Goal: Task Accomplishment & Management: Manage account settings

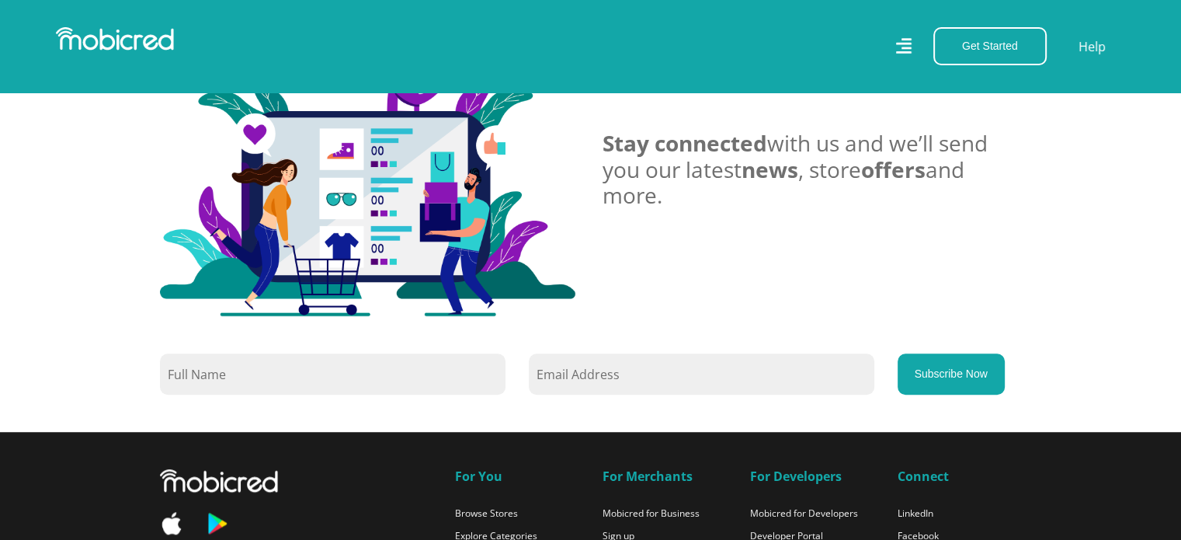
scroll to position [1064, 0]
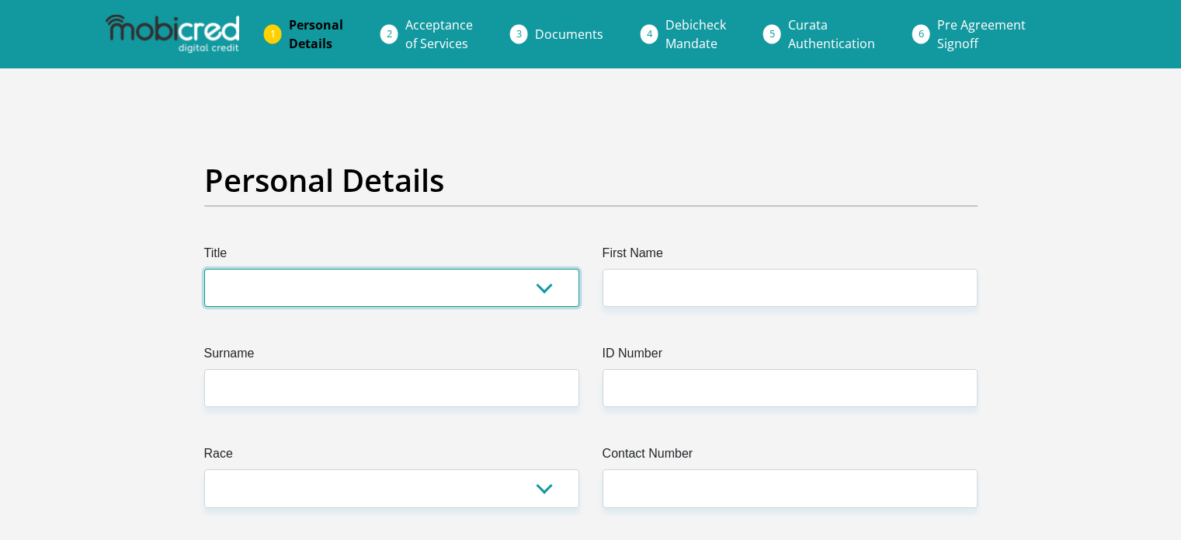
click at [304, 288] on select "Mr Ms Mrs Dr [PERSON_NAME]" at bounding box center [391, 288] width 375 height 38
select select "Other"
click at [204, 269] on select "Mr Ms Mrs Dr [PERSON_NAME]" at bounding box center [391, 288] width 375 height 38
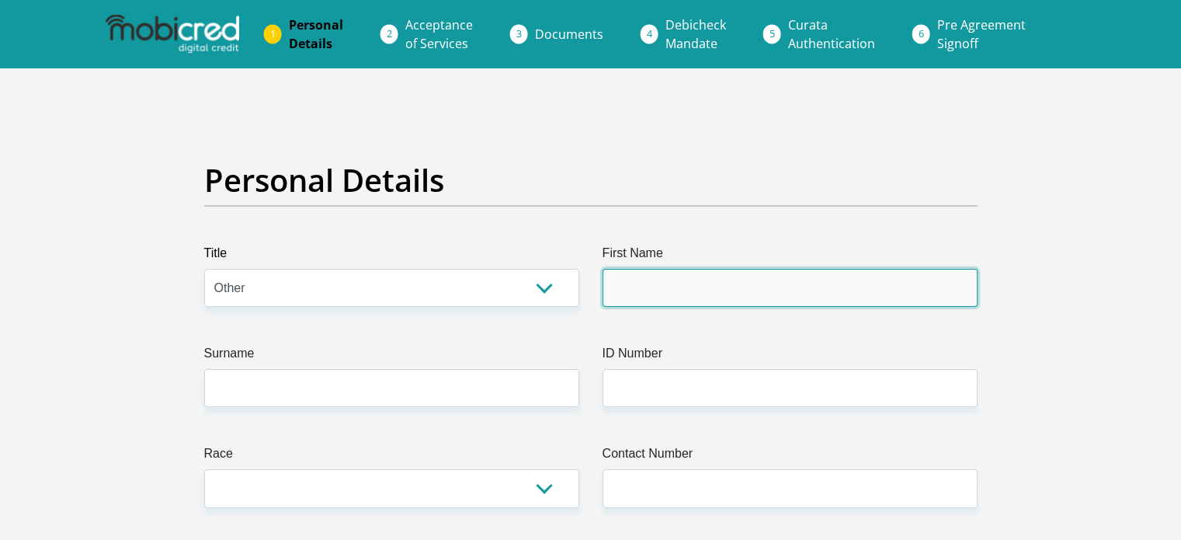
click at [667, 300] on input "First Name" at bounding box center [790, 288] width 375 height 38
type input "Hope"
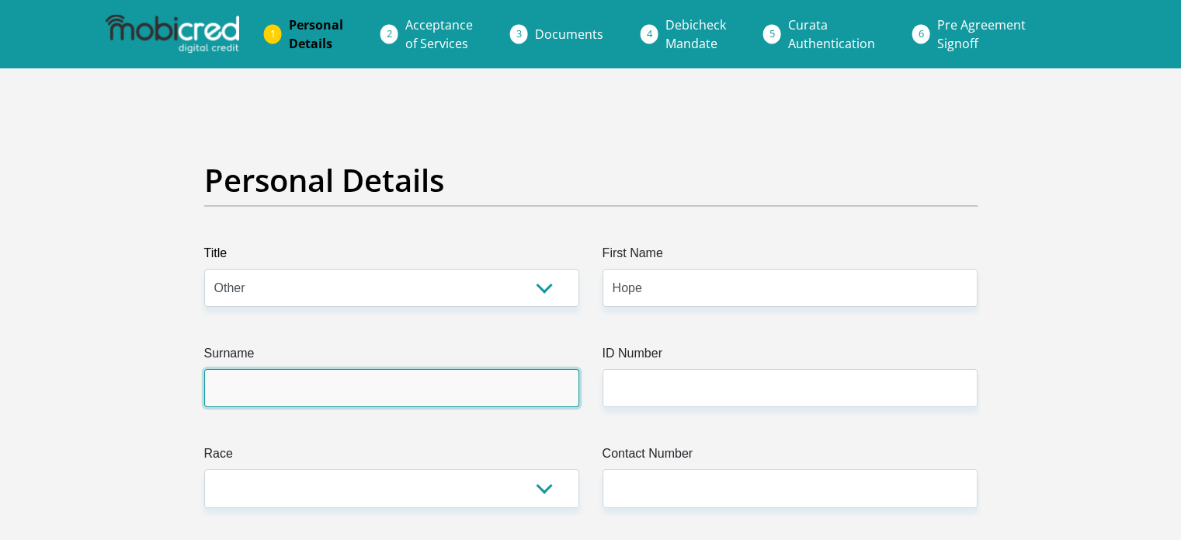
type input "Ramotubeng"
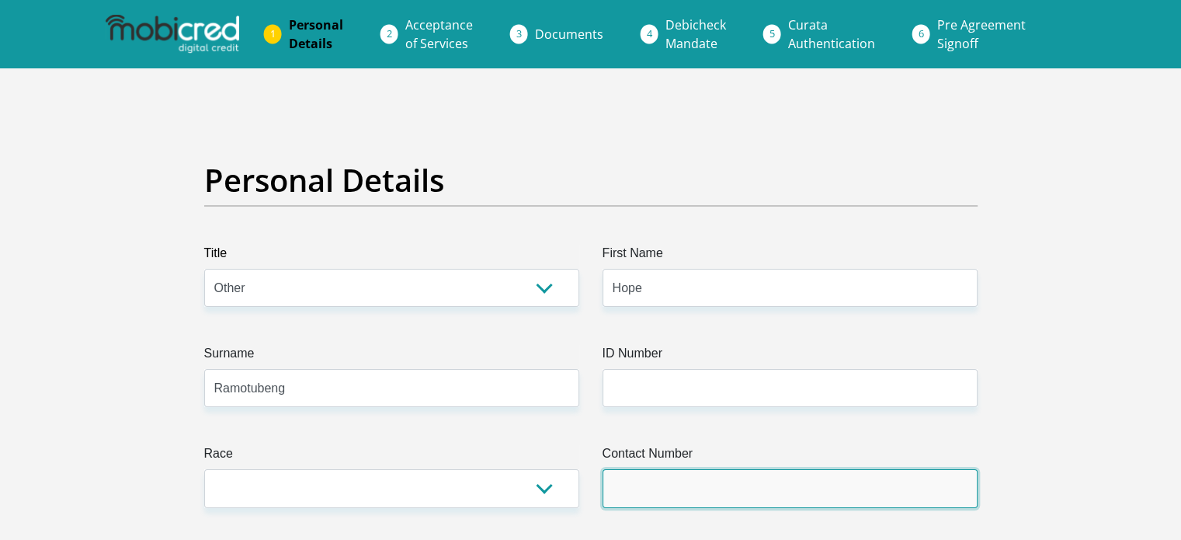
type input "0630433999"
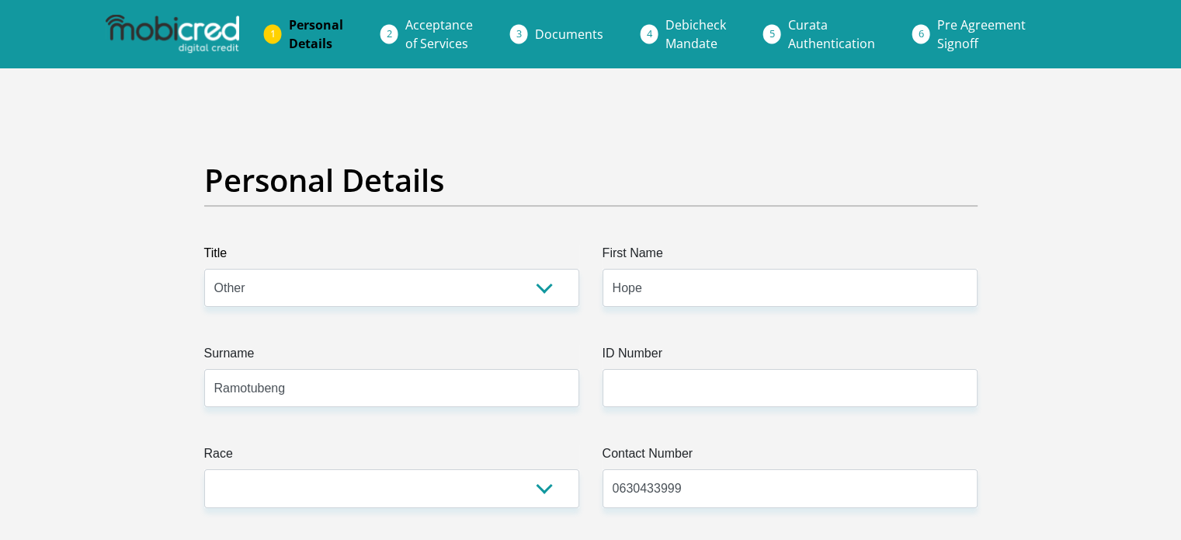
select select "ZAF"
type input "2277 mokone street wattiville"
type input "Johannesburg"
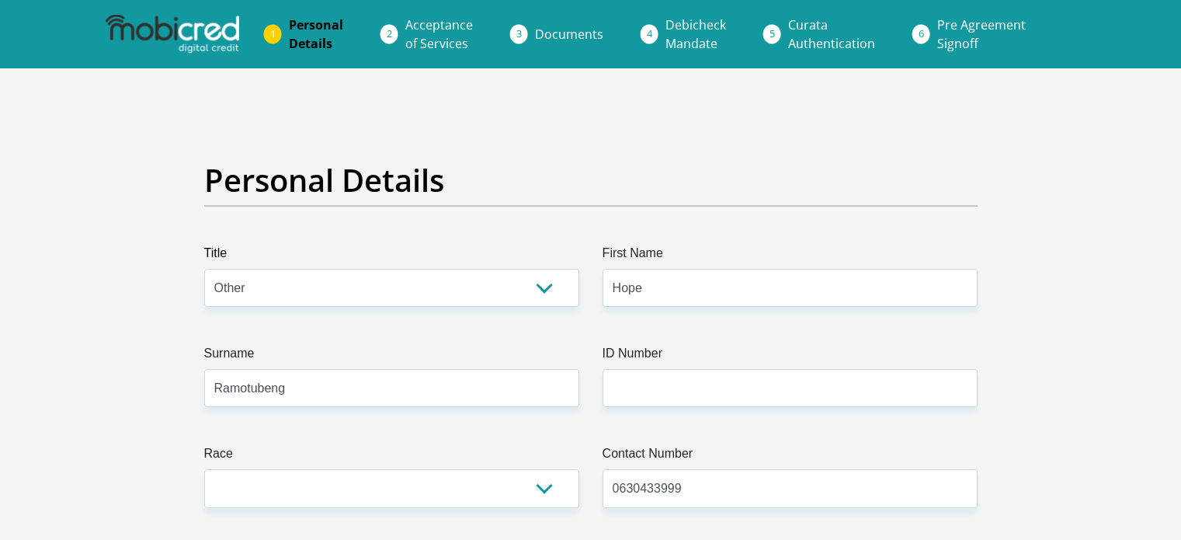
type input "Johannesburg"
type input "1516"
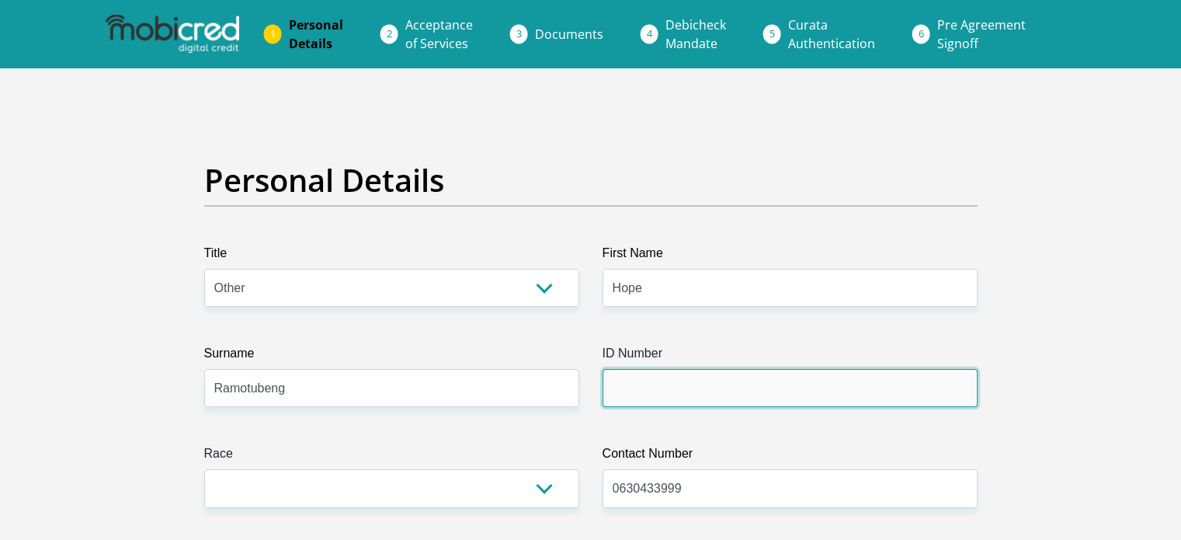
click at [915, 391] on input "ID Number" at bounding box center [790, 388] width 375 height 38
type input "9008230393088"
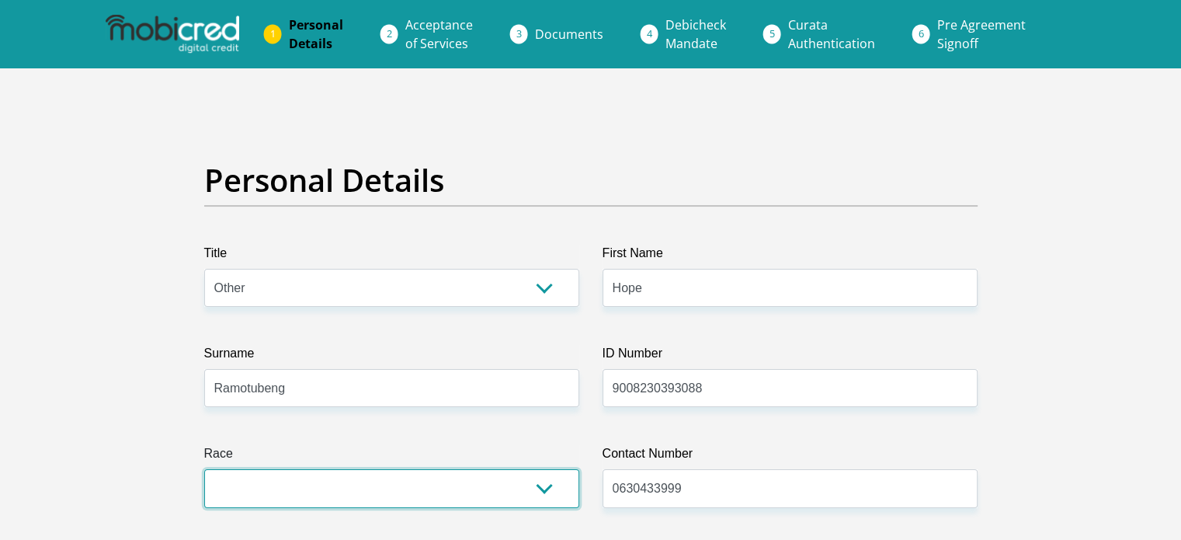
click at [413, 486] on select "Black Coloured Indian White Other" at bounding box center [391, 488] width 375 height 38
select select "1"
click at [204, 469] on select "Black Coloured Indian White Other" at bounding box center [391, 488] width 375 height 38
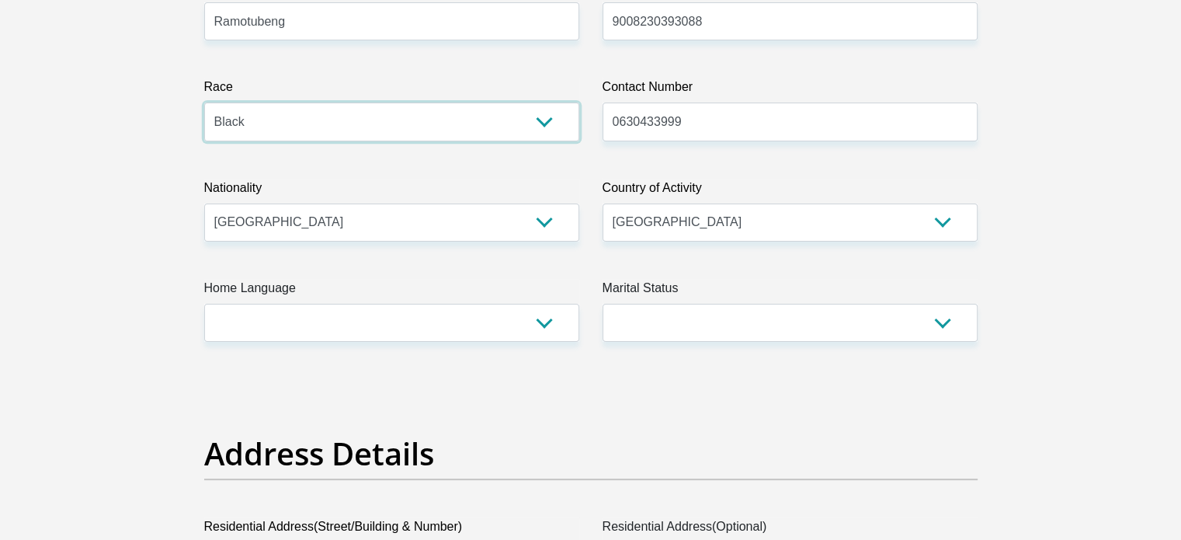
scroll to position [455, 0]
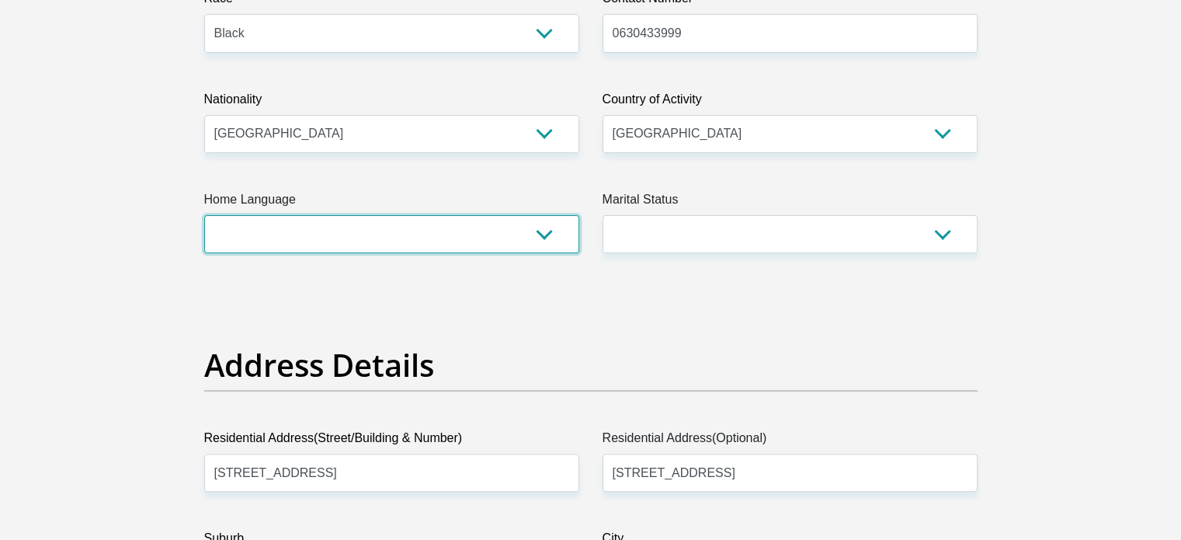
click at [540, 238] on select "Afrikaans English Sepedi South Ndebele Southern Sotho Swati Tsonga Tswana Venda…" at bounding box center [391, 234] width 375 height 38
select select "zul"
click at [204, 215] on select "Afrikaans English Sepedi South Ndebele Southern Sotho Swati Tsonga Tswana Venda…" at bounding box center [391, 234] width 375 height 38
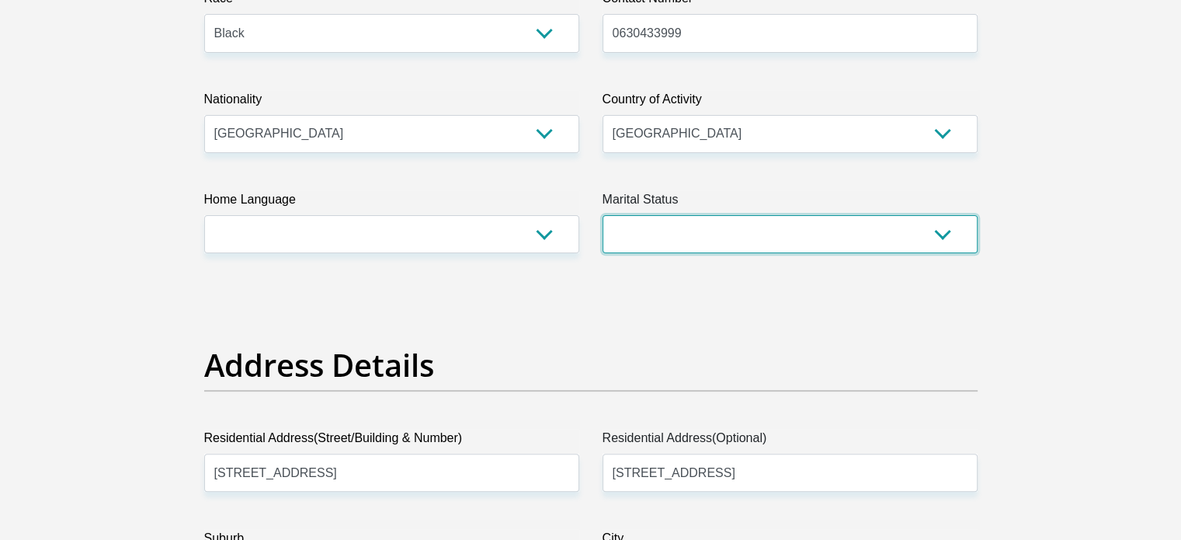
click at [662, 224] on select "Married ANC Single Divorced Widowed Married COP or Customary Law" at bounding box center [790, 234] width 375 height 38
select select "2"
click at [603, 215] on select "Married ANC Single Divorced Widowed Married COP or Customary Law" at bounding box center [790, 234] width 375 height 38
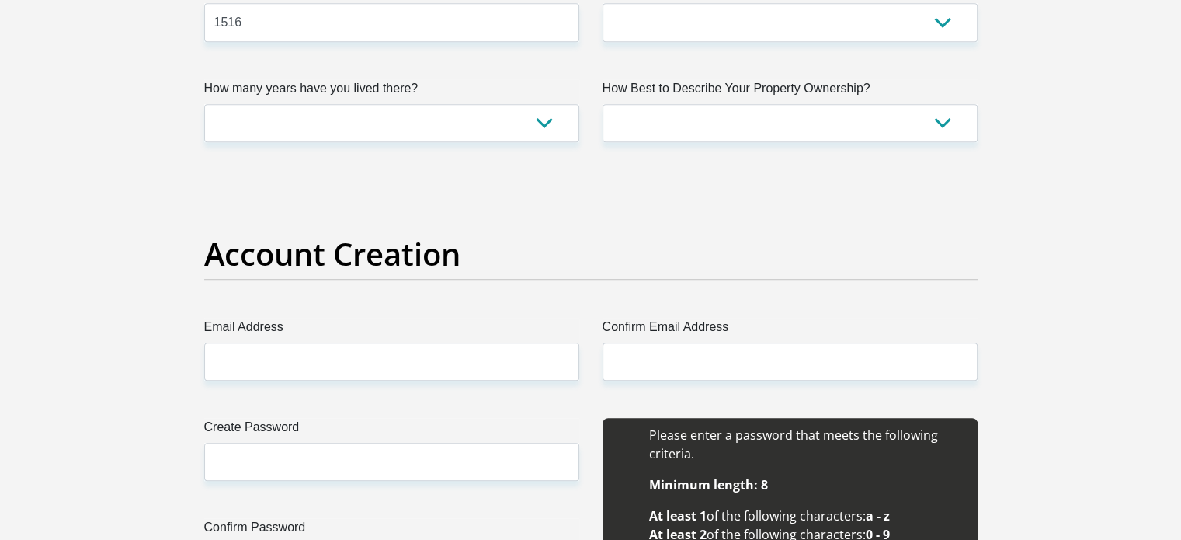
scroll to position [1086, 0]
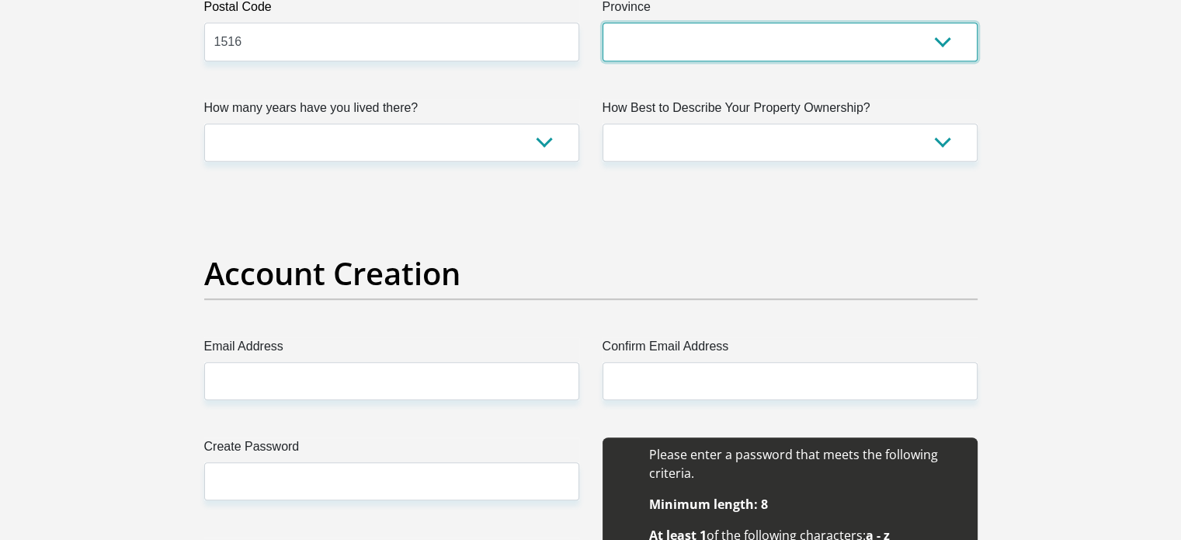
click at [876, 48] on select "Eastern Cape Free State Gauteng KwaZulu-Natal Limpopo Mpumalanga Northern Cape …" at bounding box center [790, 42] width 375 height 38
select select "Gauteng"
click at [603, 23] on select "Eastern Cape Free State Gauteng KwaZulu-Natal Limpopo Mpumalanga Northern Cape …" at bounding box center [790, 42] width 375 height 38
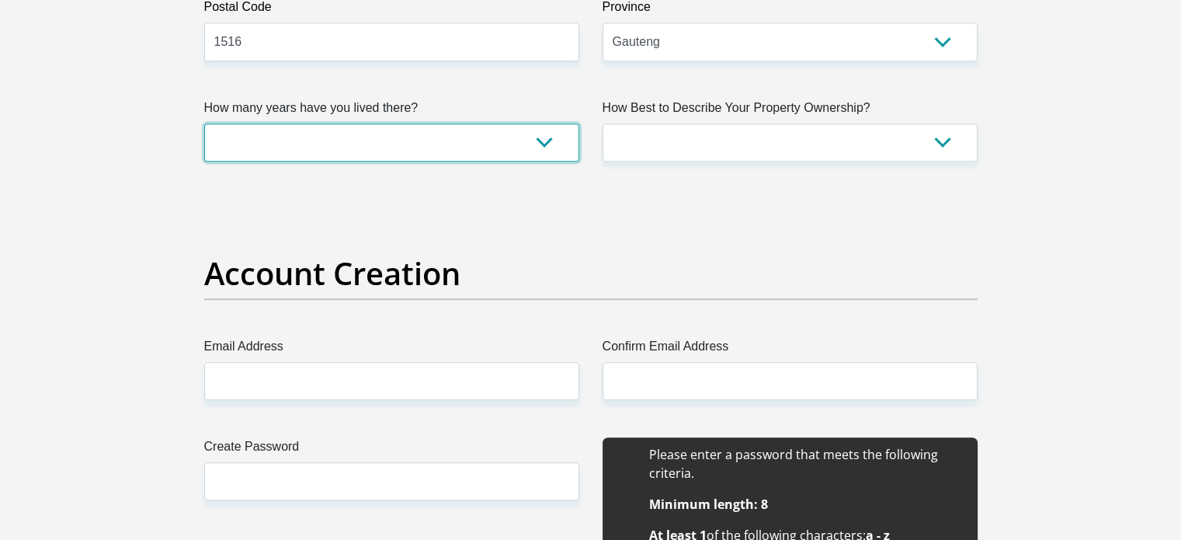
click at [292, 145] on select "less than 1 year 1-3 years 3-5 years 5+ years" at bounding box center [391, 142] width 375 height 38
select select "5"
click at [204, 123] on select "less than 1 year 1-3 years 3-5 years 5+ years" at bounding box center [391, 142] width 375 height 38
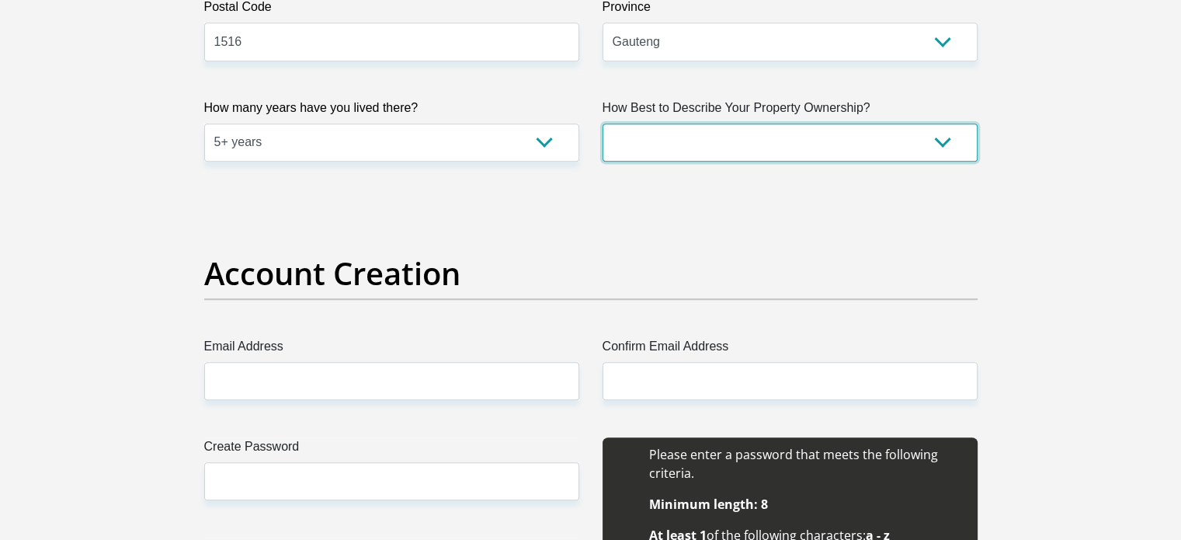
click at [681, 131] on select "Owned Rented Family Owned Company Dwelling" at bounding box center [790, 142] width 375 height 38
select select "Rented"
click at [603, 123] on select "Owned Rented Family Owned Company Dwelling" at bounding box center [790, 142] width 375 height 38
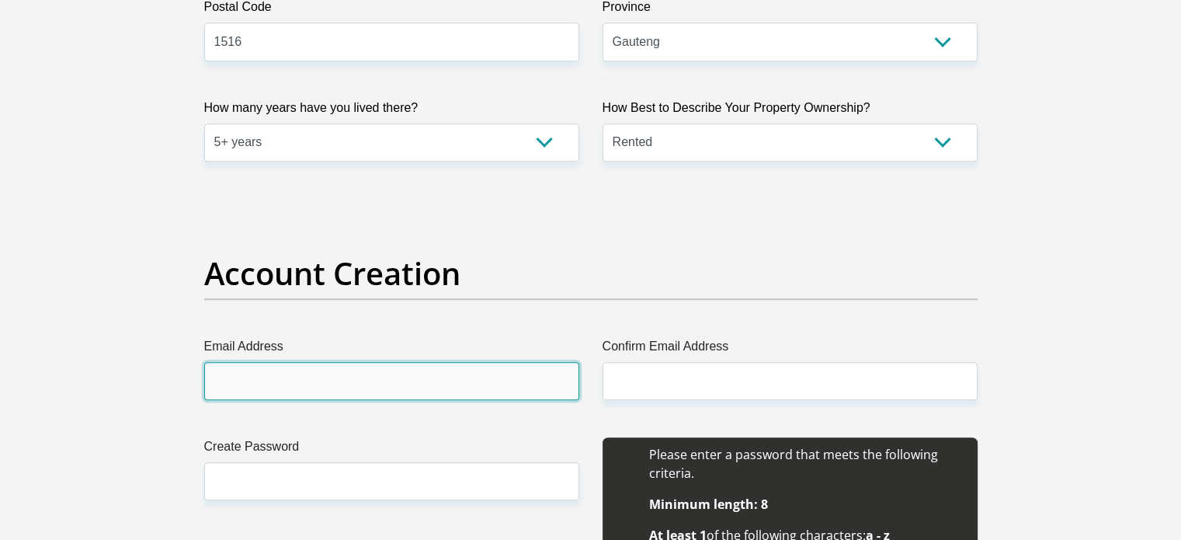
click at [410, 377] on input "Email Address" at bounding box center [391, 381] width 375 height 38
type input "hope.ramotubeng@gmail.com"
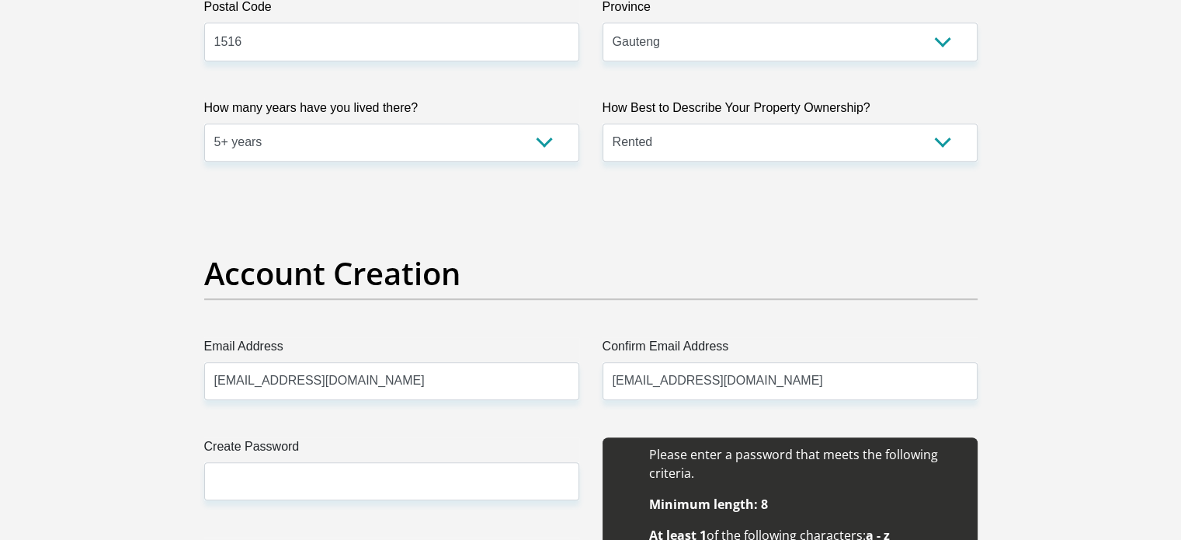
type input "Hope"
type input "Ramotubeng"
type input "0630433999"
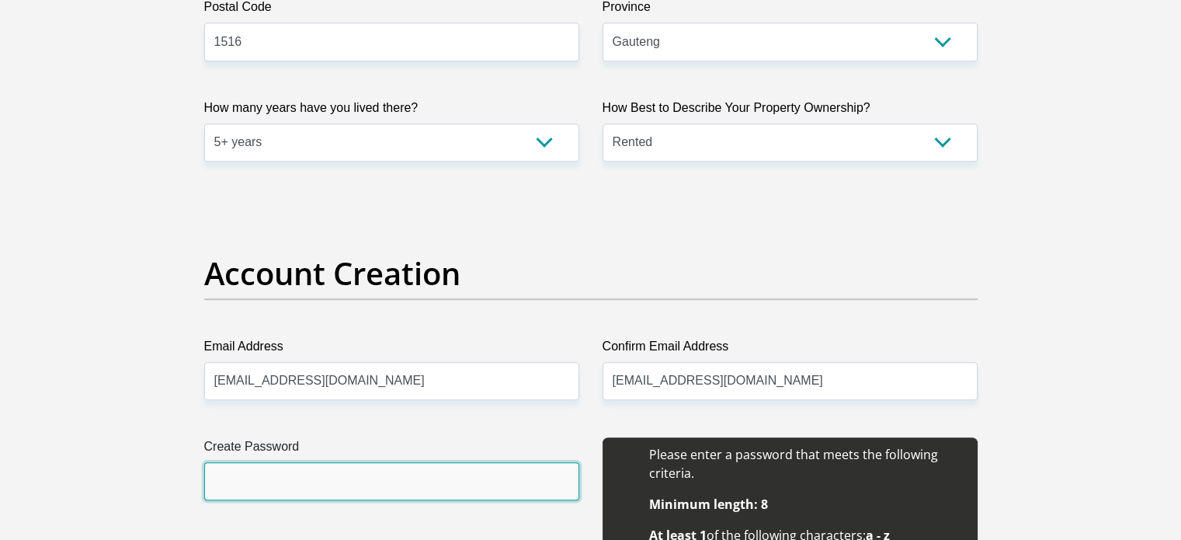
click at [326, 464] on input "Create Password" at bounding box center [391, 481] width 375 height 38
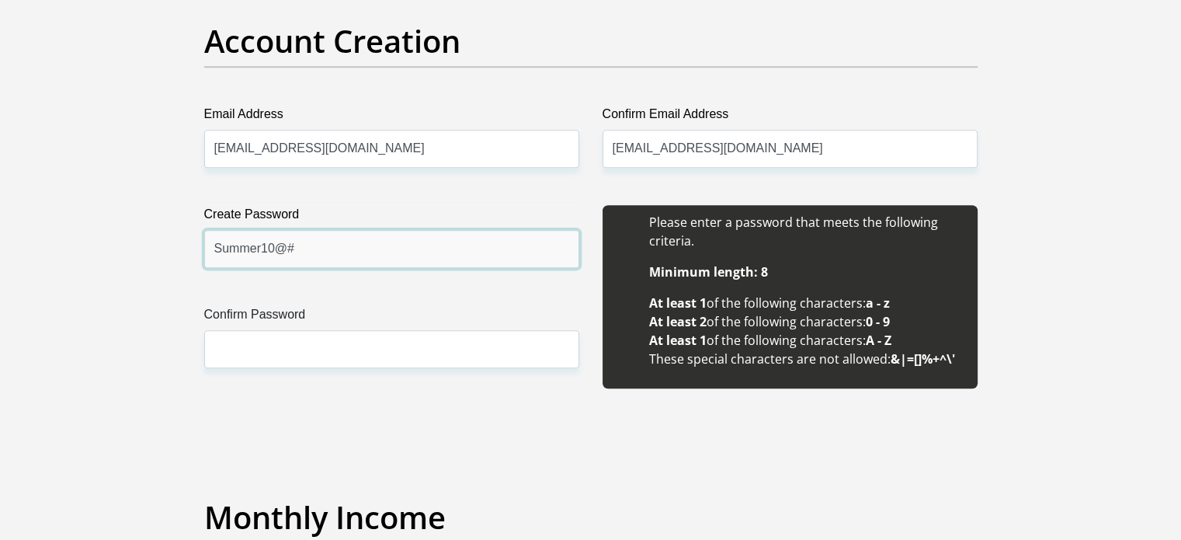
scroll to position [1332, 0]
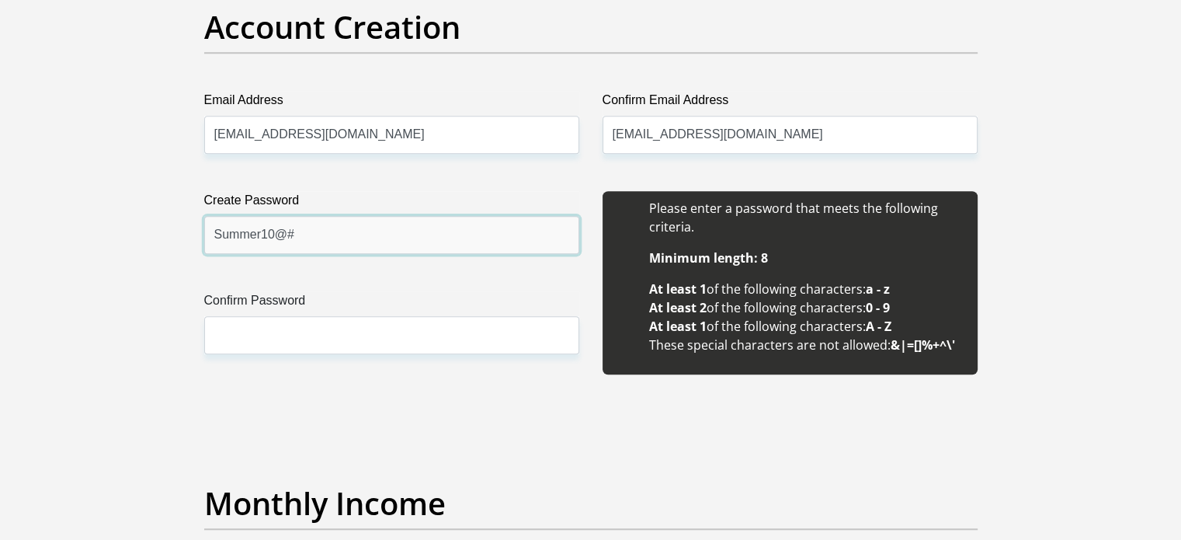
type input "Summer10@#"
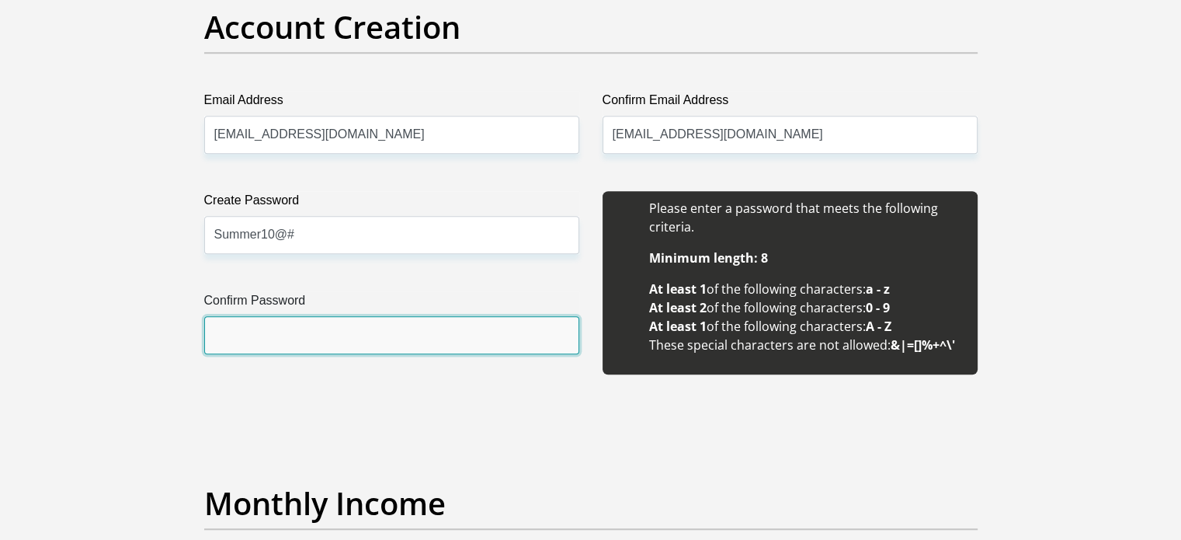
click at [226, 338] on input "Confirm Password" at bounding box center [391, 335] width 375 height 38
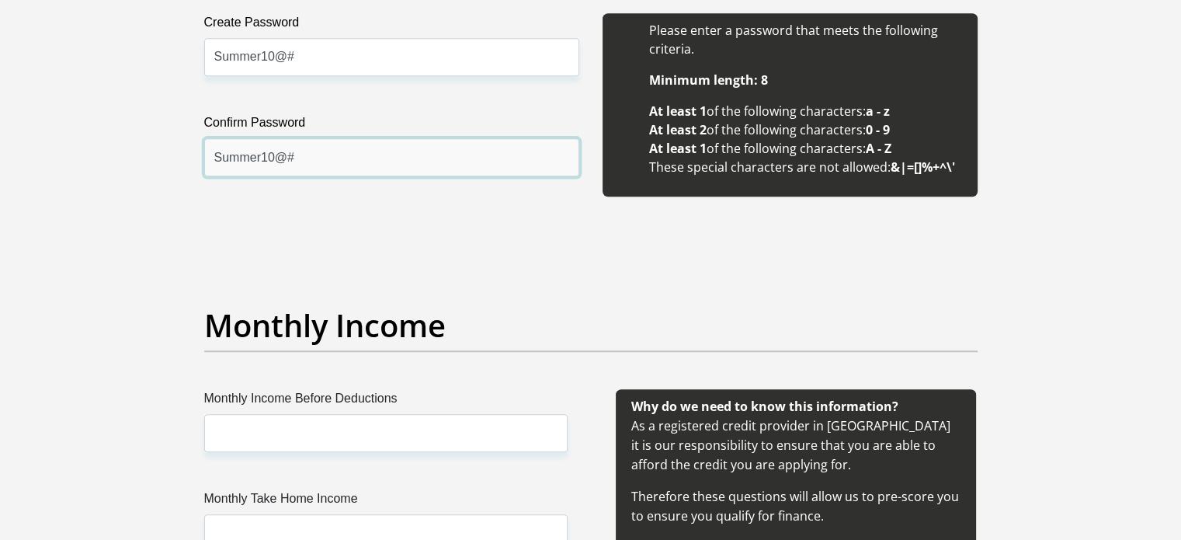
scroll to position [1742, 0]
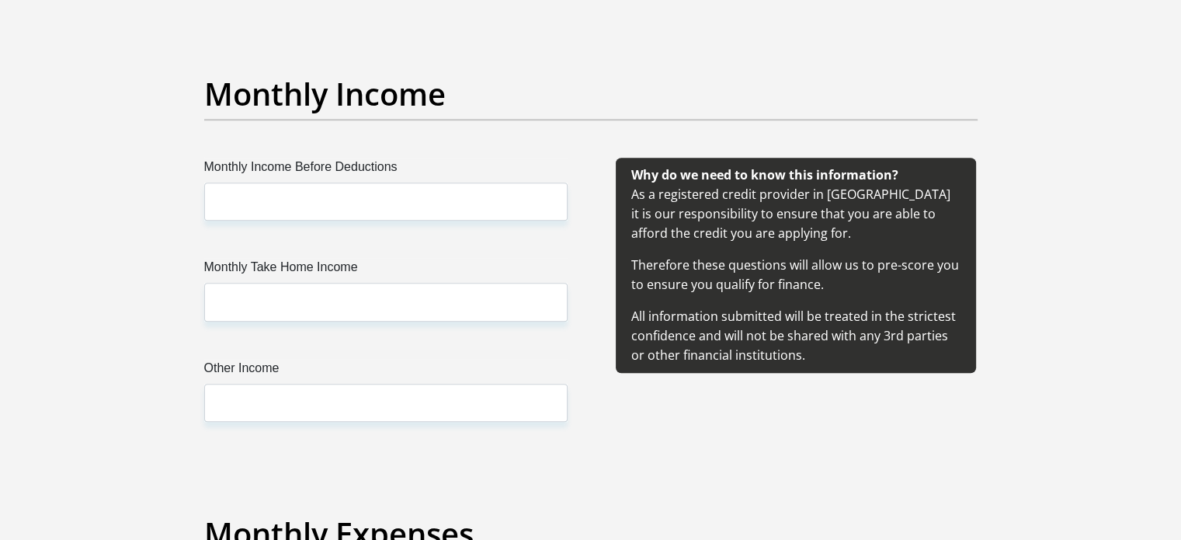
type input "Summer10@#"
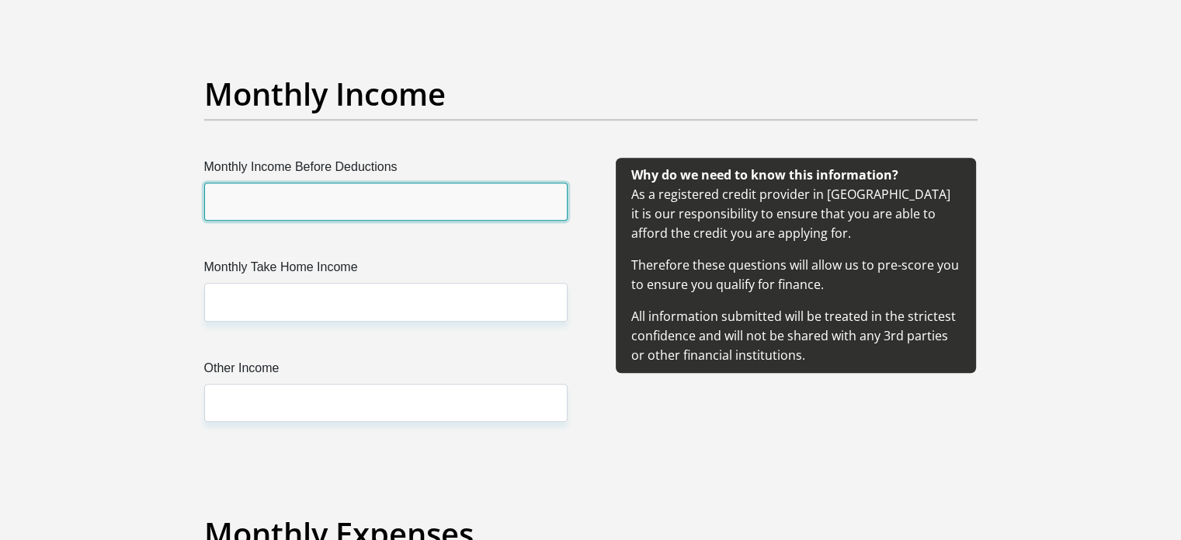
click at [309, 203] on input "Monthly Income Before Deductions" at bounding box center [385, 201] width 363 height 38
type input "13000"
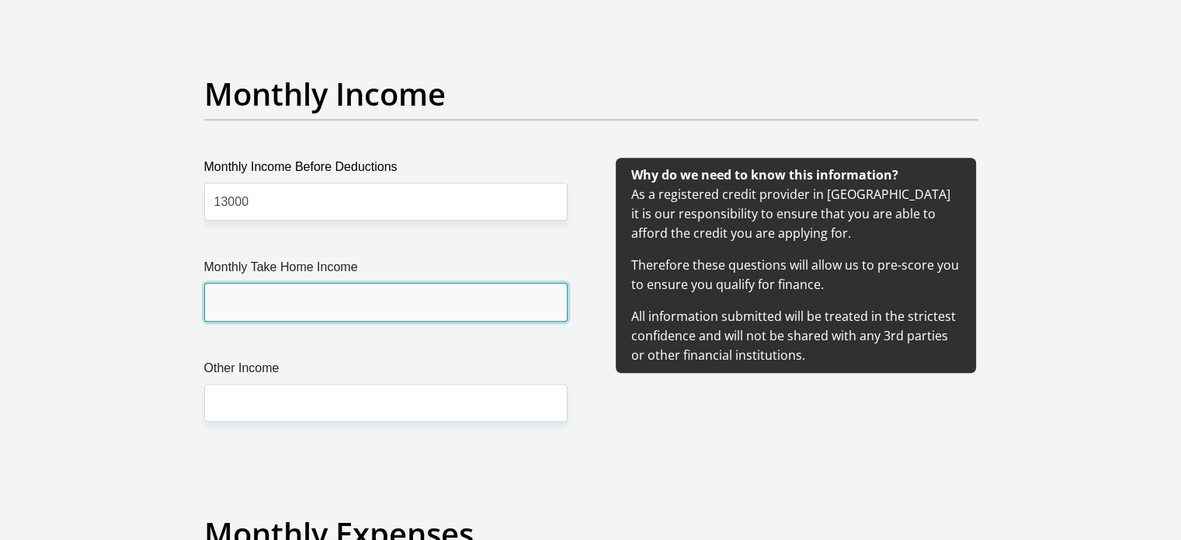
click at [325, 291] on input "Monthly Take Home Income" at bounding box center [385, 302] width 363 height 38
type input "10500"
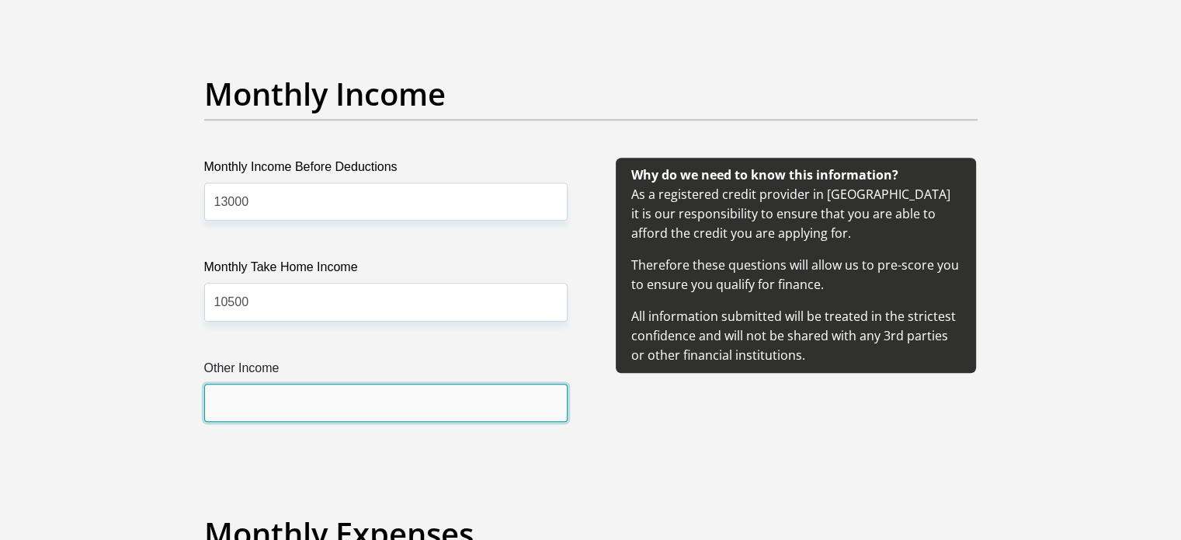
click at [358, 398] on input "Other Income" at bounding box center [385, 403] width 363 height 38
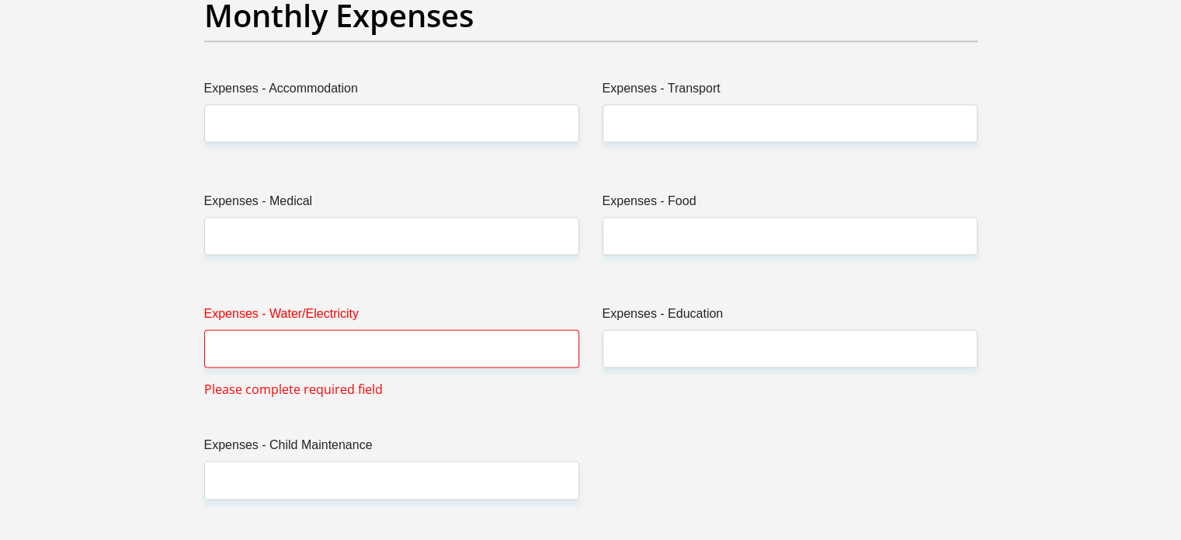
scroll to position [2252, 0]
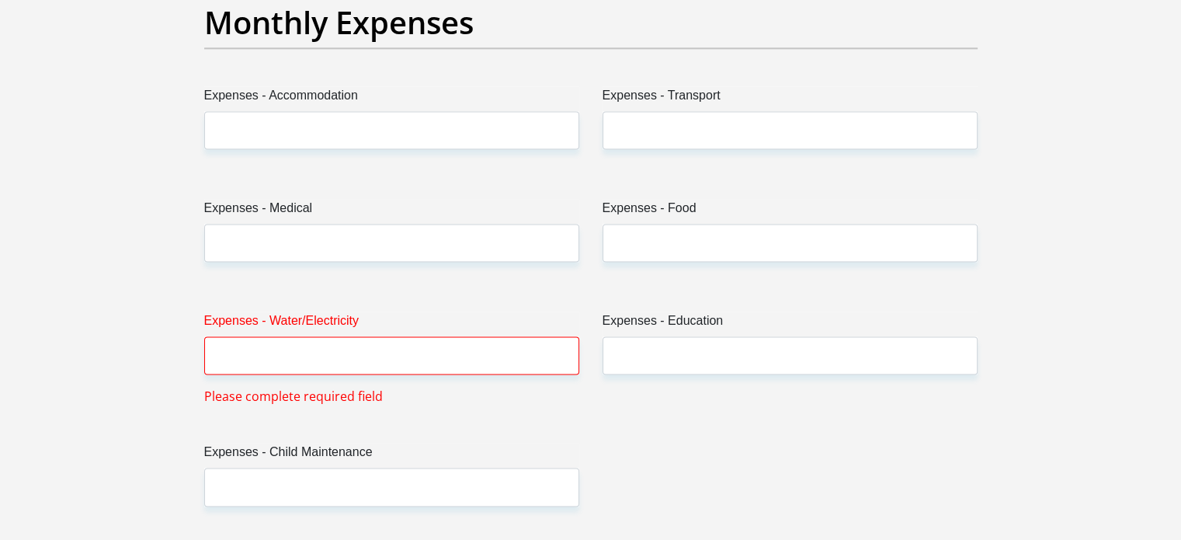
type input "0"
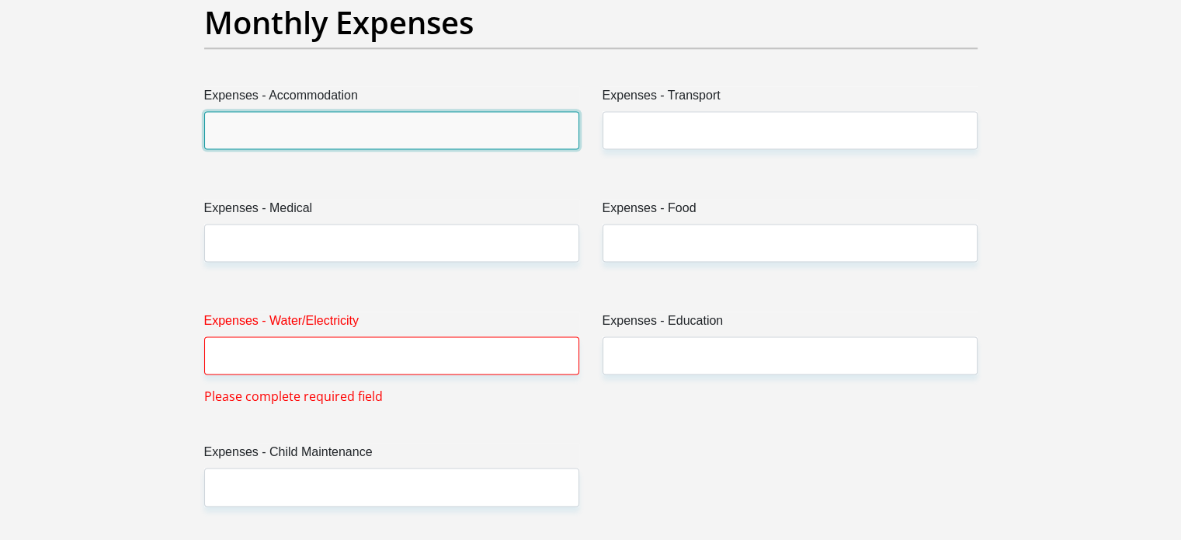
click at [326, 139] on input "Expenses - Accommodation" at bounding box center [391, 130] width 375 height 38
type input "1600"
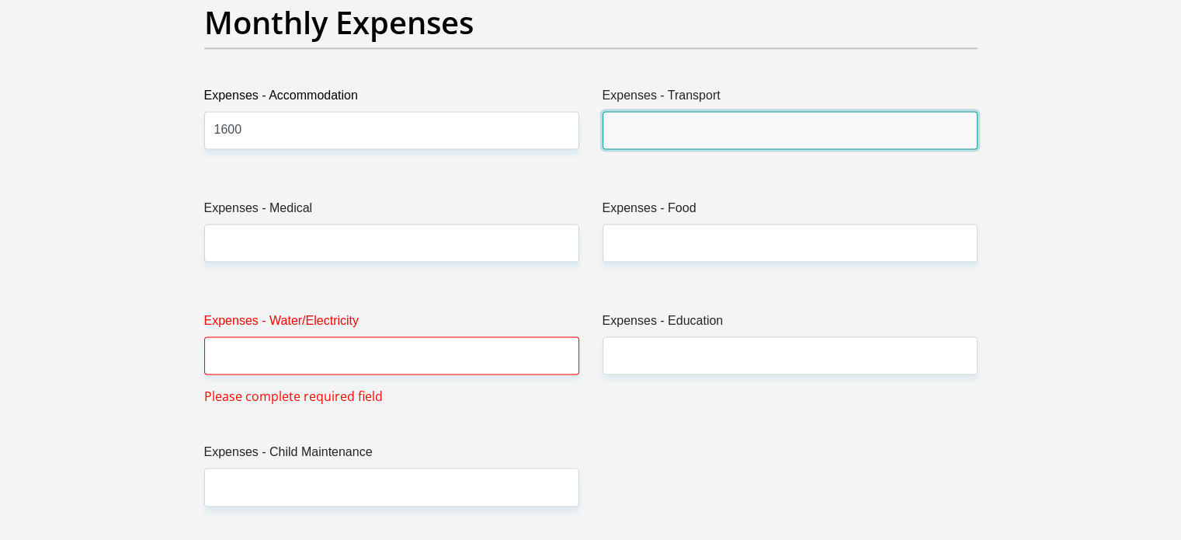
click at [731, 128] on input "Expenses - Transport" at bounding box center [790, 130] width 375 height 38
type input "1500"
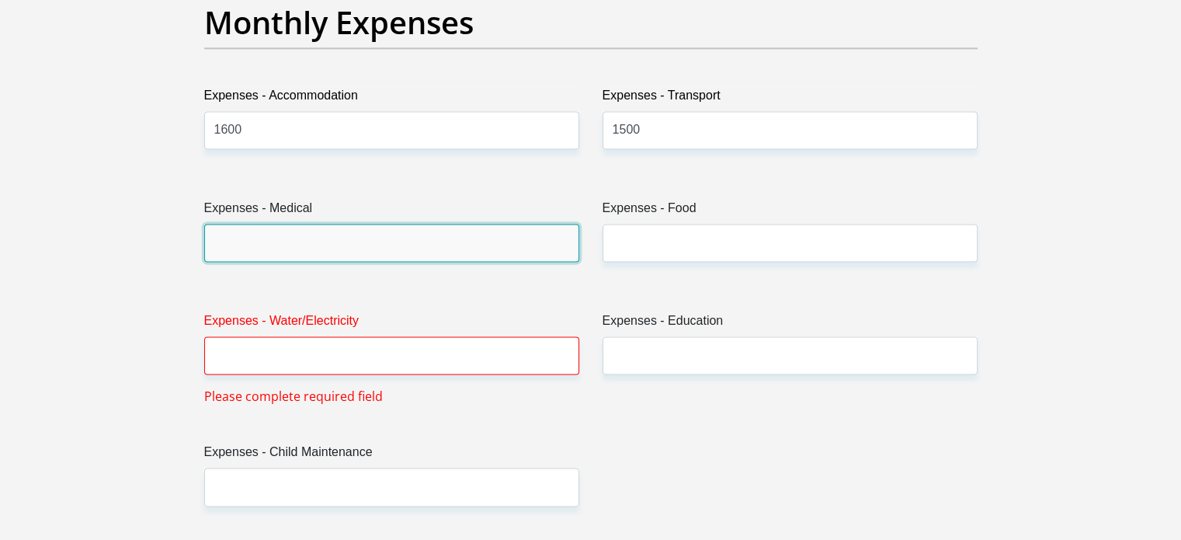
click at [443, 245] on input "Expenses - Medical" at bounding box center [391, 243] width 375 height 38
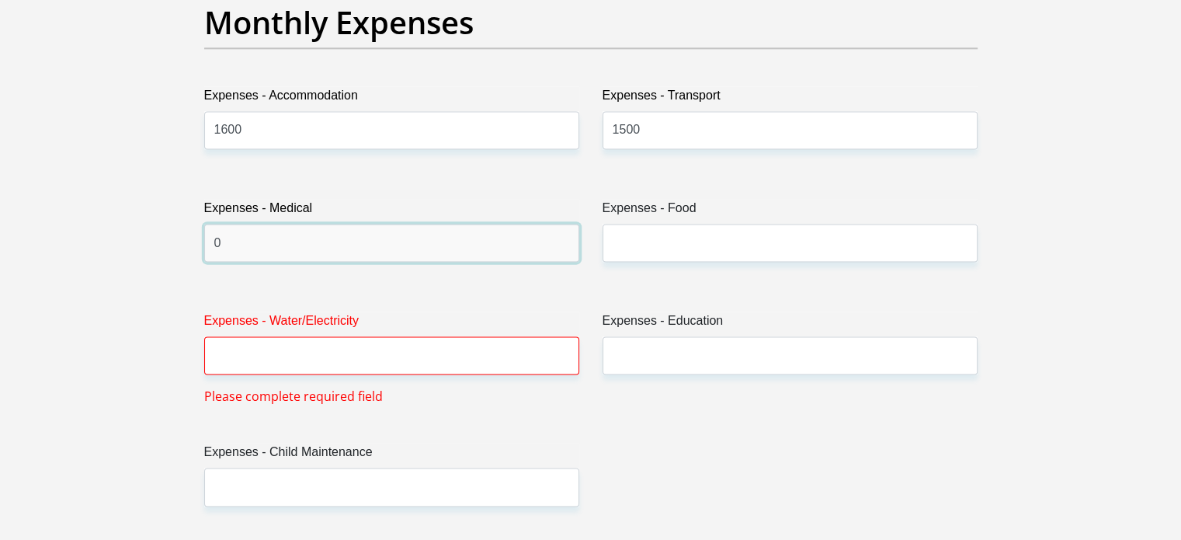
type input "0"
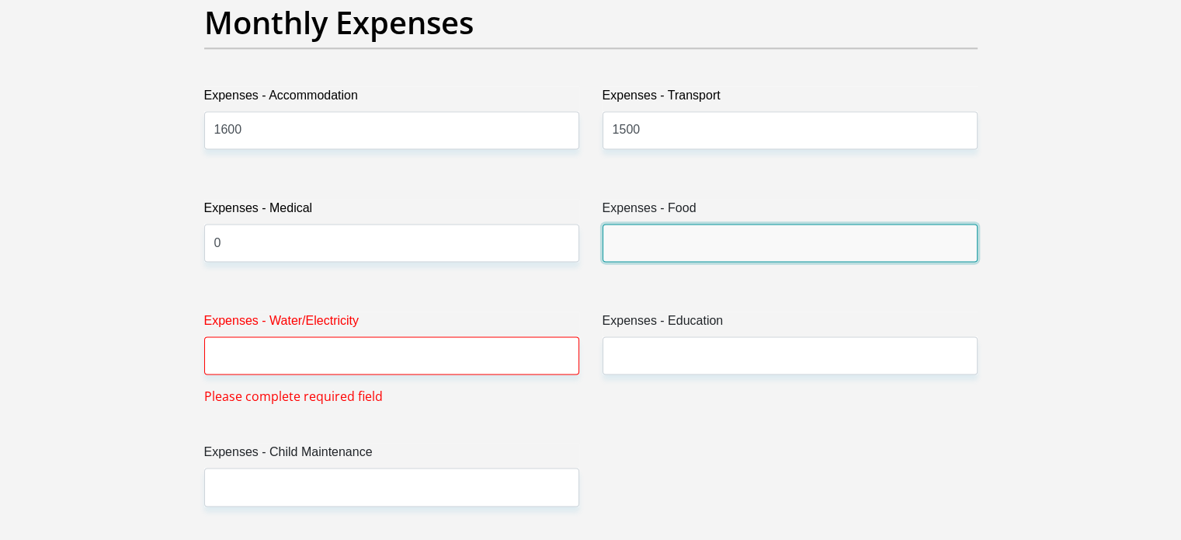
click at [689, 229] on input "Expenses - Food" at bounding box center [790, 243] width 375 height 38
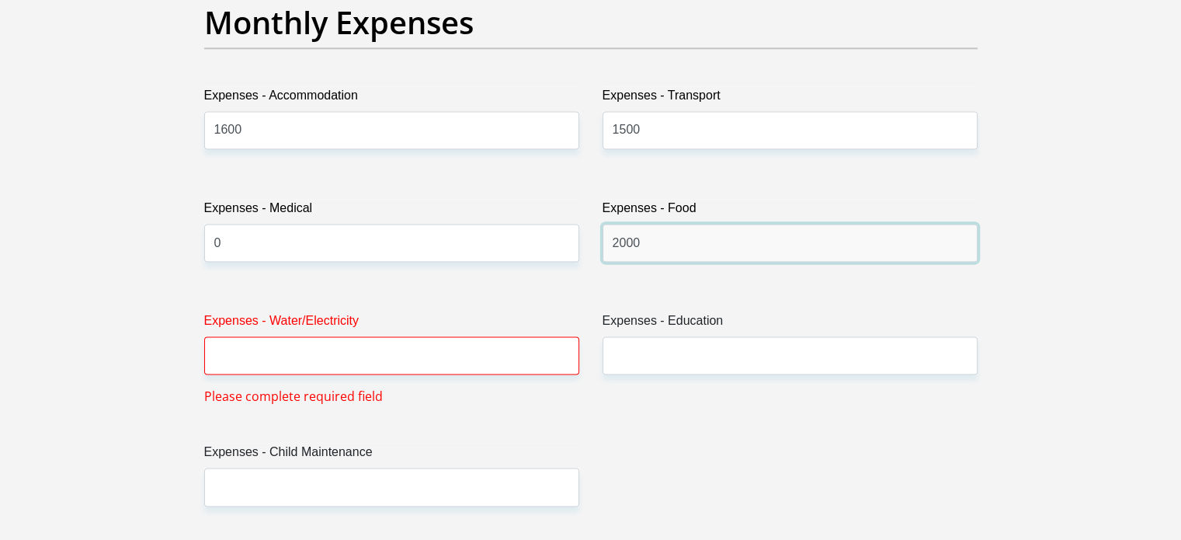
type input "2000"
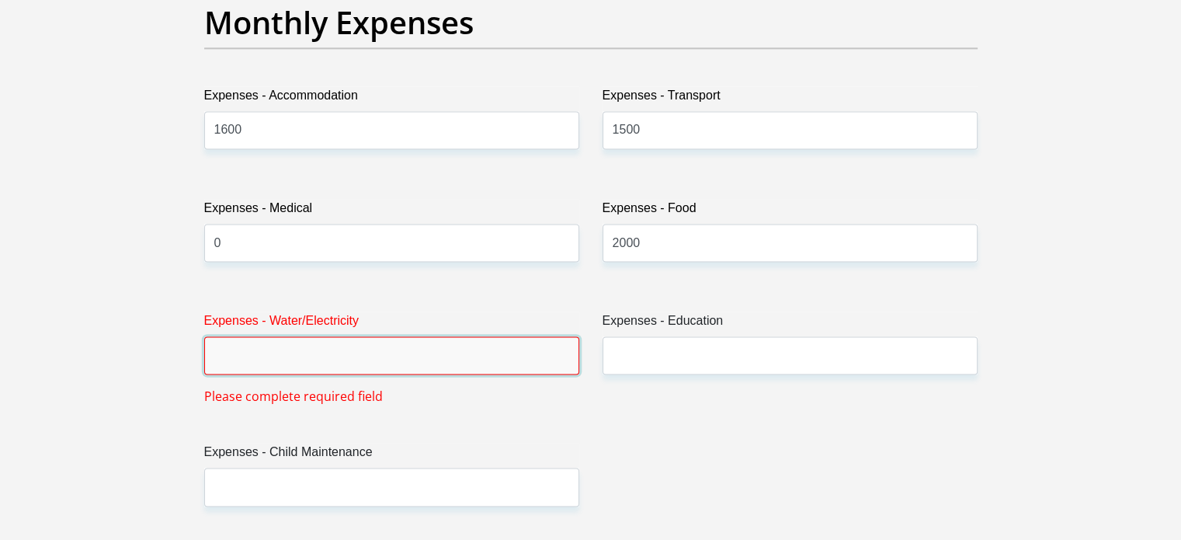
click at [389, 345] on input "Expenses - Water/Electricity" at bounding box center [391, 355] width 375 height 38
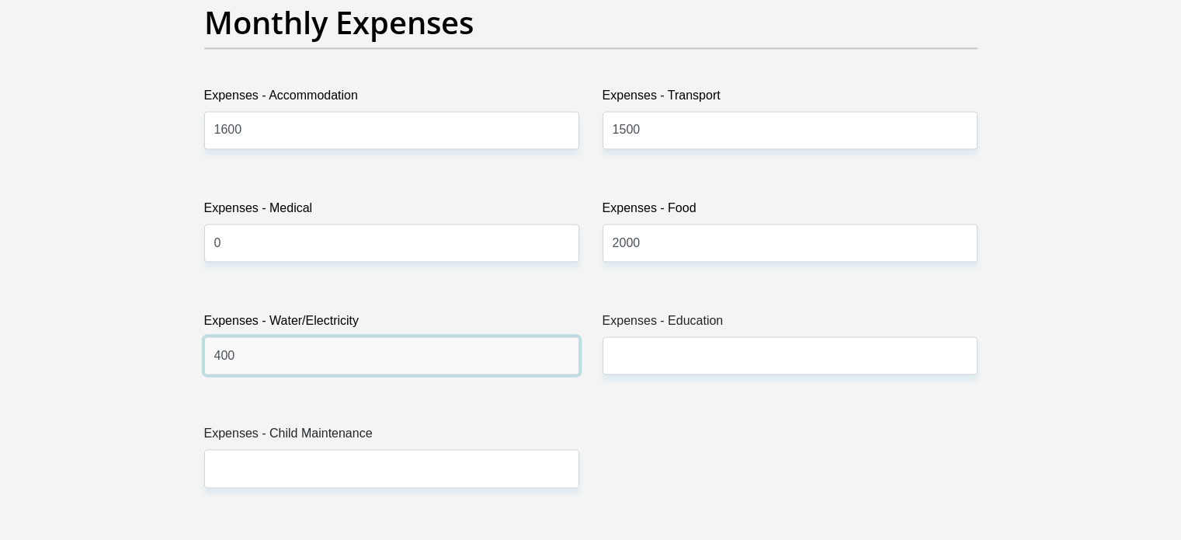
type input "400"
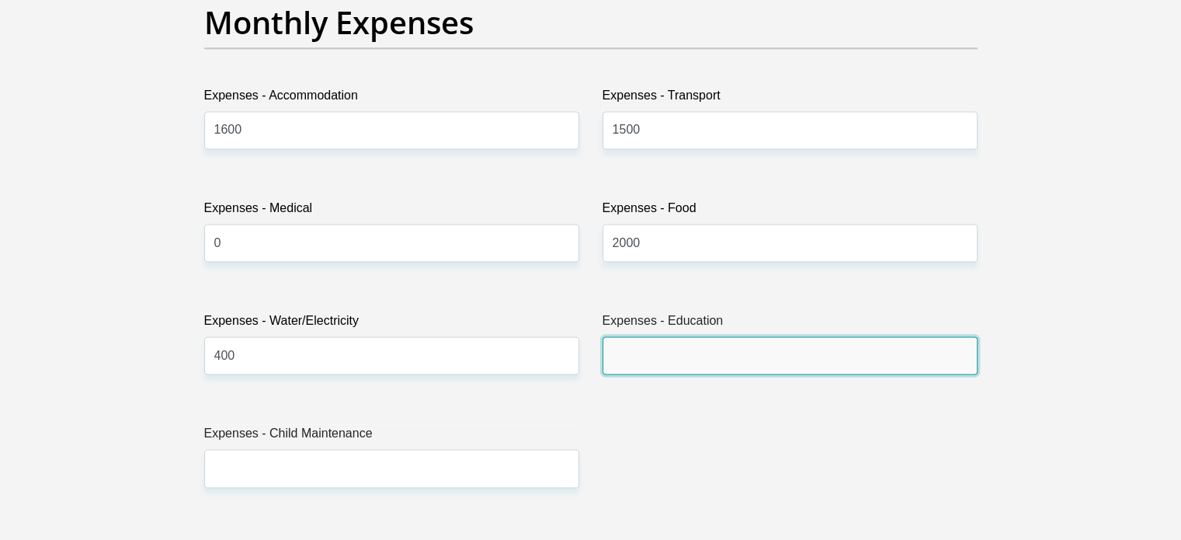
click at [655, 343] on input "Expenses - Education" at bounding box center [790, 355] width 375 height 38
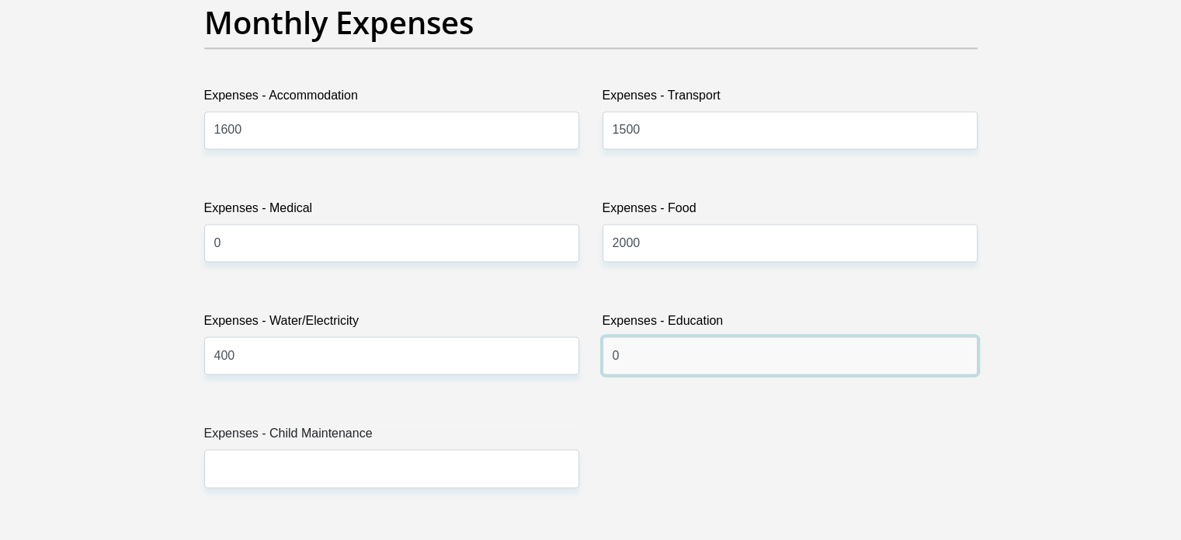
type input "0"
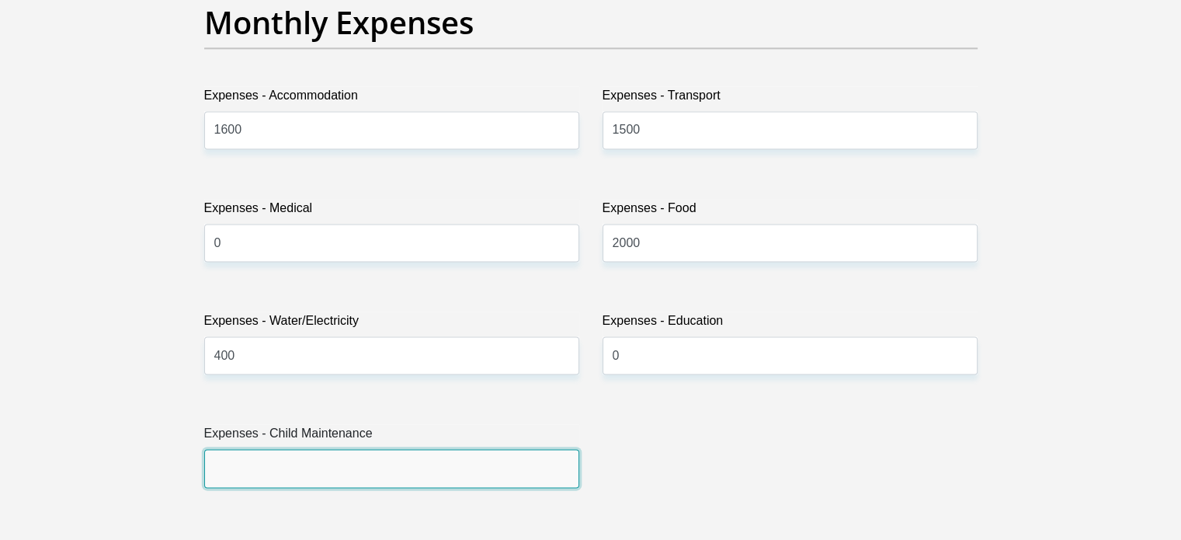
click at [479, 474] on input "Expenses - Child Maintenance" at bounding box center [391, 468] width 375 height 38
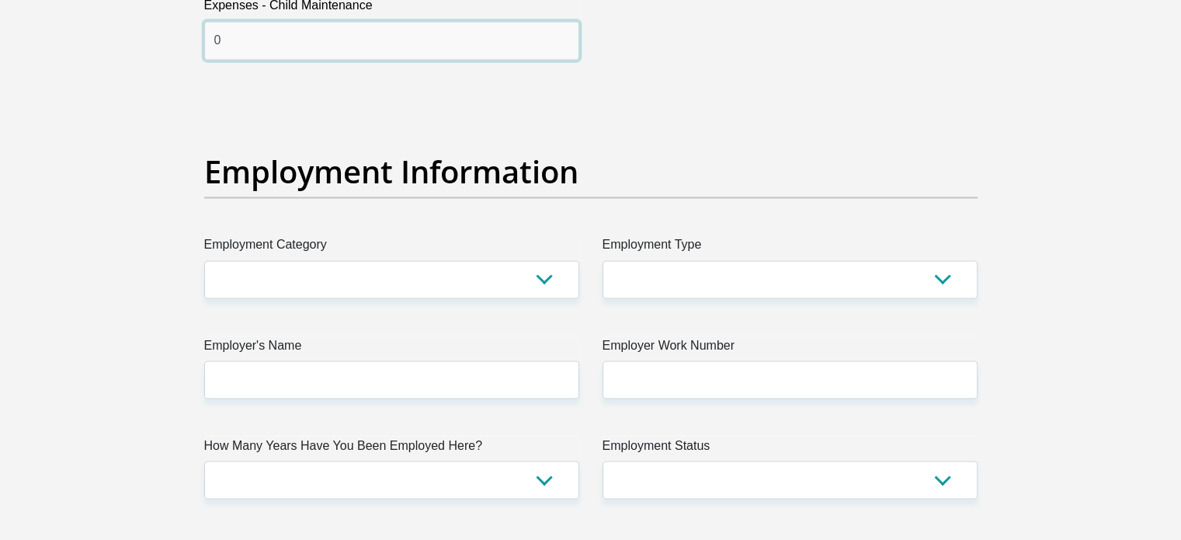
scroll to position [2687, 0]
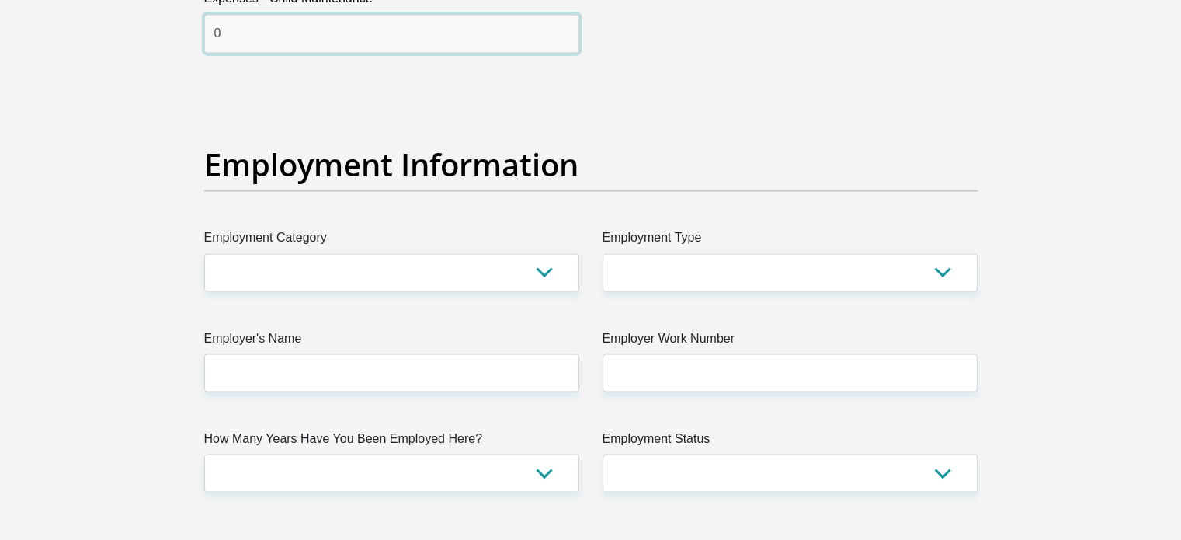
type input "0"
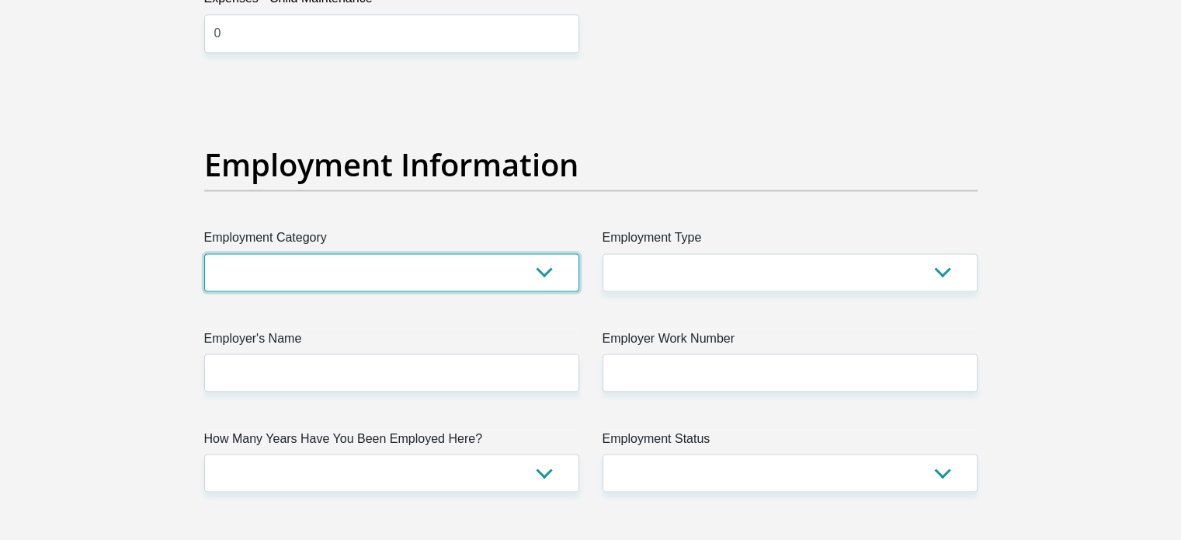
click at [437, 268] on select "AGRICULTURE ALCOHOL & TOBACCO CONSTRUCTION MATERIALS METALLURGY EQUIPMENT FOR R…" at bounding box center [391, 272] width 375 height 38
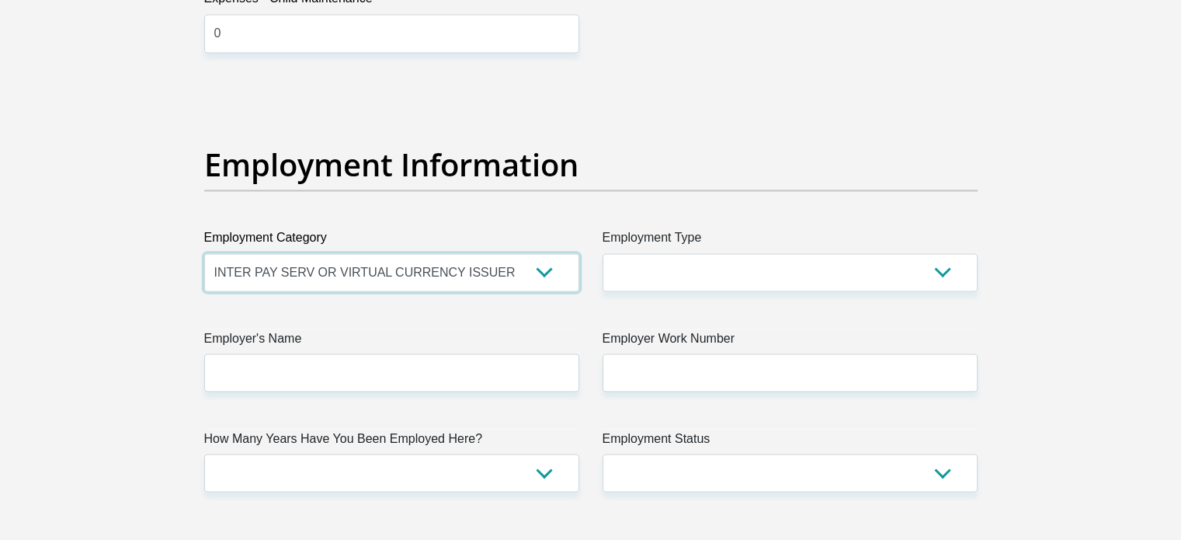
drag, startPoint x: 435, startPoint y: 263, endPoint x: 530, endPoint y: 279, distance: 96.0
click at [530, 279] on select "AGRICULTURE ALCOHOL & TOBACCO CONSTRUCTION MATERIALS METALLURGY EQUIPMENT FOR R…" at bounding box center [391, 272] width 375 height 38
click at [80, 203] on section "Personal Details Title Mr Ms Mrs Dr Other First Name Hope Surname Ramotubeng ID…" at bounding box center [590, 87] width 1181 height 5413
click at [468, 273] on select "AGRICULTURE ALCOHOL & TOBACCO CONSTRUCTION MATERIALS METALLURGY EQUIPMENT FOR R…" at bounding box center [391, 272] width 375 height 38
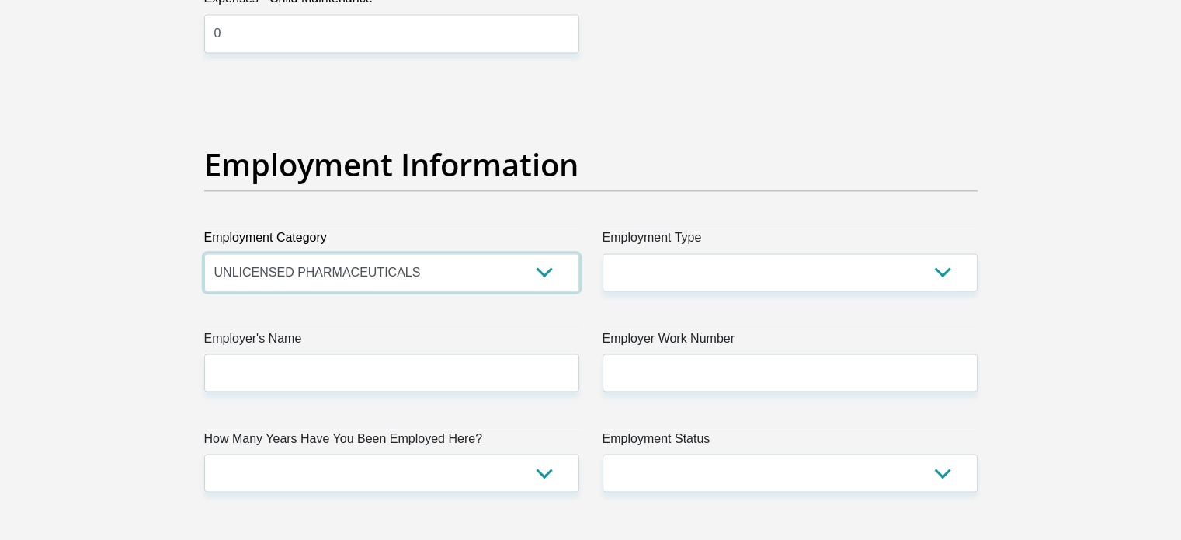
select select "71"
click at [204, 253] on select "AGRICULTURE ALCOHOL & TOBACCO CONSTRUCTION MATERIALS METALLURGY EQUIPMENT FOR R…" at bounding box center [391, 272] width 375 height 38
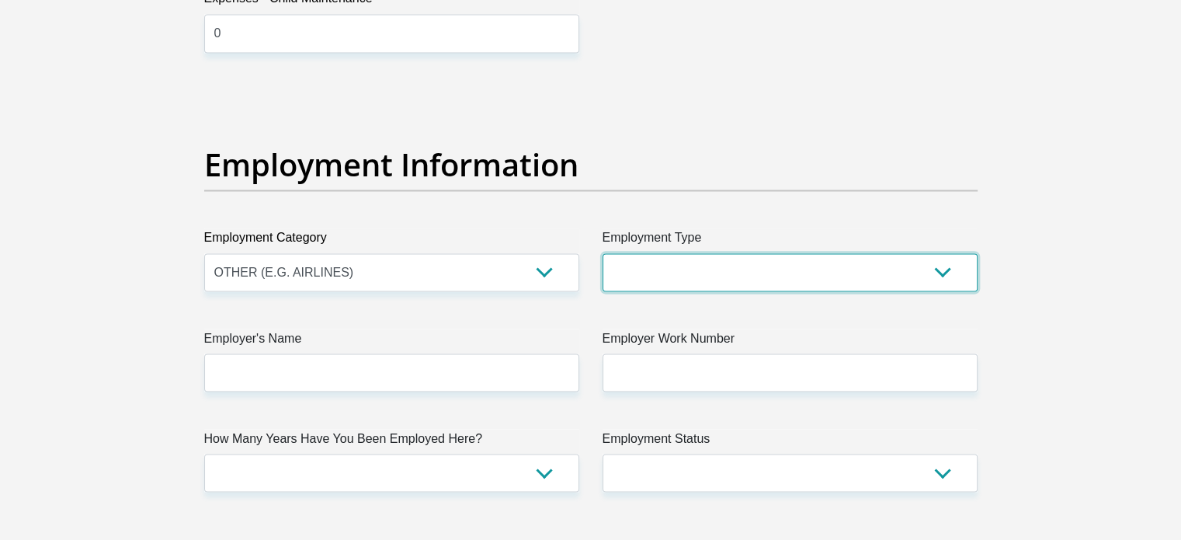
click at [659, 265] on select "College/Lecturer Craft Seller Creative Driver Executive Farmer Forces - Non Com…" at bounding box center [790, 272] width 375 height 38
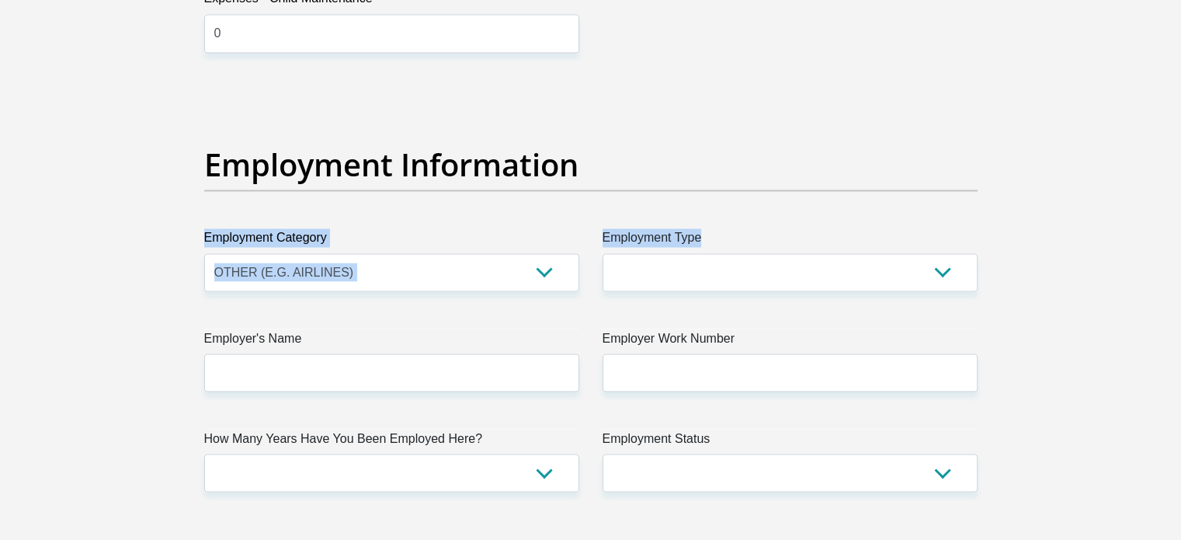
drag, startPoint x: 982, startPoint y: 204, endPoint x: 957, endPoint y: 257, distance: 58.7
click at [957, 257] on div "Title Mr Ms Mrs Dr Other First Name Hope Surname Ramotubeng ID Number 900823039…" at bounding box center [591, 83] width 797 height 5052
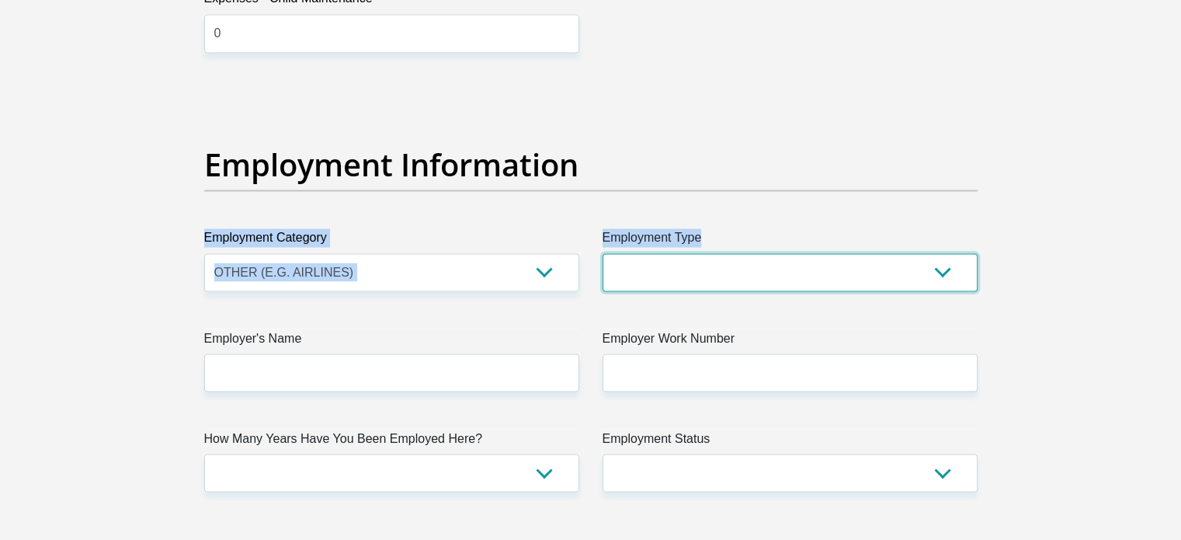
click at [950, 269] on select "College/Lecturer Craft Seller Creative Driver Executive Farmer Forces - Non Com…" at bounding box center [790, 272] width 375 height 38
select select "Unknown/Other"
click at [603, 253] on select "College/Lecturer Craft Seller Creative Driver Executive Farmer Forces - Non Com…" at bounding box center [790, 272] width 375 height 38
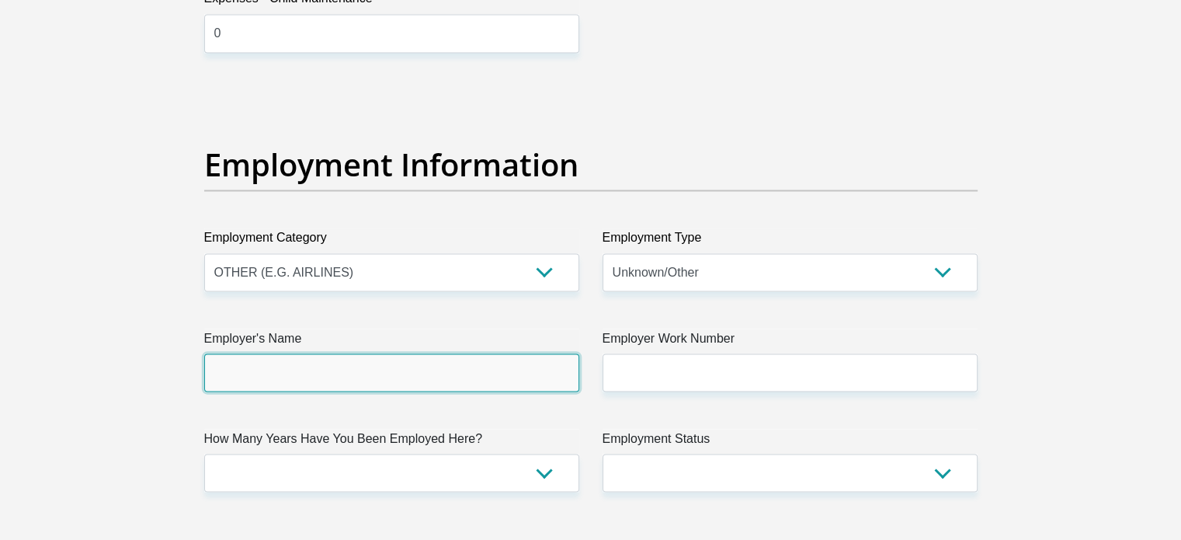
click at [409, 374] on input "Employer's Name" at bounding box center [391, 372] width 375 height 38
click at [256, 373] on input "Ecotechconverge" at bounding box center [391, 372] width 375 height 38
type input "Ecotech"
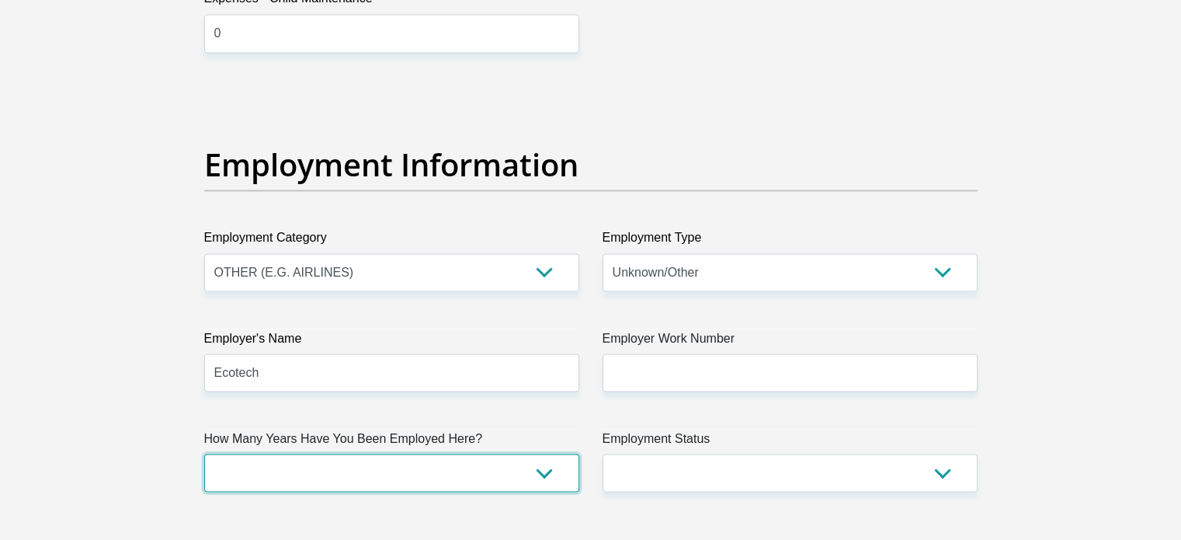
click at [354, 462] on select "less than 1 year 1-3 years 3-5 years 5+ years" at bounding box center [391, 472] width 375 height 38
select select "24"
click at [204, 453] on select "less than 1 year 1-3 years 3-5 years 5+ years" at bounding box center [391, 472] width 375 height 38
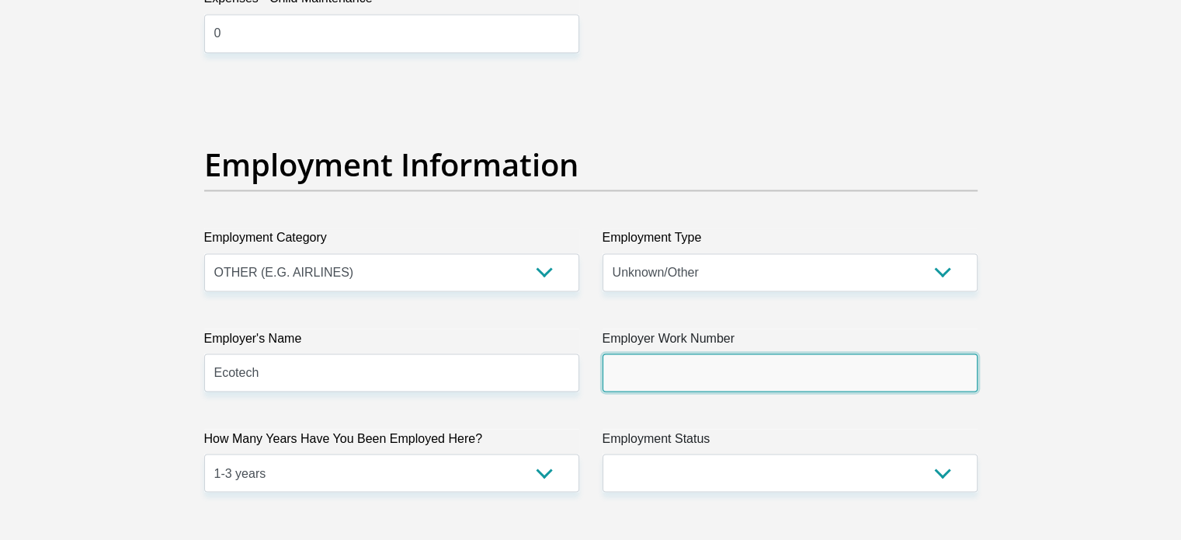
click at [766, 373] on input "Employer Work Number" at bounding box center [790, 372] width 375 height 38
paste input "012 843 9700"
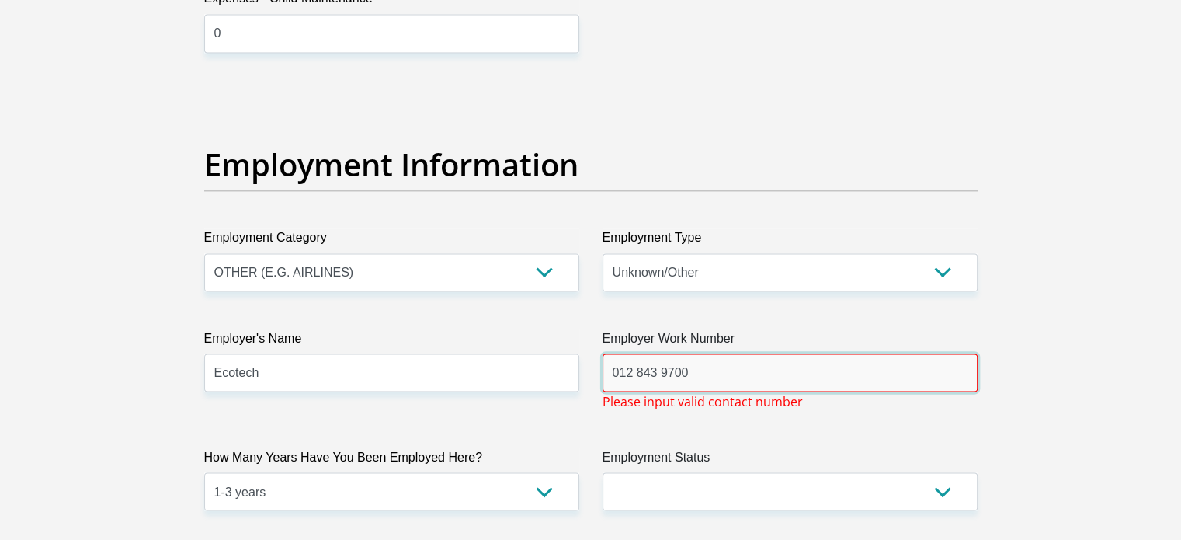
click at [665, 378] on input "012 843 9700" at bounding box center [790, 372] width 375 height 38
click at [637, 369] on input "012 8439700" at bounding box center [790, 372] width 375 height 38
type input "0128439700"
click at [774, 429] on div "Title Mr Ms Mrs Dr Other First Name Hope Surname Ramotubeng ID Number 900823039…" at bounding box center [591, 92] width 797 height 5071
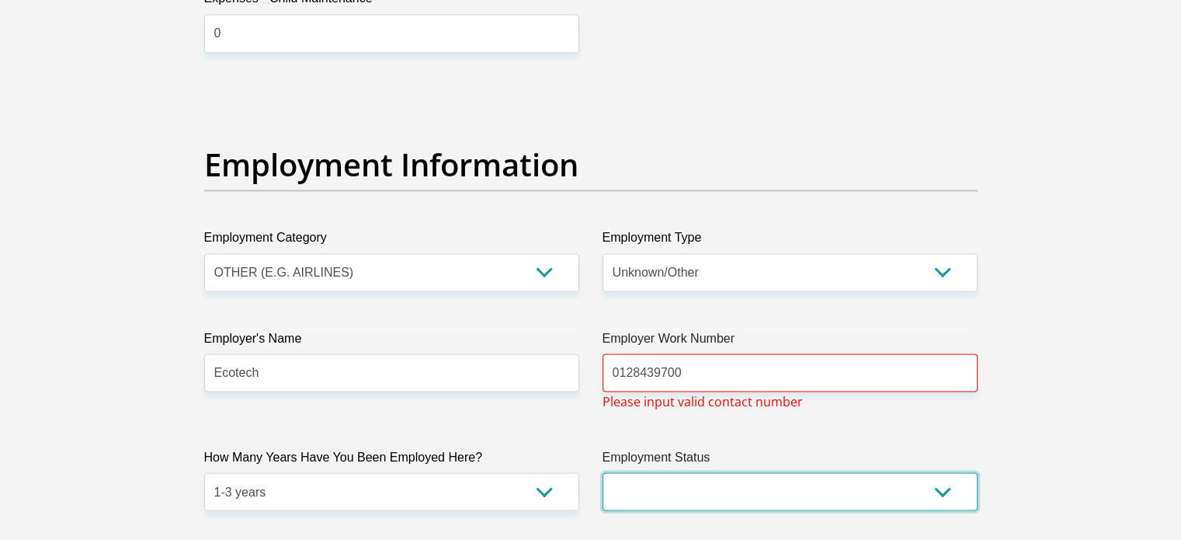
click at [825, 495] on select "Permanent/Full-time Part-time/Casual Contract Worker Self-Employed Housewife Re…" at bounding box center [790, 491] width 375 height 38
select select "1"
click at [603, 472] on select "Permanent/Full-time Part-time/Casual Contract Worker Self-Employed Housewife Re…" at bounding box center [790, 491] width 375 height 38
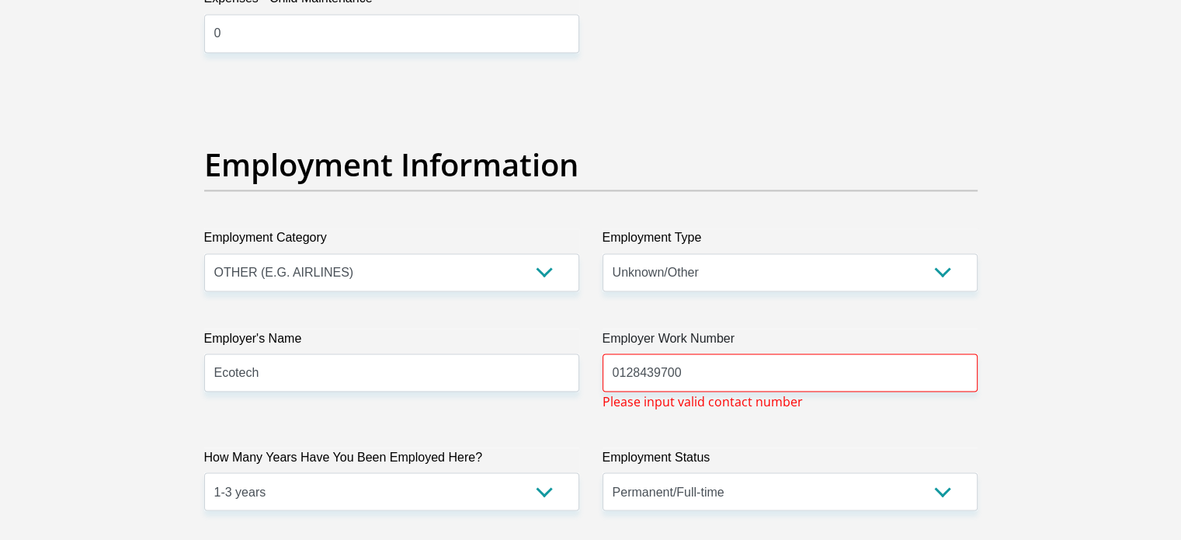
click at [1055, 300] on section "Personal Details Title Mr Ms Mrs Dr Other First Name Hope Surname Ramotubeng ID…" at bounding box center [590, 96] width 1181 height 5431
click at [853, 377] on input "0128439700" at bounding box center [790, 372] width 375 height 38
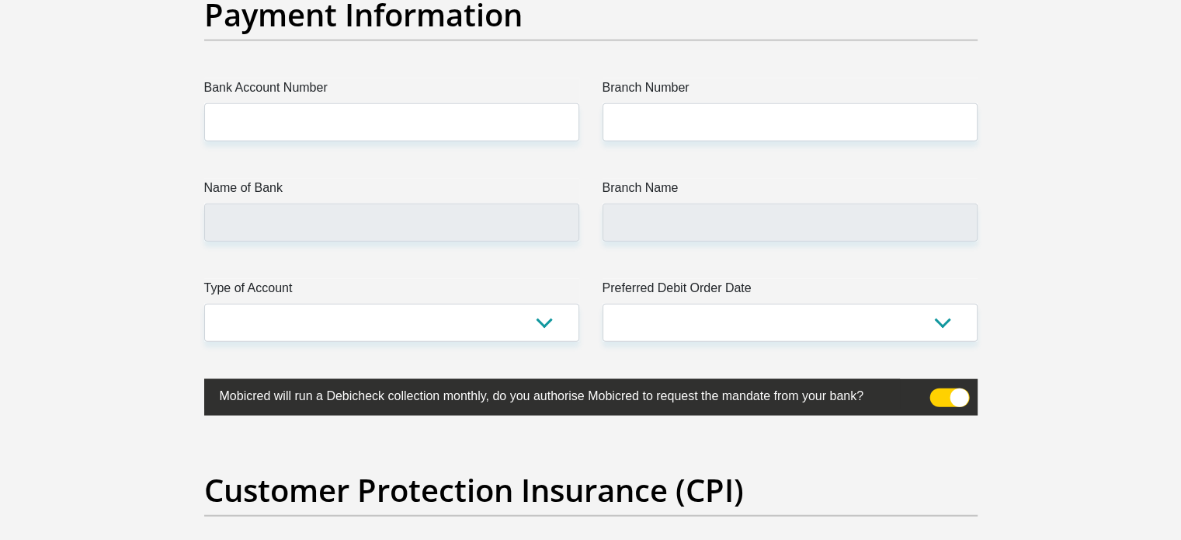
scroll to position [3620, 0]
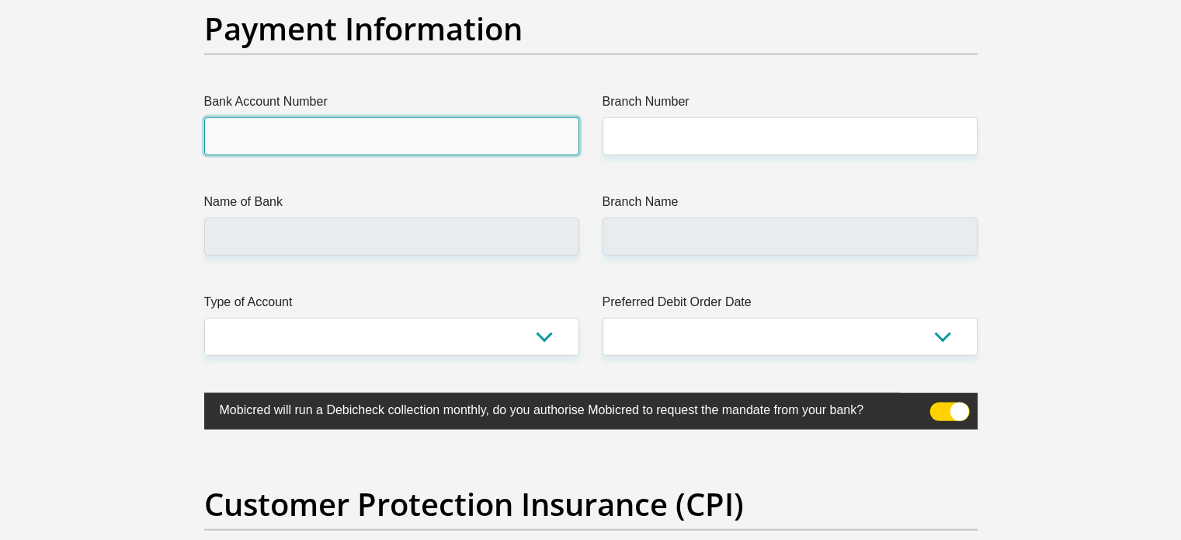
click at [379, 130] on input "Bank Account Number" at bounding box center [391, 136] width 375 height 38
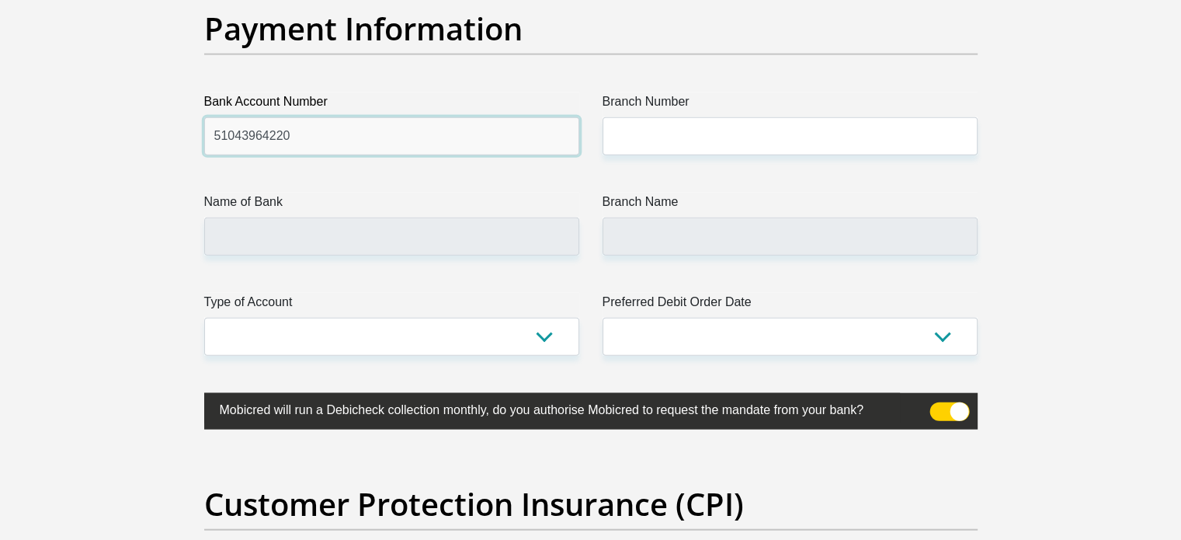
type input "51043964220"
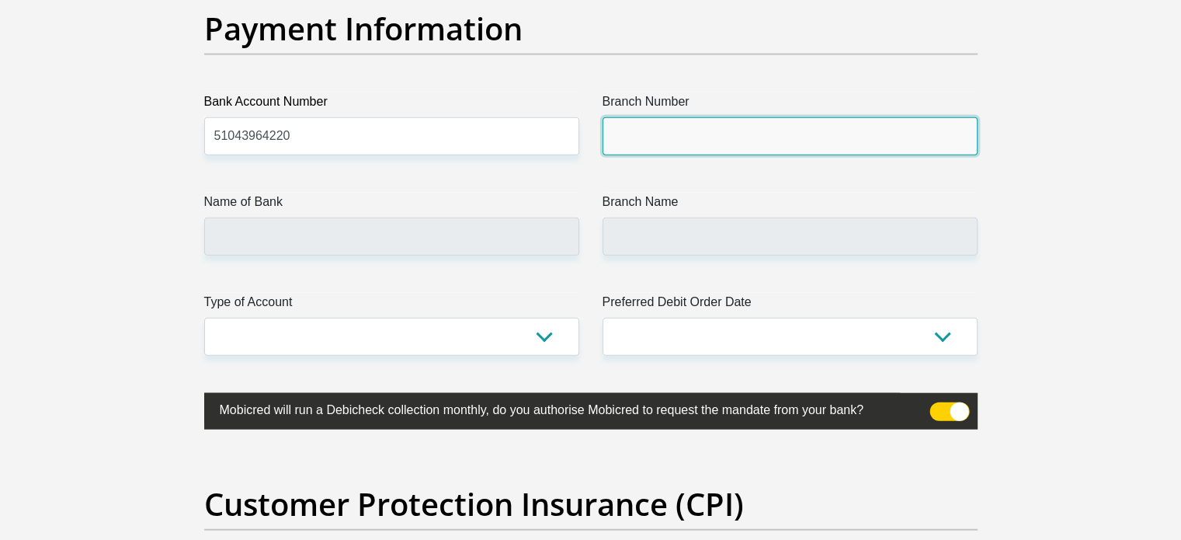
click at [791, 130] on input "Branch Number" at bounding box center [790, 136] width 375 height 38
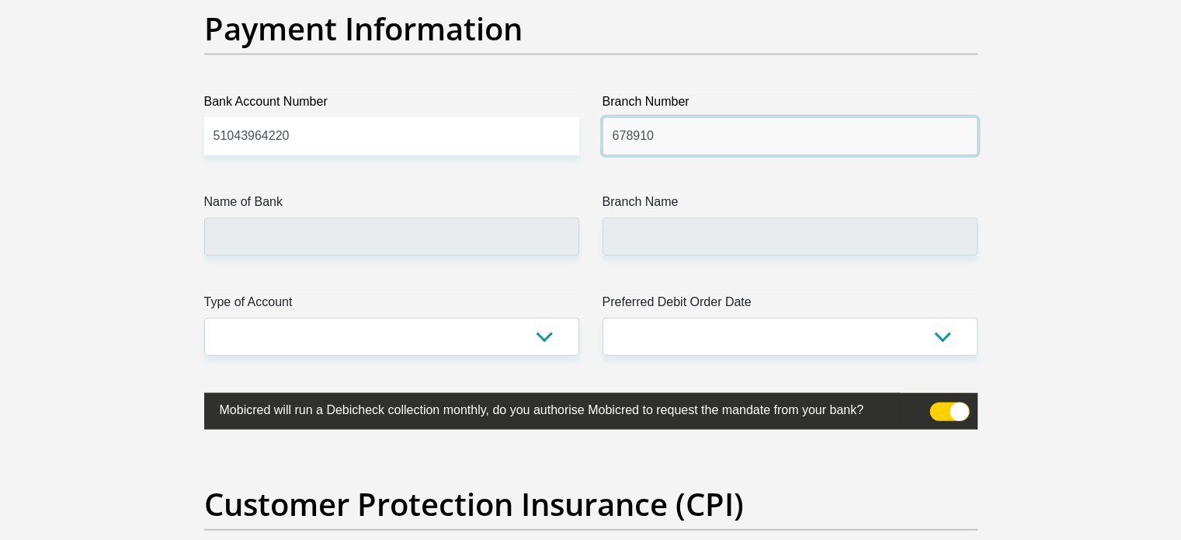
type input "678910"
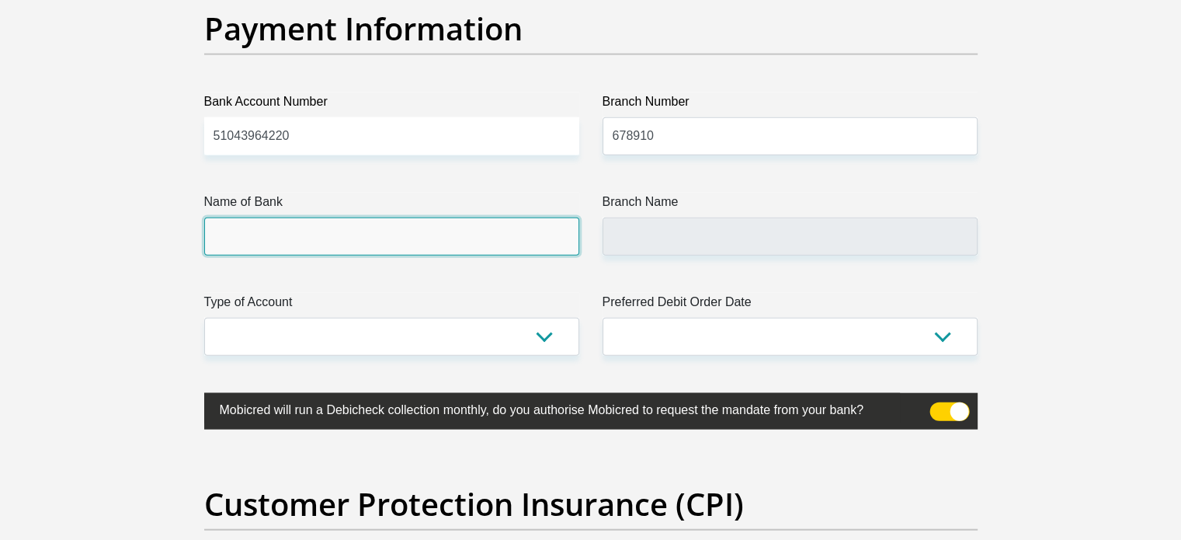
click at [494, 224] on input "Name of Bank" at bounding box center [391, 236] width 375 height 38
type input "TYME BANK LIMITED"
type input "TYME ROSEBANK"
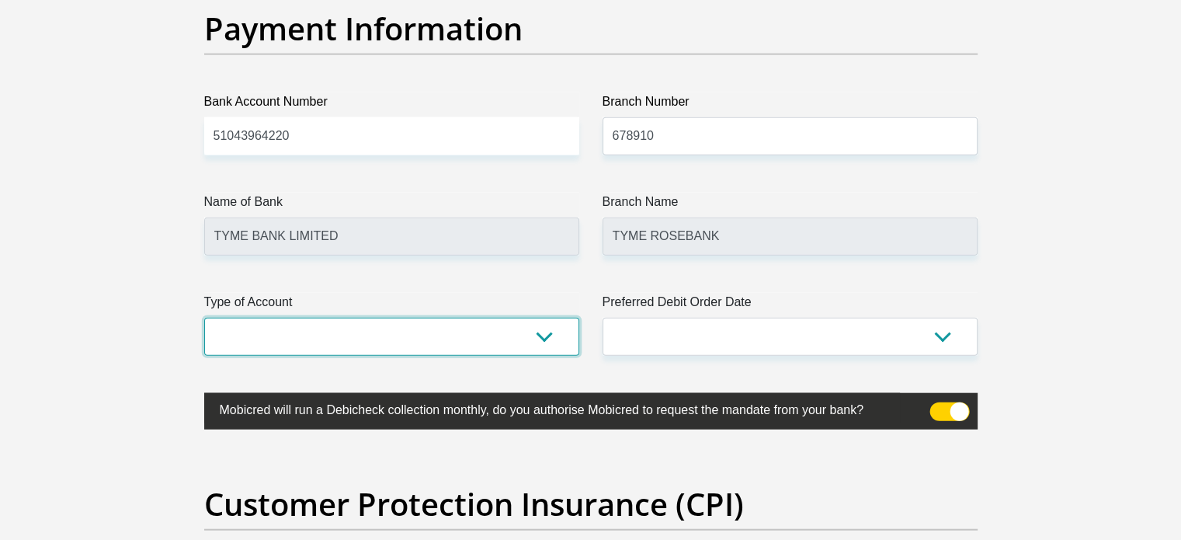
click at [415, 337] on select "Cheque Savings" at bounding box center [391, 337] width 375 height 38
select select "SAV"
click at [204, 318] on select "Cheque Savings" at bounding box center [391, 337] width 375 height 38
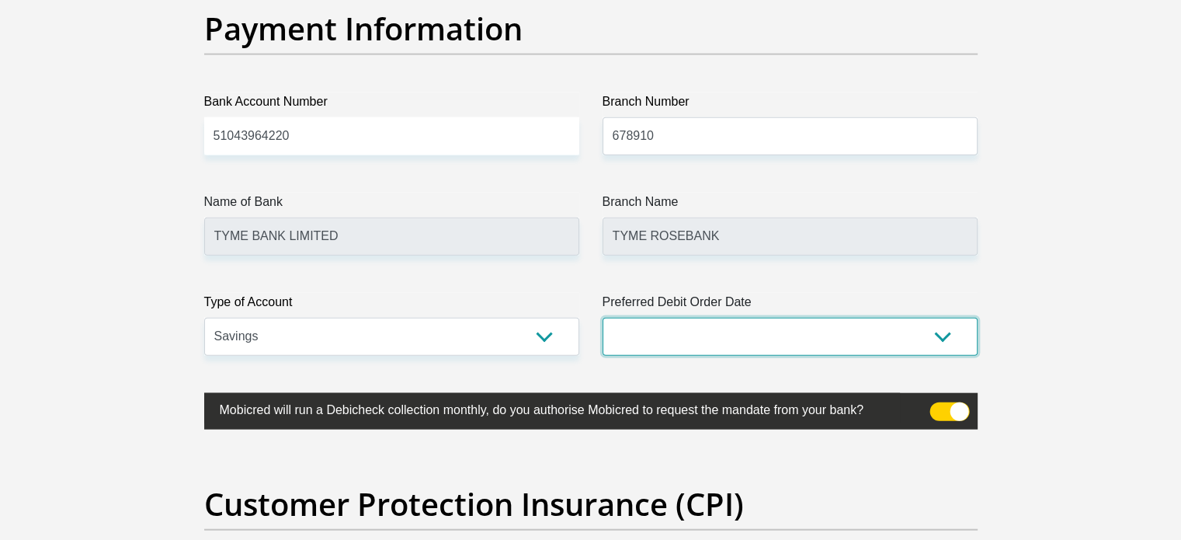
click at [676, 335] on select "1st 2nd 3rd 4th 5th 7th 18th 19th 20th 21st 22nd 23rd 24th 25th 26th 27th 28th …" at bounding box center [790, 337] width 375 height 38
select select "25"
click at [603, 318] on select "1st 2nd 3rd 4th 5th 7th 18th 19th 20th 21st 22nd 23rd 24th 25th 26th 27th 28th …" at bounding box center [790, 337] width 375 height 38
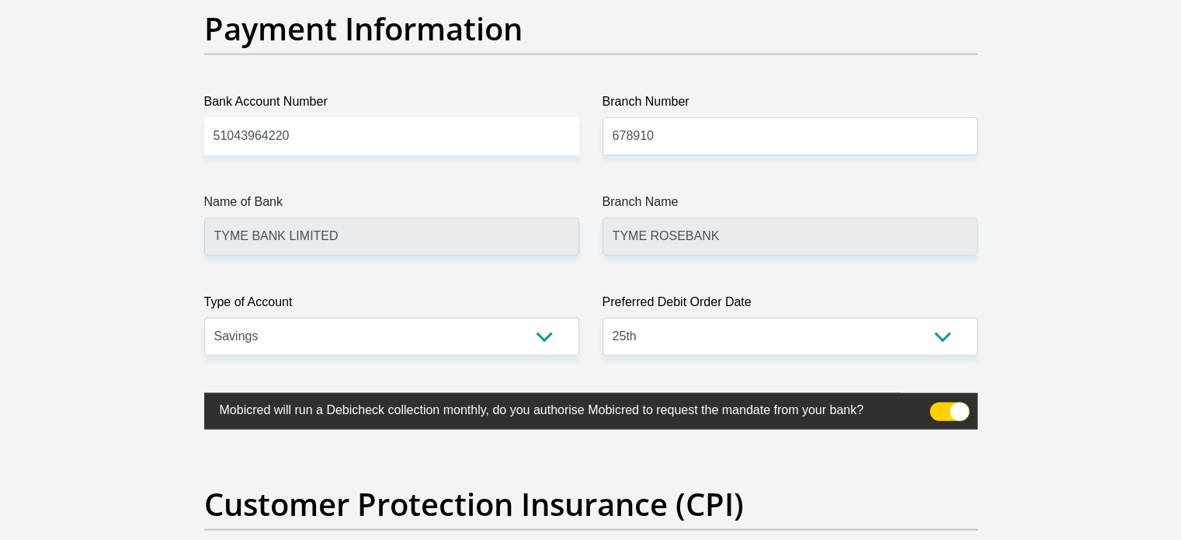
drag, startPoint x: 1179, startPoint y: 352, endPoint x: 1186, endPoint y: 375, distance: 24.1
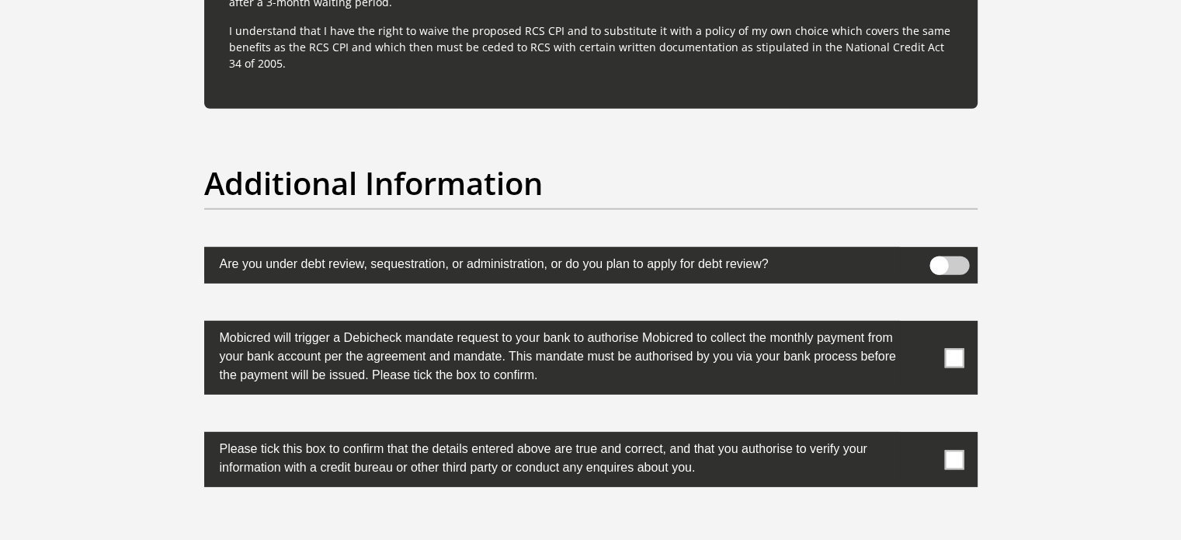
scroll to position [4737, 0]
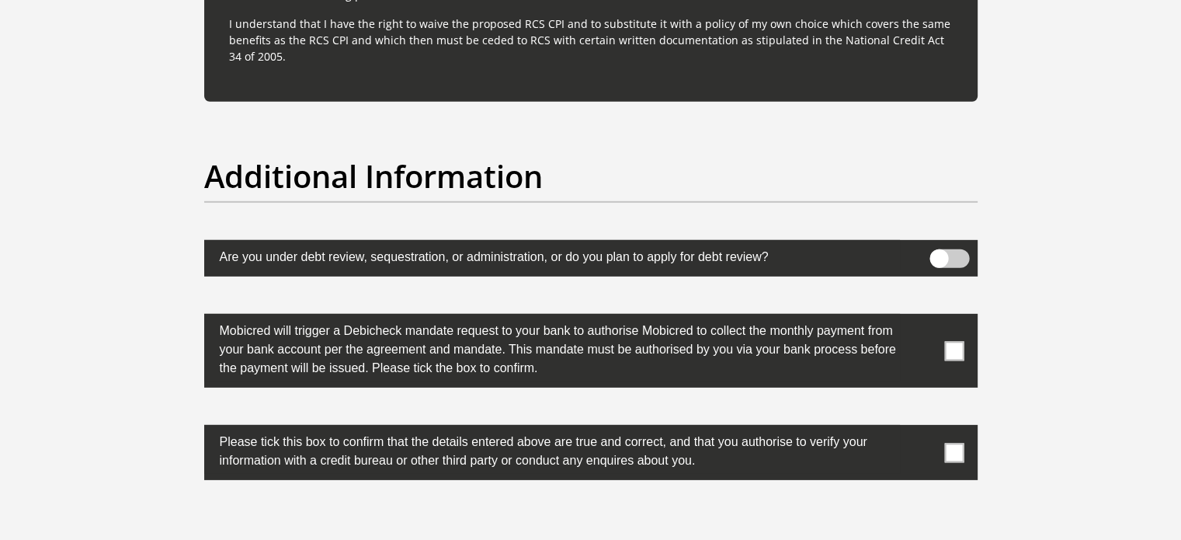
click at [958, 344] on span at bounding box center [953, 350] width 19 height 19
click at [923, 318] on input "checkbox" at bounding box center [923, 318] width 0 height 0
click at [960, 450] on span at bounding box center [953, 452] width 19 height 19
click at [923, 429] on input "checkbox" at bounding box center [923, 429] width 0 height 0
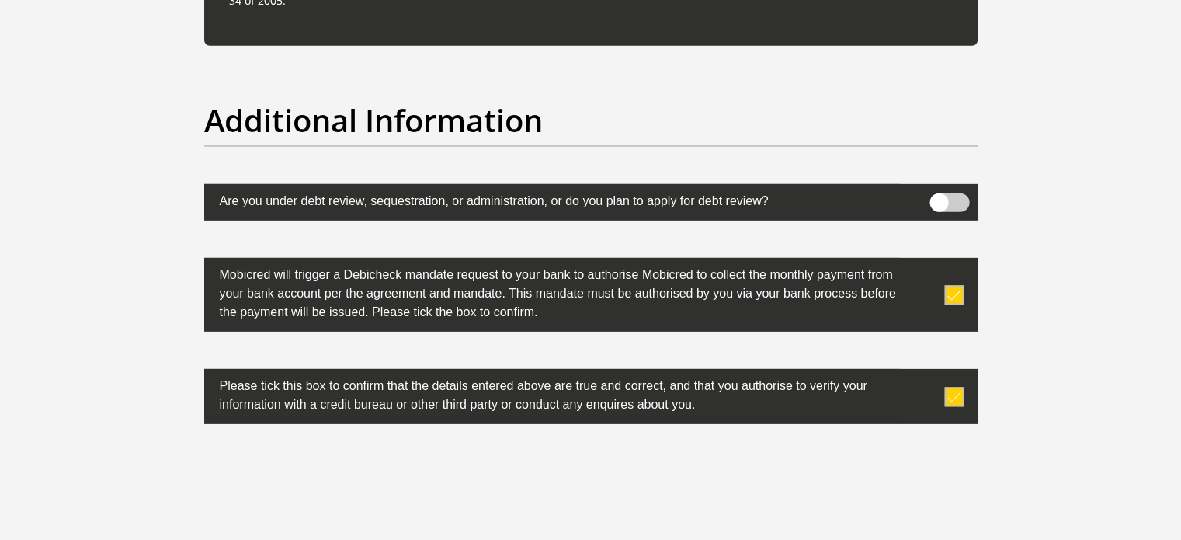
scroll to position [5047, 0]
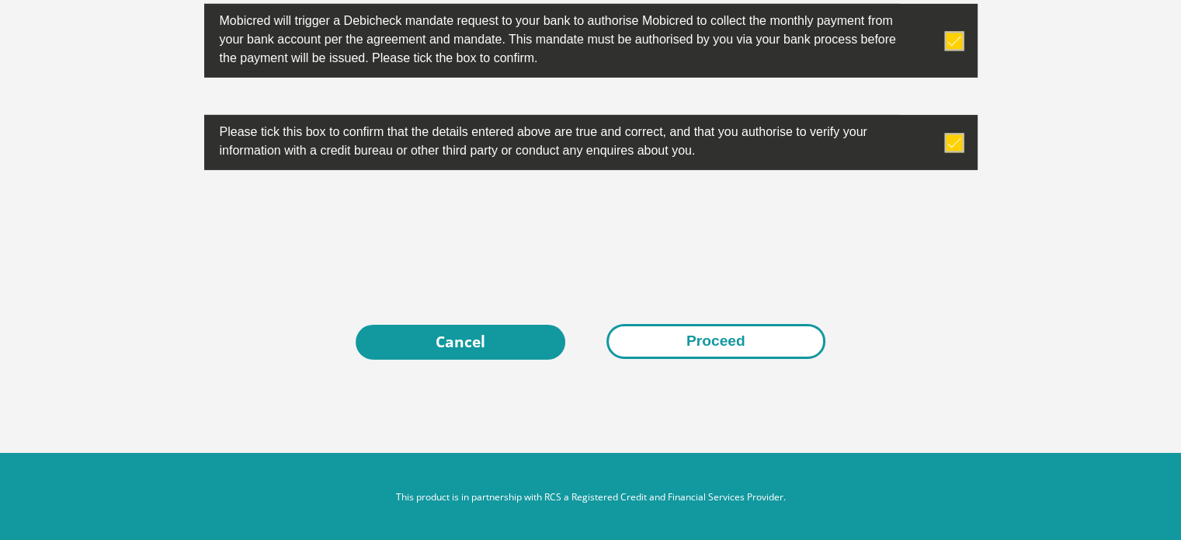
click at [709, 335] on button "Proceed" at bounding box center [715, 341] width 219 height 35
click at [726, 346] on button "Proceed" at bounding box center [715, 341] width 219 height 35
click at [746, 325] on button "Proceed" at bounding box center [715, 341] width 219 height 35
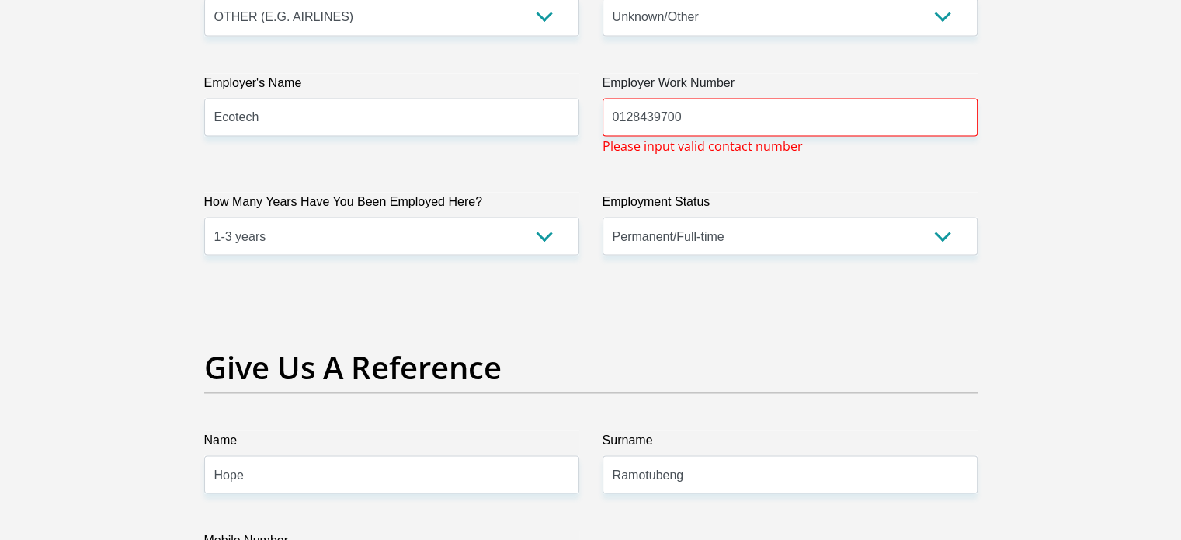
scroll to position [2902, 0]
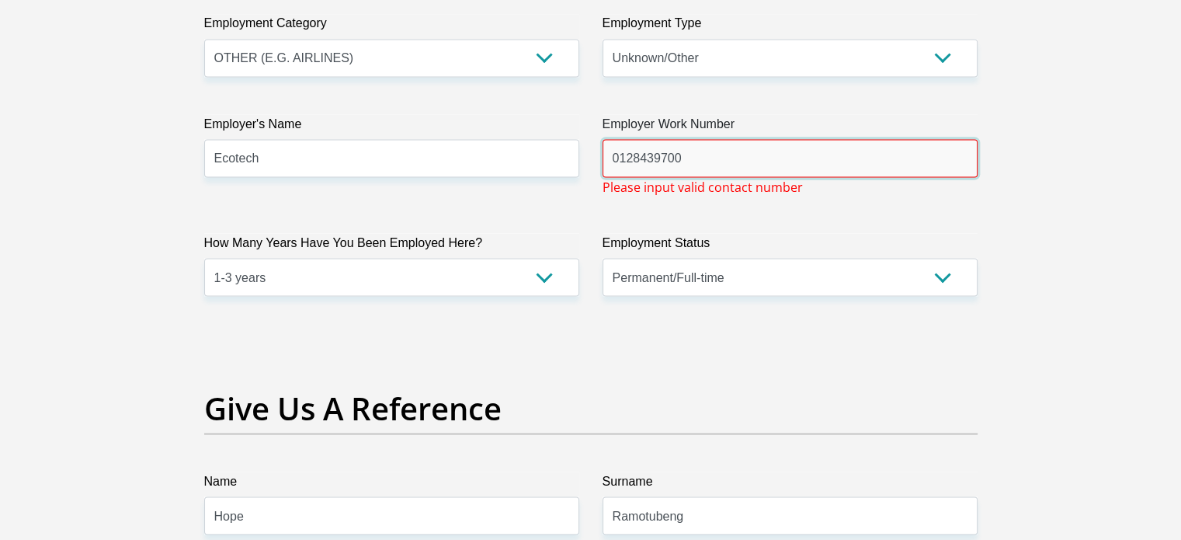
click at [846, 165] on input "0128439700" at bounding box center [790, 158] width 375 height 38
type input "0"
type input "012 843 9700"
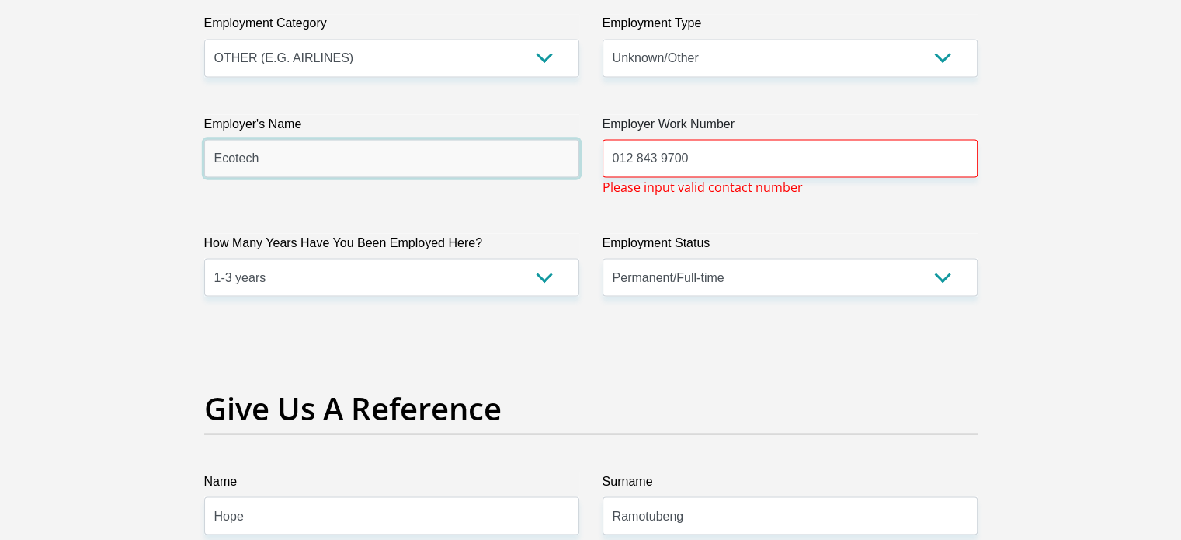
click at [339, 162] on input "Ecotech" at bounding box center [391, 158] width 375 height 38
type input "Ecotechconverge"
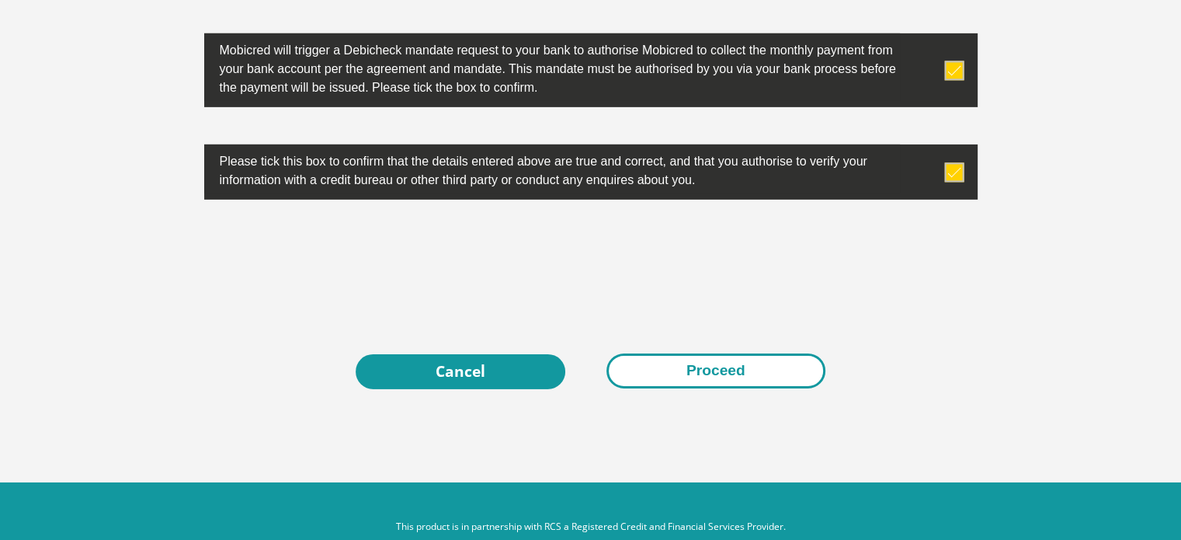
click at [748, 363] on button "Proceed" at bounding box center [715, 370] width 219 height 35
click at [731, 367] on button "Proceed" at bounding box center [715, 370] width 219 height 35
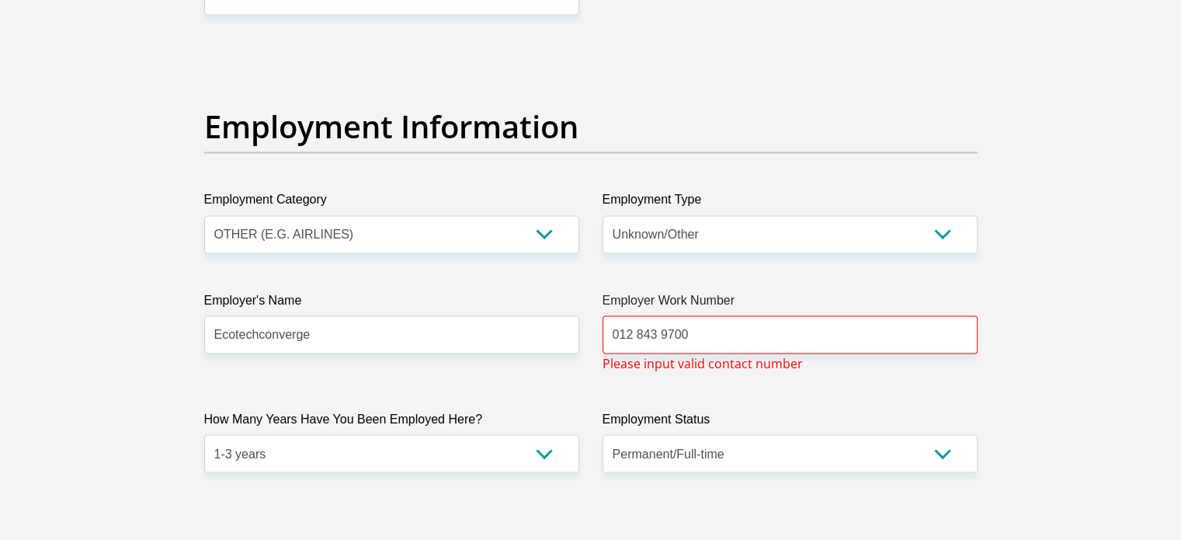
scroll to position [2739, 0]
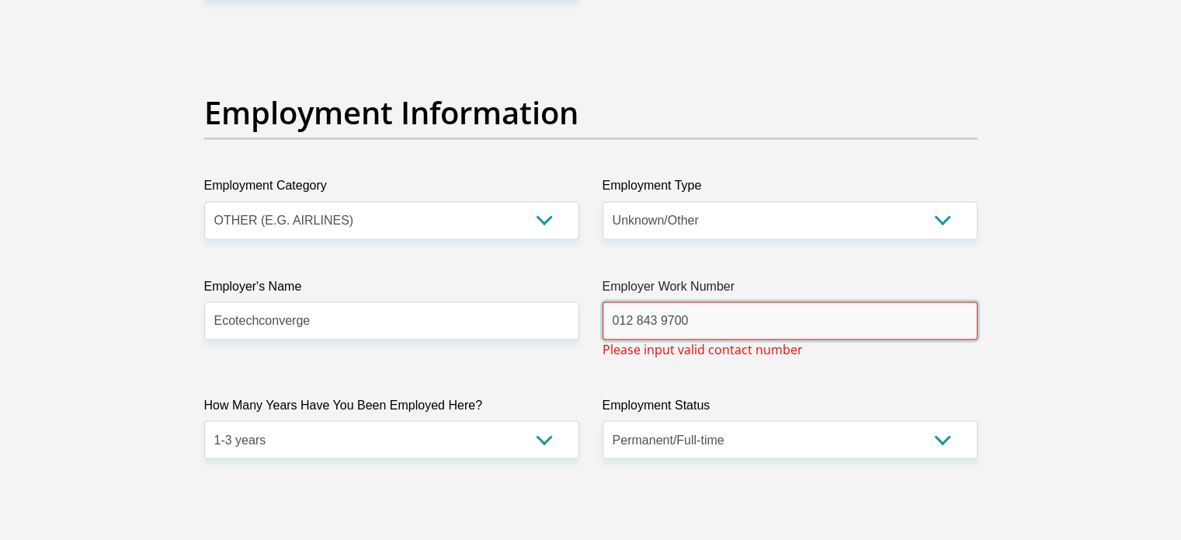
click at [818, 325] on input "012 843 9700" at bounding box center [790, 320] width 375 height 38
type input "0"
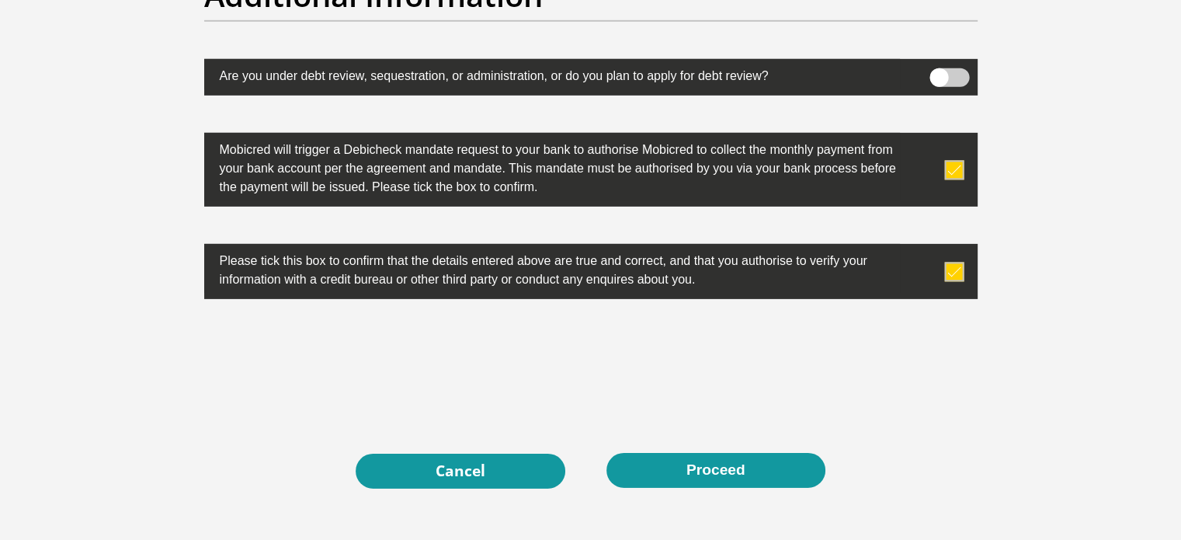
scroll to position [5028, 0]
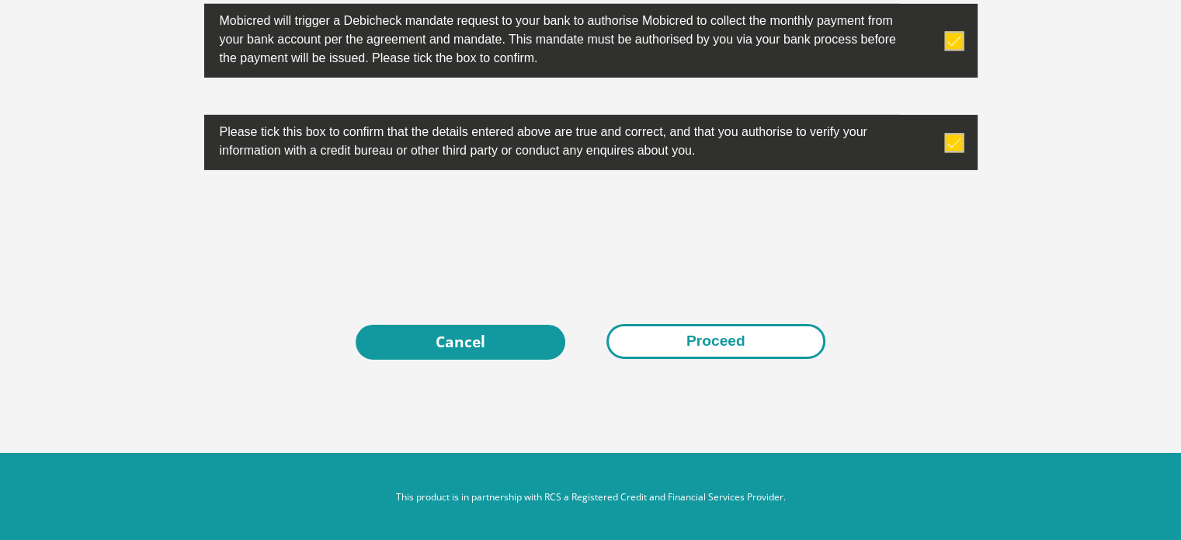
type input "0630433999"
click at [679, 335] on button "Proceed" at bounding box center [715, 341] width 219 height 35
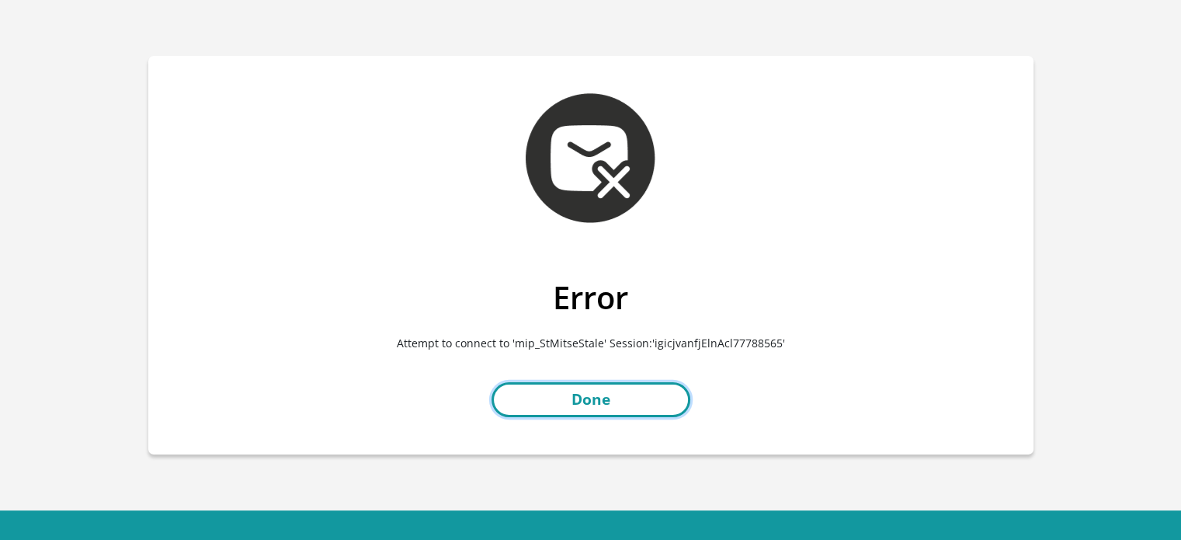
click at [541, 394] on link "Done" at bounding box center [590, 399] width 199 height 35
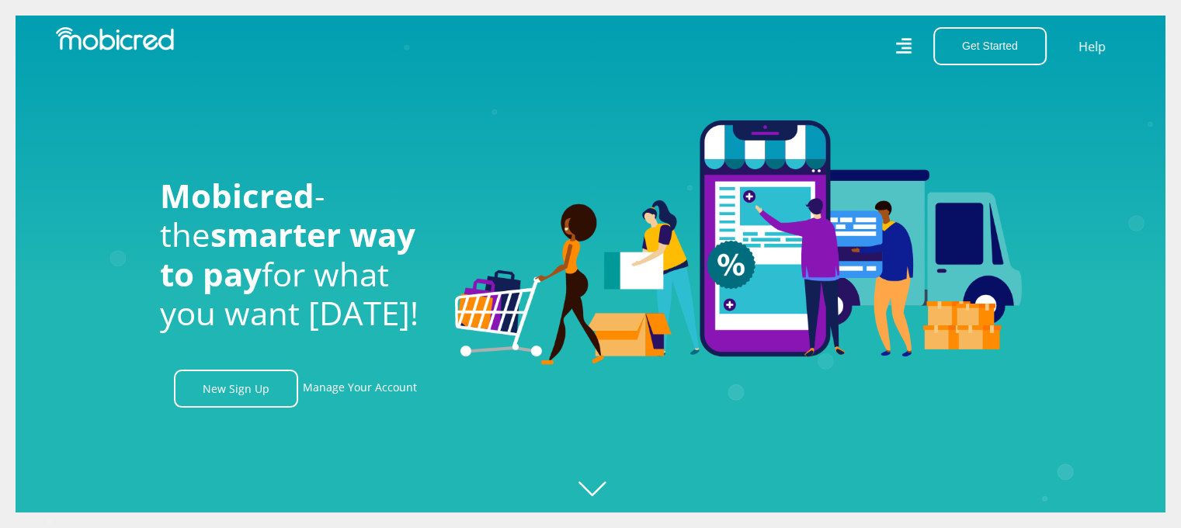
drag, startPoint x: 1192, startPoint y: 41, endPoint x: 1190, endPoint y: 26, distance: 14.9
click at [259, 379] on link "New Sign Up" at bounding box center [236, 389] width 124 height 38
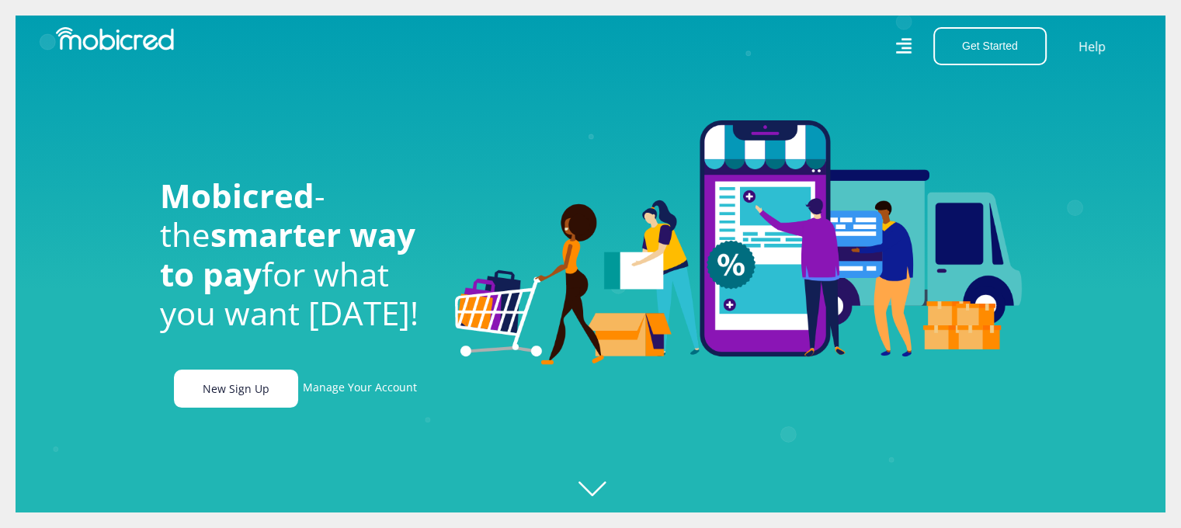
click at [261, 391] on link "New Sign Up" at bounding box center [236, 389] width 124 height 38
click at [234, 391] on link "New Sign Up" at bounding box center [236, 389] width 124 height 38
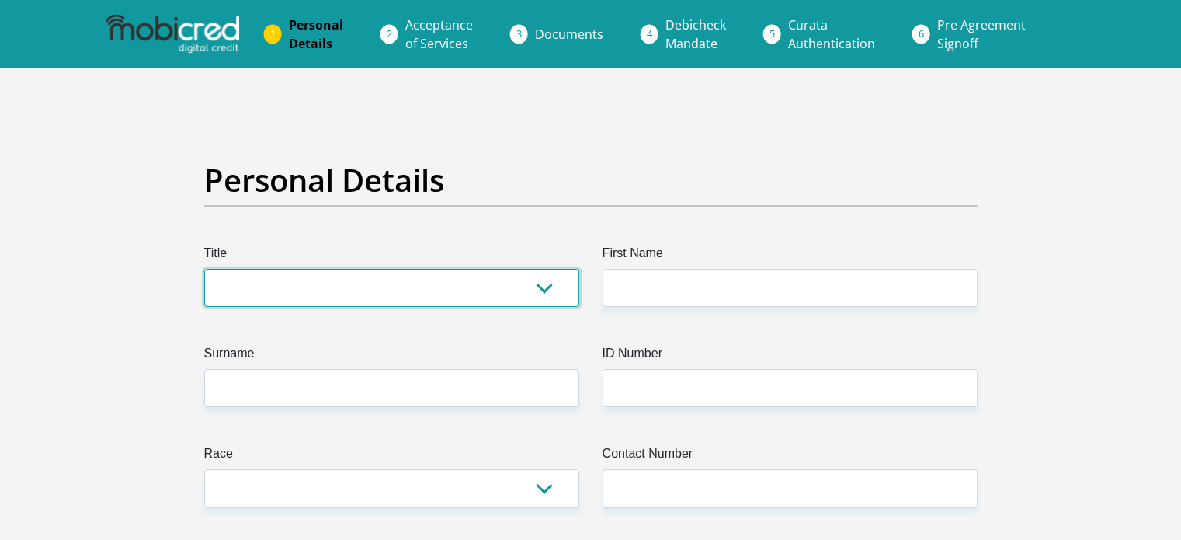
click at [335, 293] on select "Mr Ms Mrs Dr [PERSON_NAME]" at bounding box center [391, 288] width 375 height 38
select select "Other"
click at [204, 269] on select "Mr Ms Mrs Dr Other" at bounding box center [391, 288] width 375 height 38
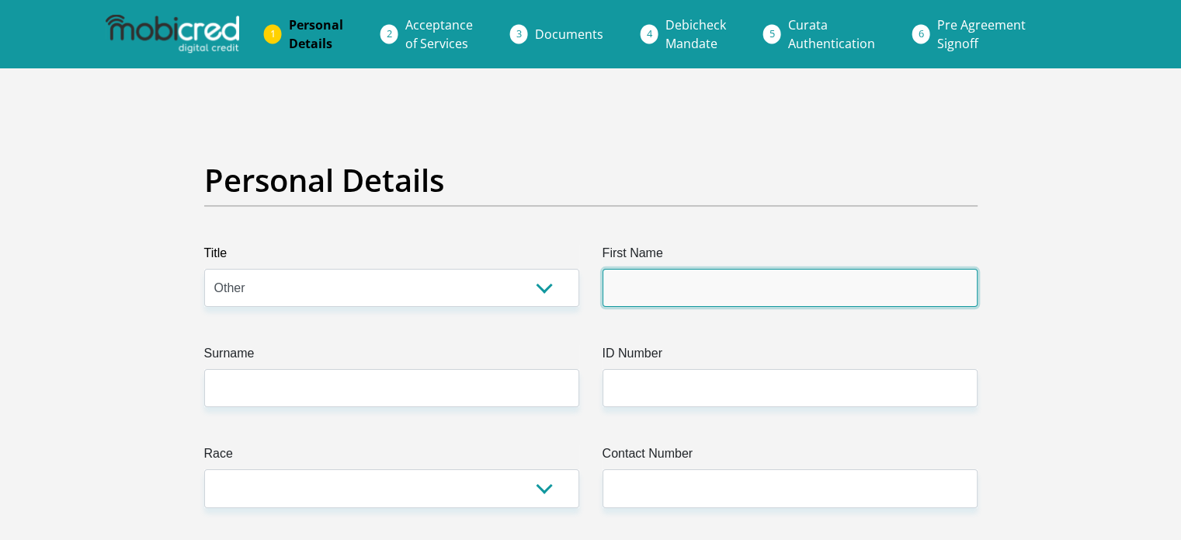
click at [813, 273] on input "First Name" at bounding box center [790, 288] width 375 height 38
type input "Hope"
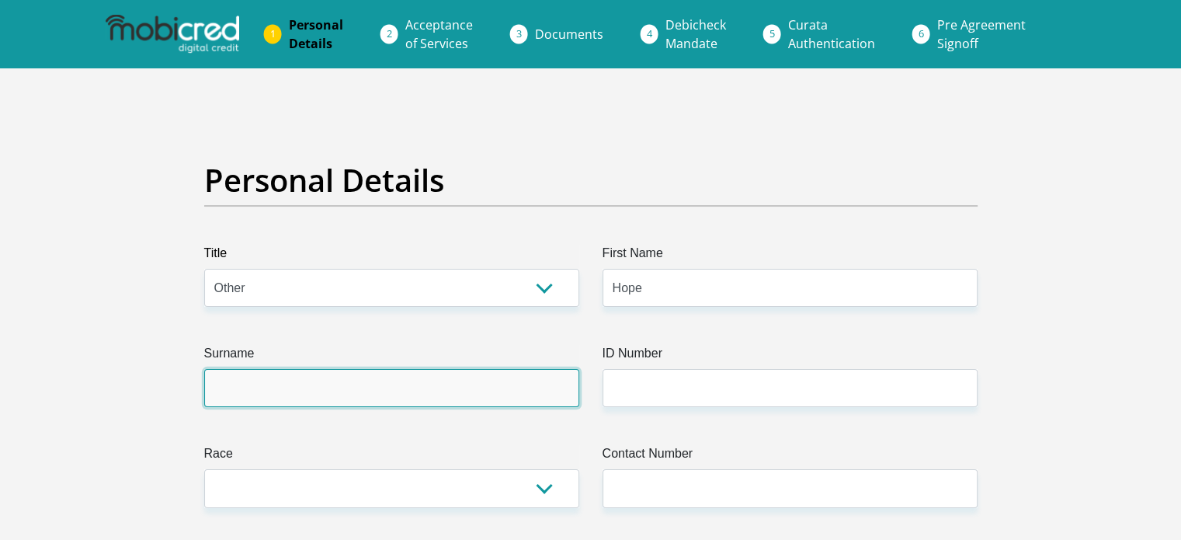
type input "Ramotubeng"
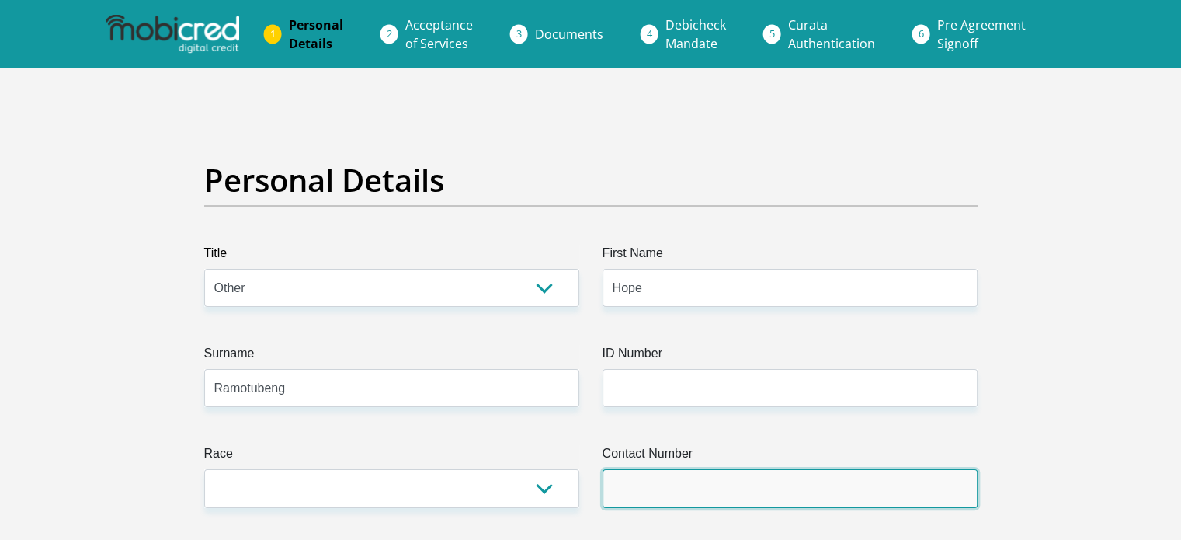
type input "0630433999"
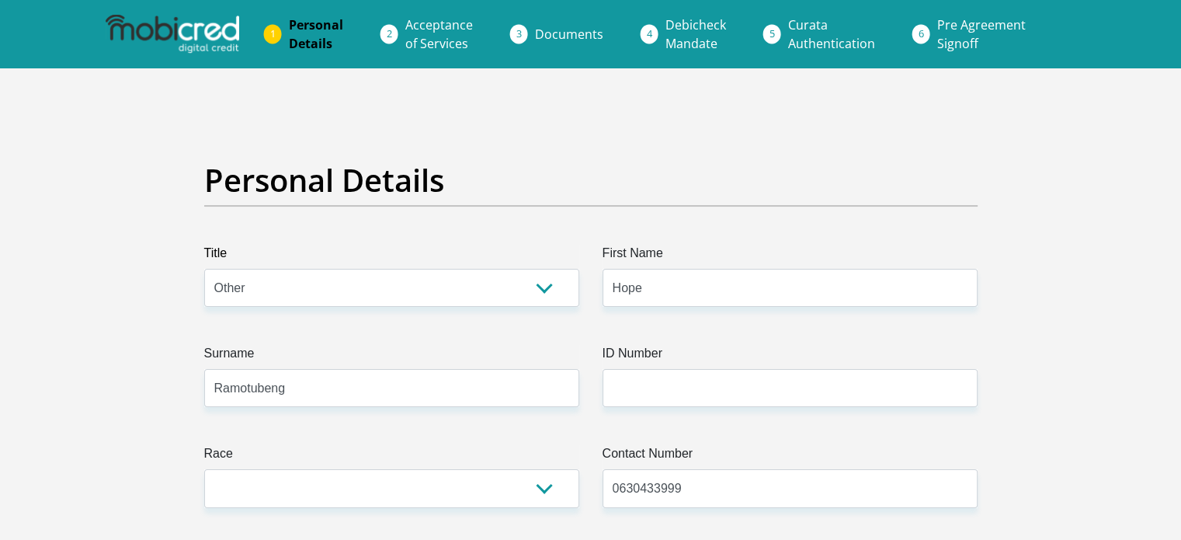
select select "ZAF"
type input "2277 mokone street wattiville"
type input "Johannesburg"
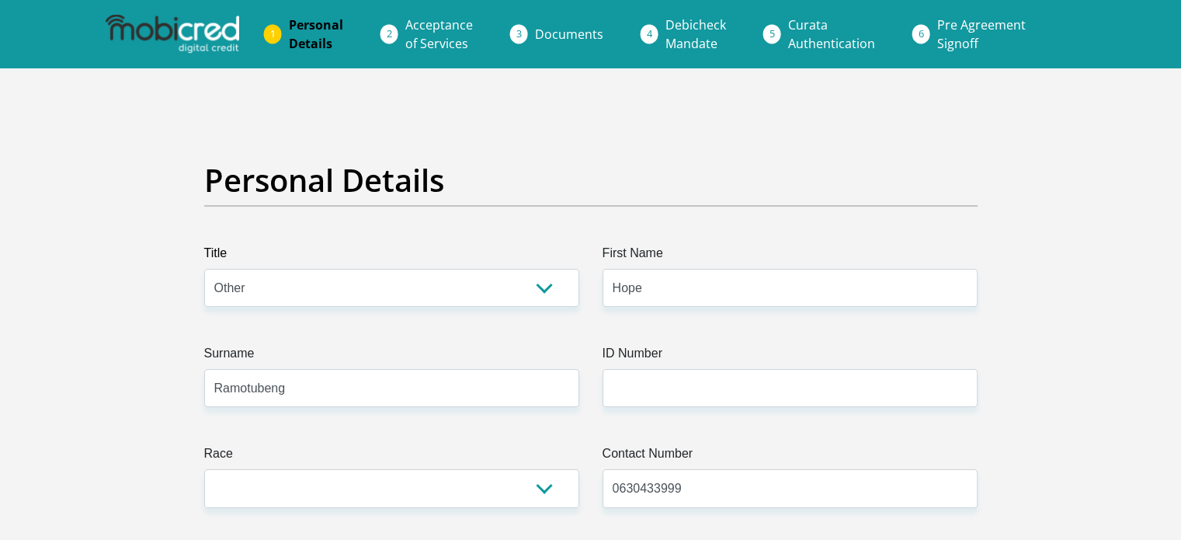
type input "Johannesburg"
type input "1516"
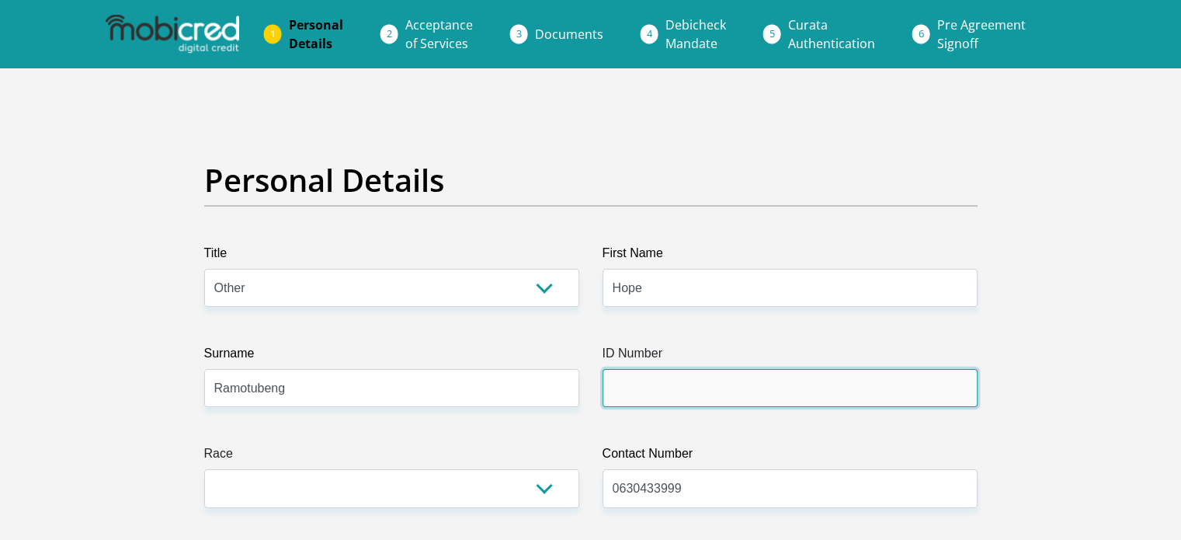
click at [857, 391] on input "ID Number" at bounding box center [790, 388] width 375 height 38
type input "9008230393088"
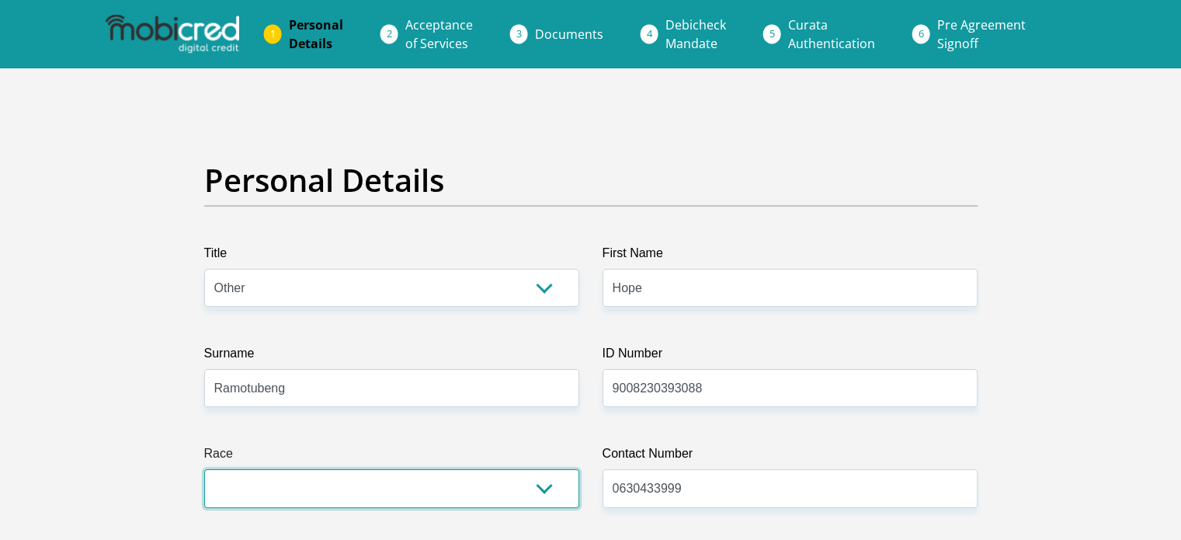
click at [463, 502] on select "Black Coloured Indian White Other" at bounding box center [391, 488] width 375 height 38
select select "1"
click at [204, 469] on select "Black Coloured Indian White Other" at bounding box center [391, 488] width 375 height 38
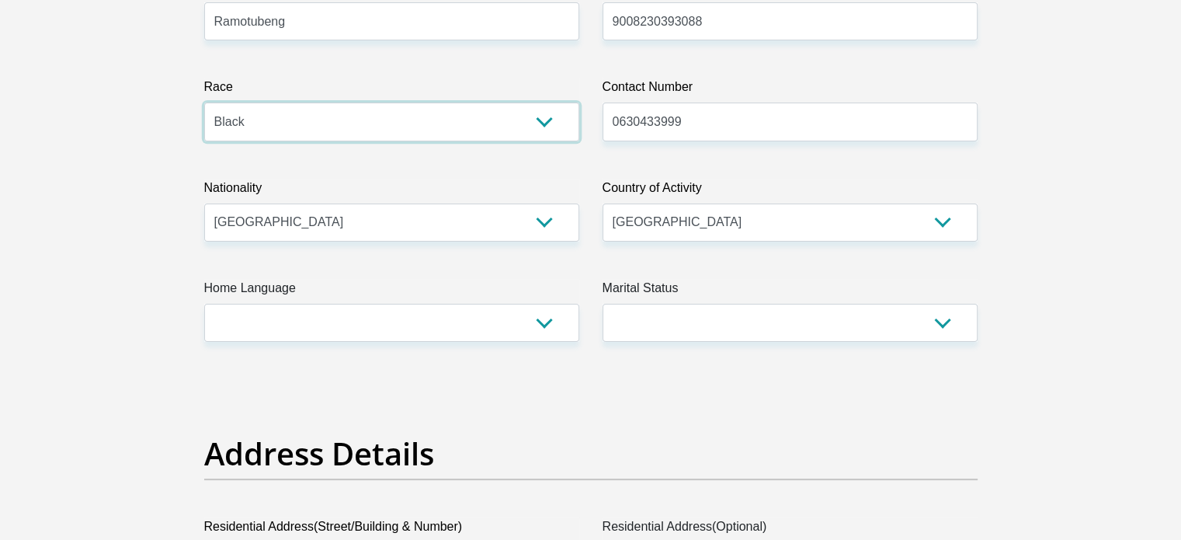
scroll to position [401, 0]
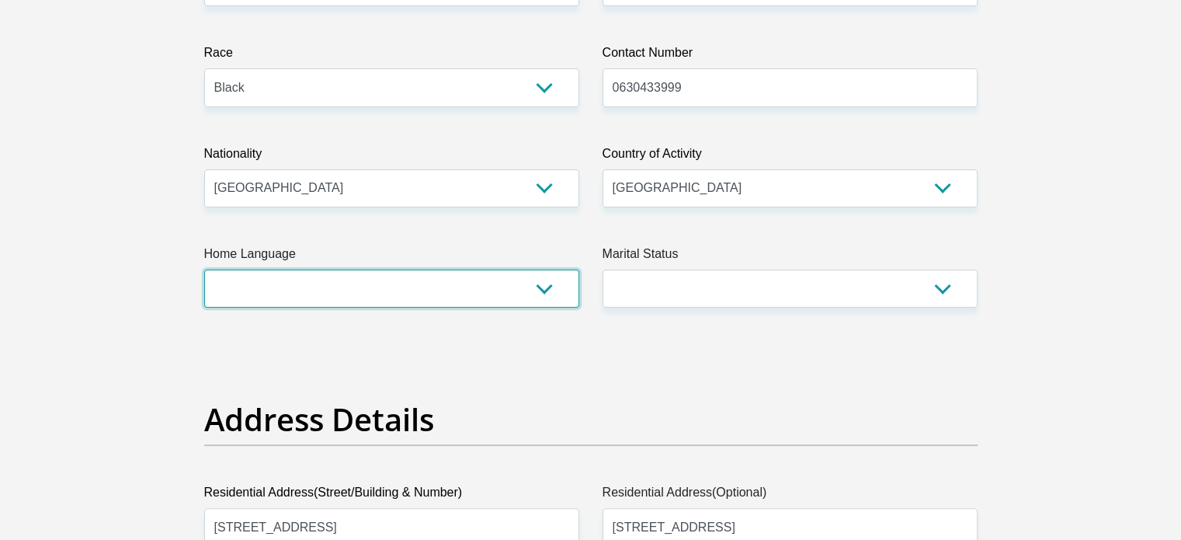
click at [517, 282] on select "Afrikaans English Sepedi South Ndebele Southern Sotho Swati Tsonga Tswana Venda…" at bounding box center [391, 288] width 375 height 38
select select "zul"
click at [204, 269] on select "Afrikaans English Sepedi South Ndebele Southern Sotho Swati Tsonga Tswana Venda…" at bounding box center [391, 288] width 375 height 38
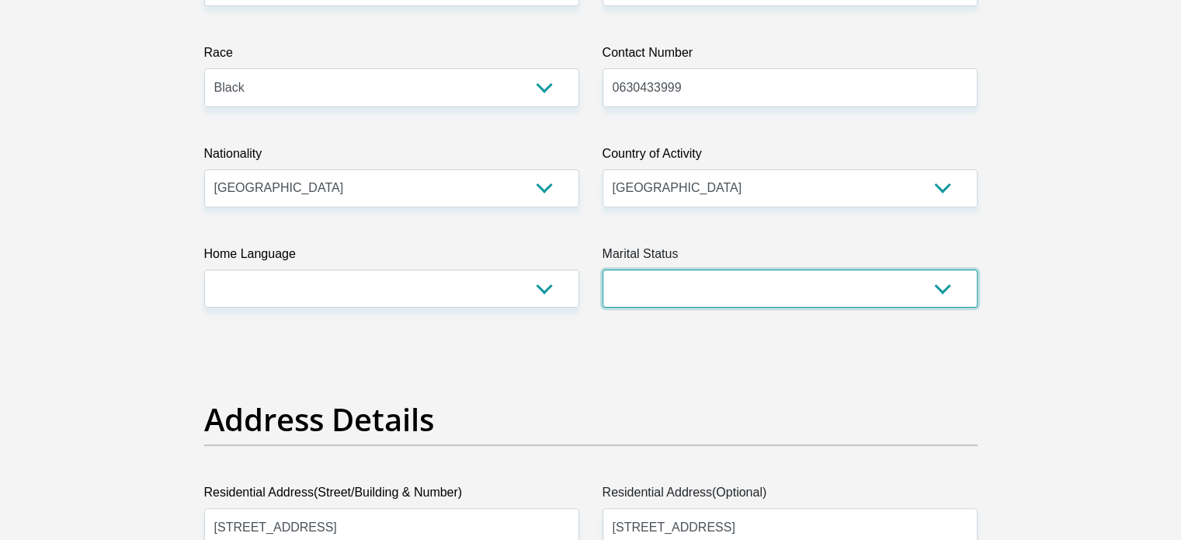
click at [646, 290] on select "Married ANC Single Divorced Widowed Married COP or Customary Law" at bounding box center [790, 288] width 375 height 38
select select "2"
click at [603, 269] on select "Married ANC Single Divorced Widowed Married COP or Customary Law" at bounding box center [790, 288] width 375 height 38
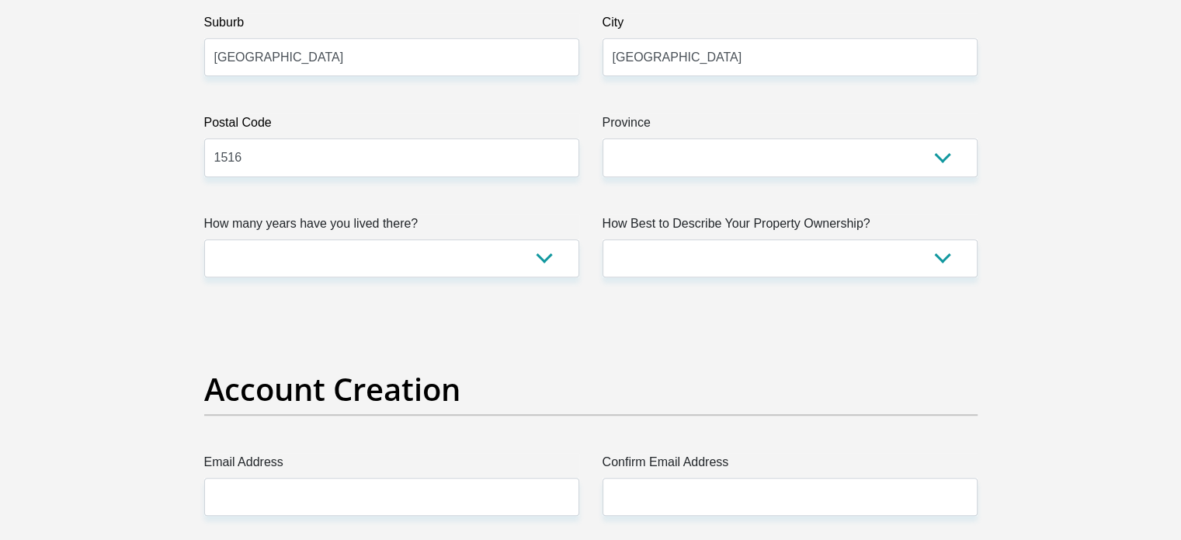
scroll to position [978, 0]
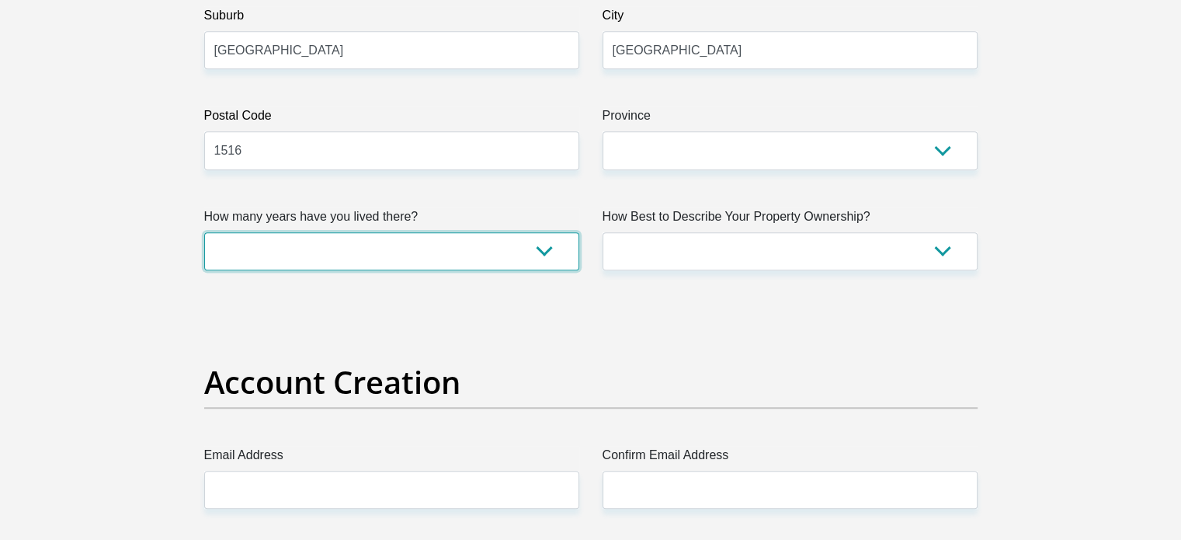
click at [447, 252] on select "less than 1 year 1-3 years 3-5 years 5+ years" at bounding box center [391, 251] width 375 height 38
select select "5"
click at [204, 232] on select "less than 1 year 1-3 years 3-5 years 5+ years" at bounding box center [391, 251] width 375 height 38
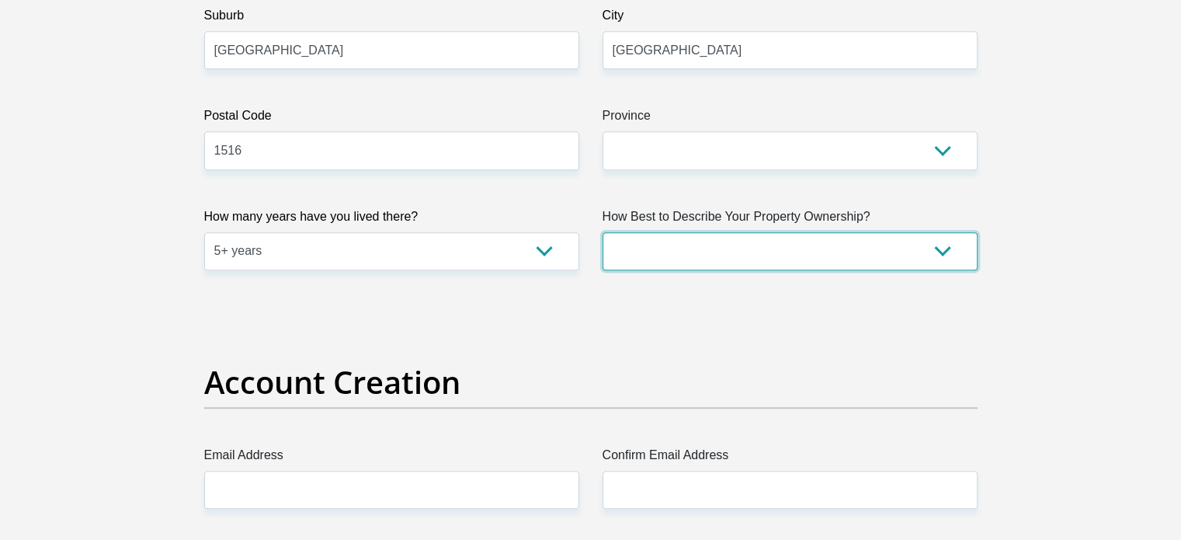
click at [787, 245] on select "Owned Rented Family Owned Company Dwelling" at bounding box center [790, 251] width 375 height 38
select select "parents"
click at [603, 232] on select "Owned Rented Family Owned Company Dwelling" at bounding box center [790, 251] width 375 height 38
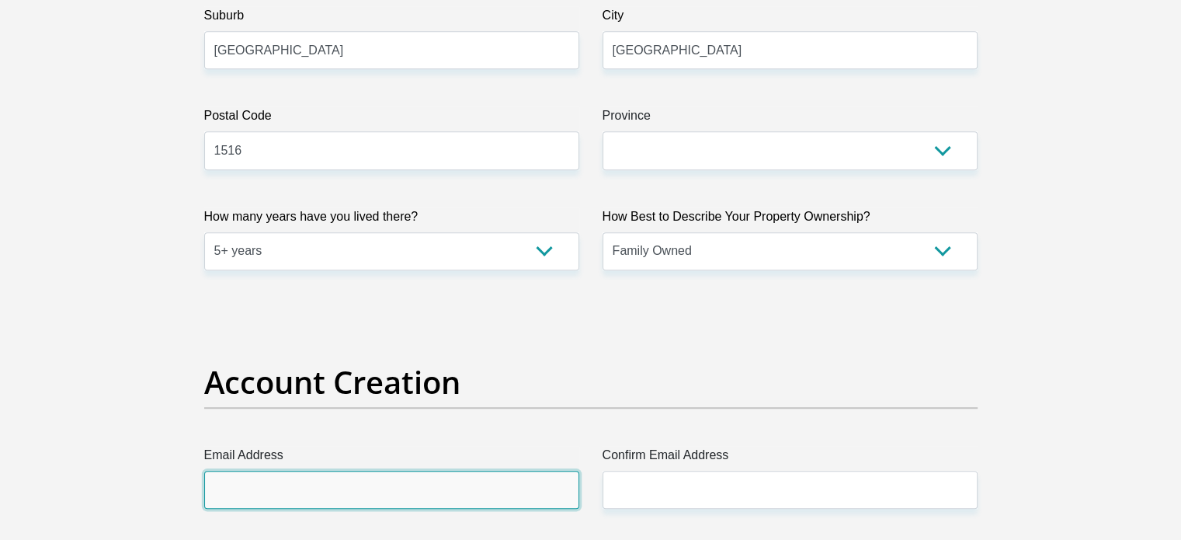
click at [373, 483] on input "Email Address" at bounding box center [391, 490] width 375 height 38
type input "[EMAIL_ADDRESS][DOMAIN_NAME]"
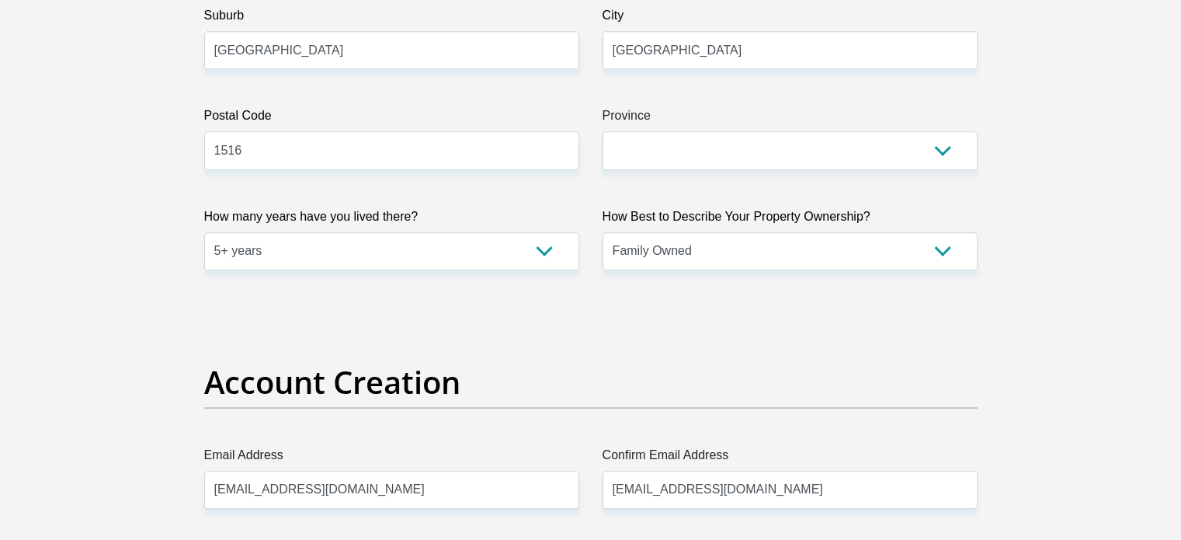
type input "Hope"
type input "Ramotubeng"
type input "0630433999"
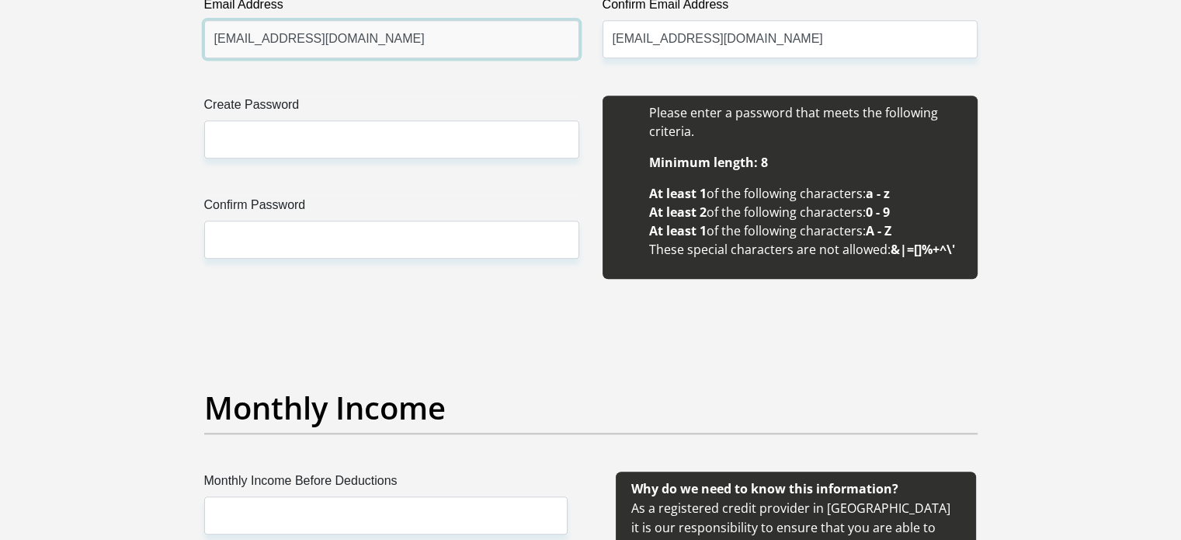
scroll to position [1441, 0]
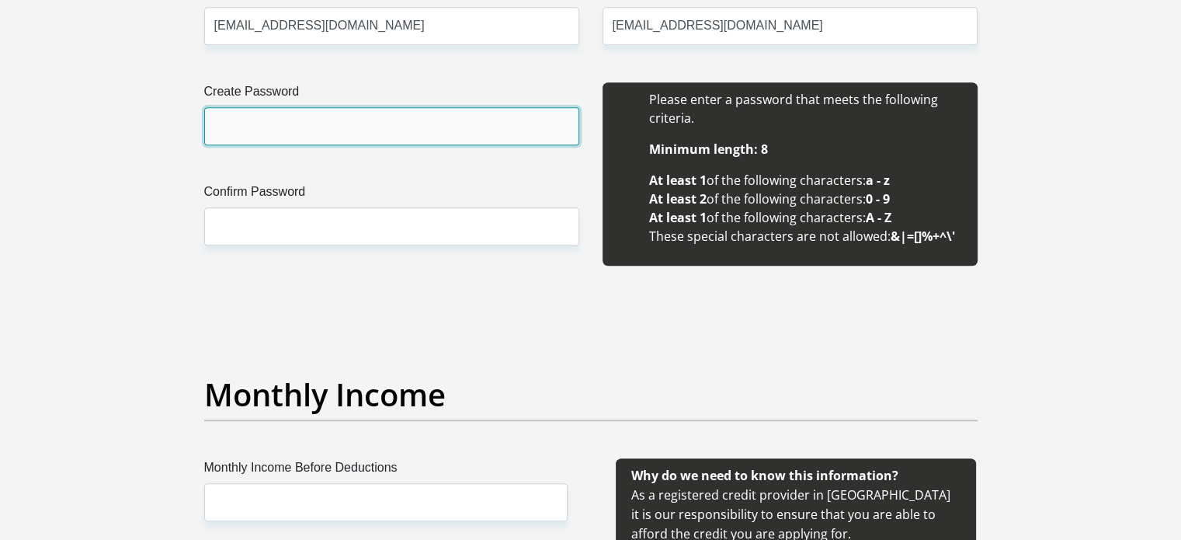
click at [385, 129] on input "Create Password" at bounding box center [391, 126] width 375 height 38
type input "Summer10@#"
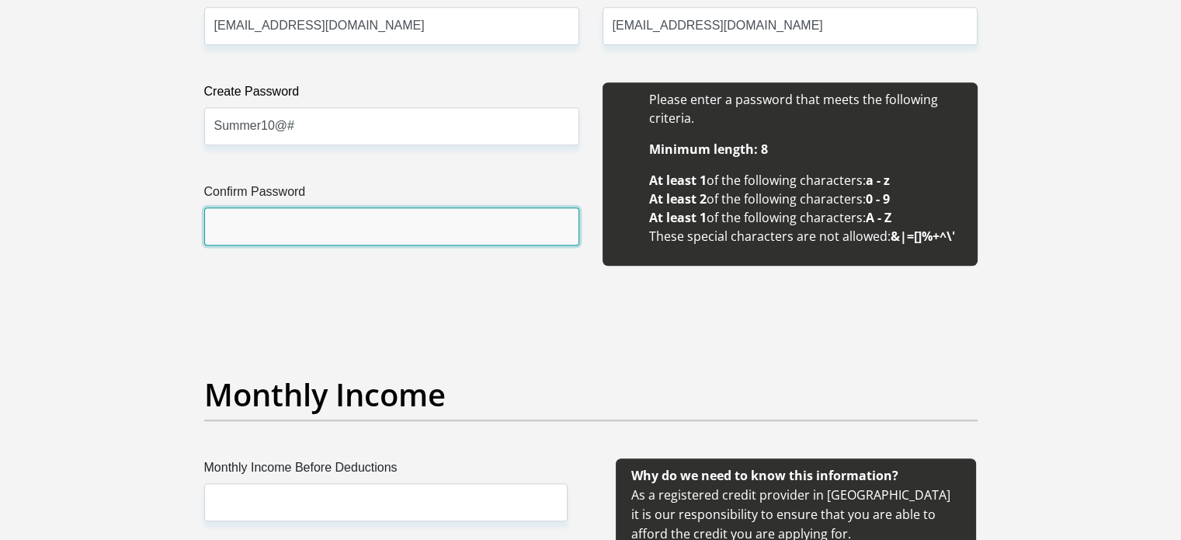
click at [336, 228] on input "Confirm Password" at bounding box center [391, 226] width 375 height 38
type input "Summer10@#"
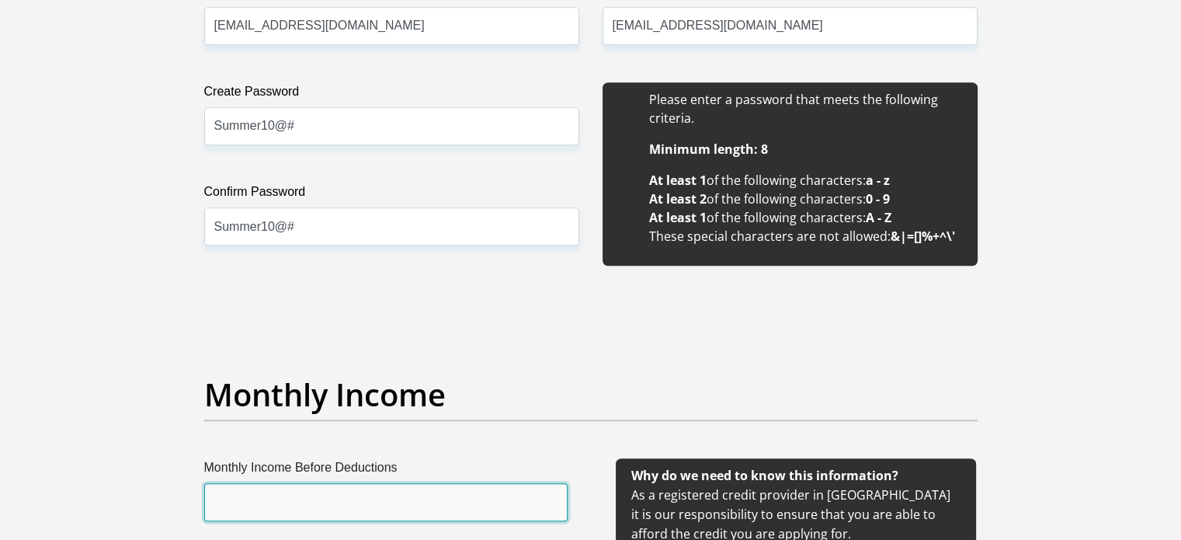
click at [328, 503] on input "Monthly Income Before Deductions" at bounding box center [385, 502] width 363 height 38
type input "13000"
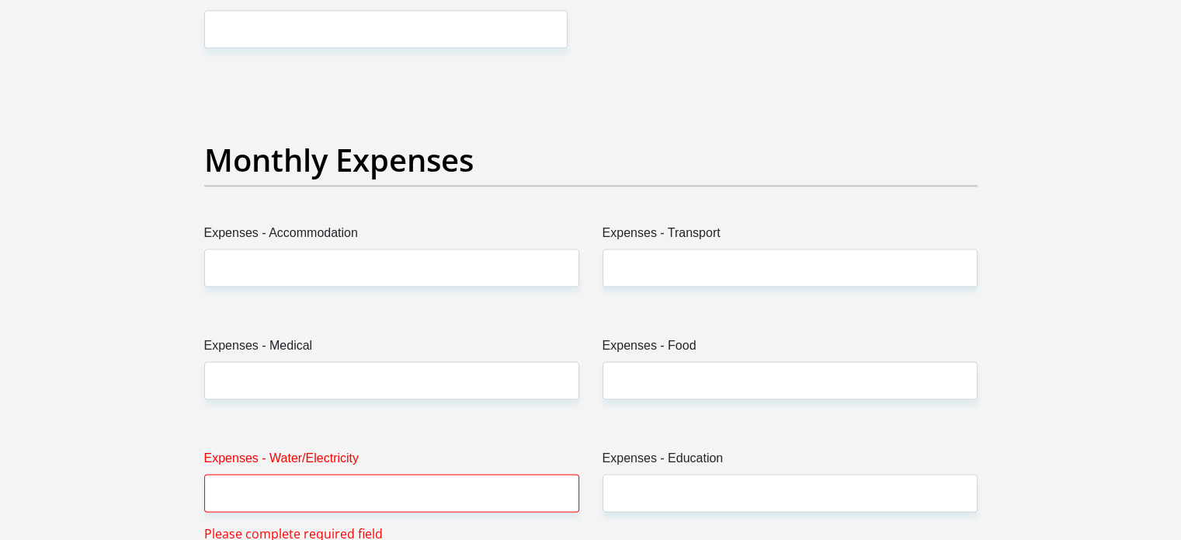
scroll to position [1898, 0]
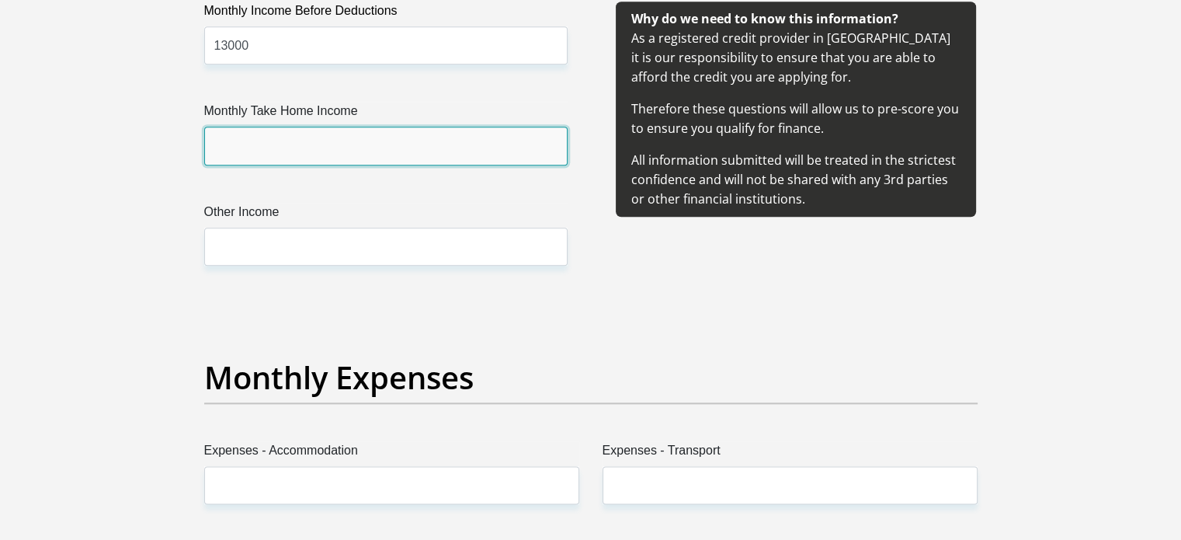
click at [483, 150] on input "Monthly Take Home Income" at bounding box center [385, 146] width 363 height 38
type input "10500"
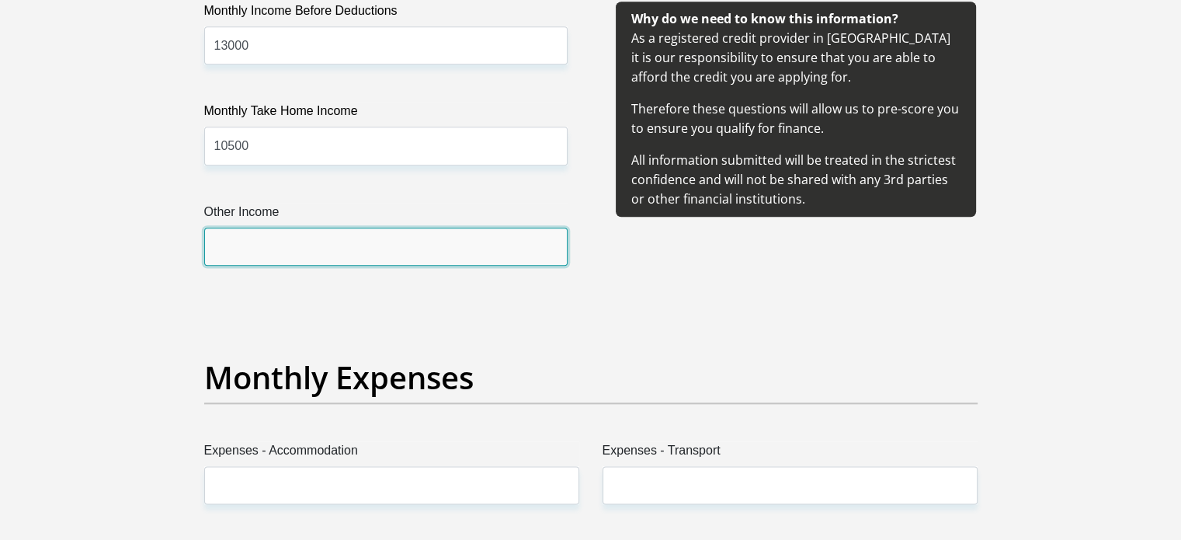
click at [297, 248] on input "Other Income" at bounding box center [385, 246] width 363 height 38
type input "0"
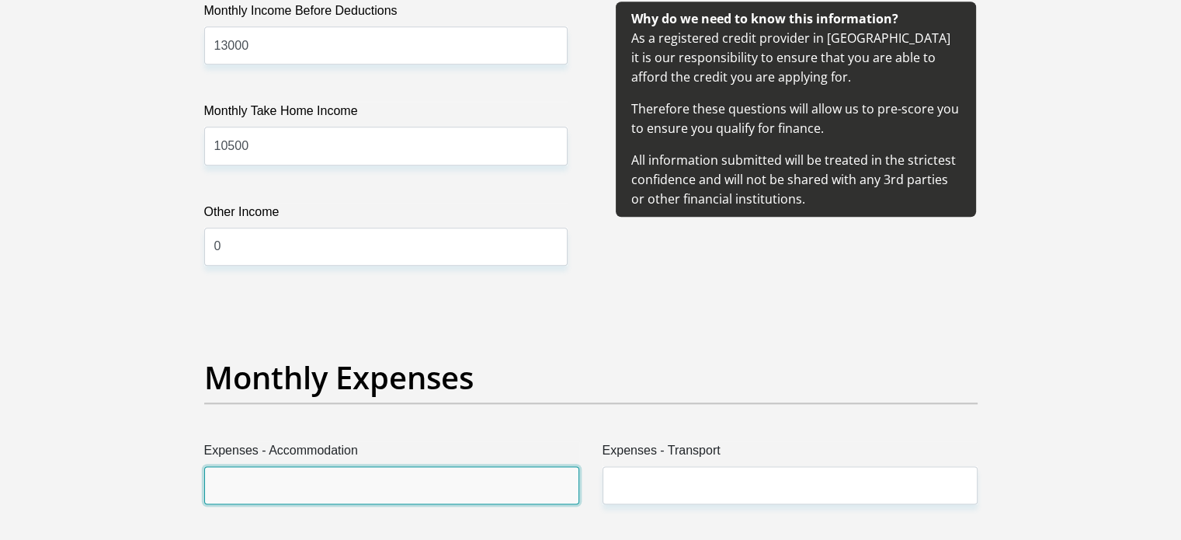
click at [295, 481] on input "Expenses - Accommodation" at bounding box center [391, 485] width 375 height 38
type input "1600"
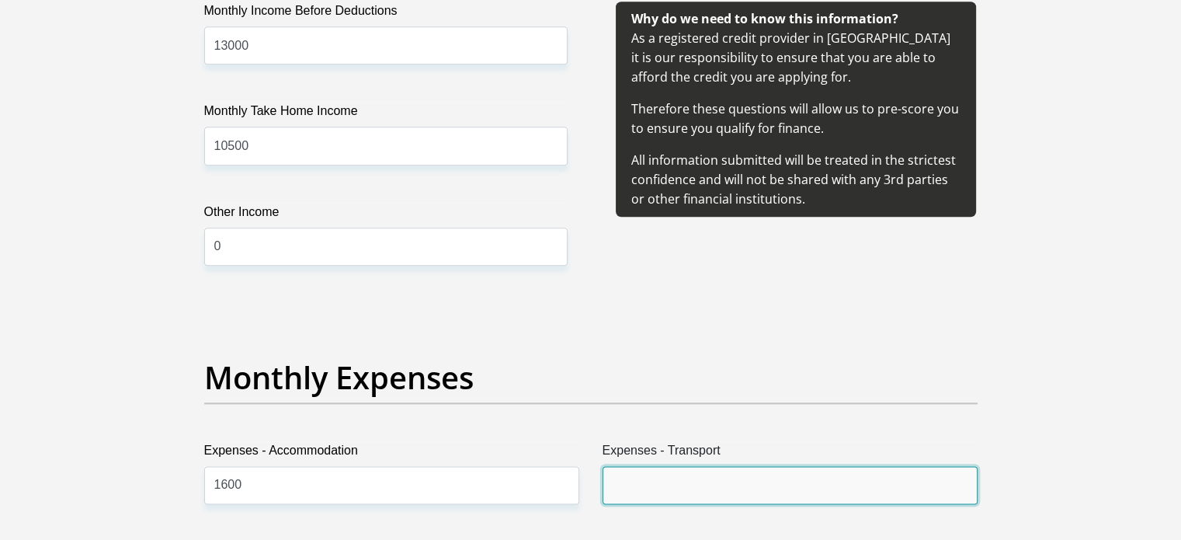
click at [672, 497] on input "Expenses - Transport" at bounding box center [790, 485] width 375 height 38
type input "1500"
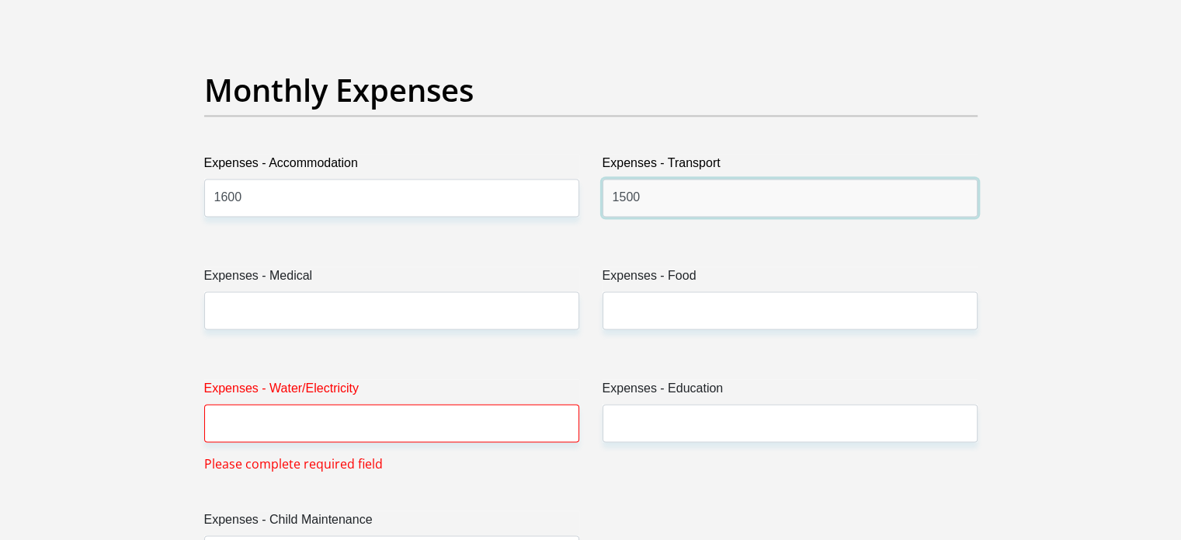
scroll to position [2212, 0]
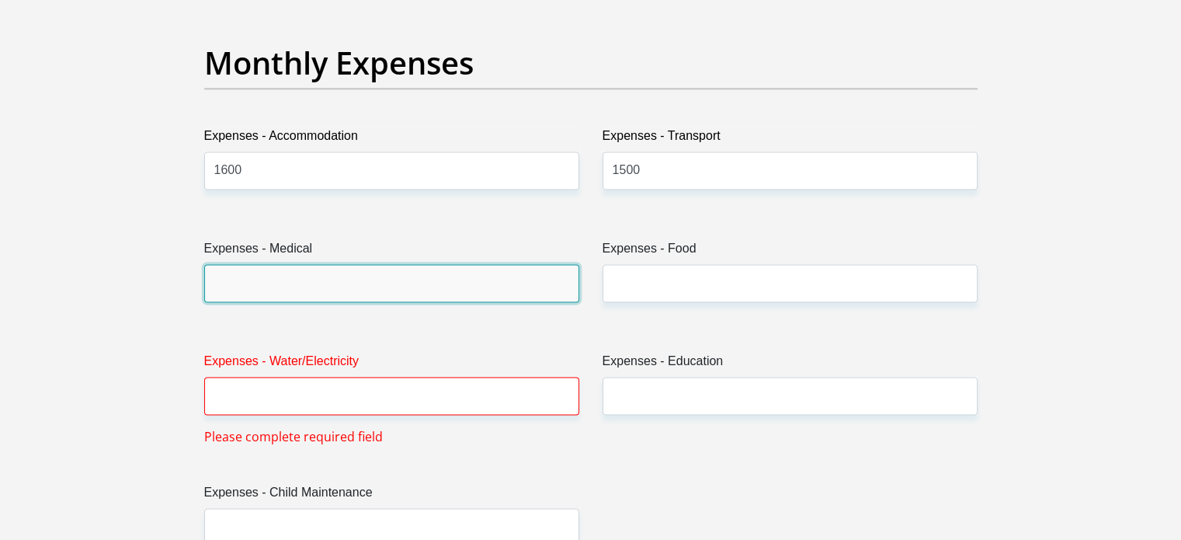
click at [471, 285] on input "Expenses - Medical" at bounding box center [391, 283] width 375 height 38
type input "0"
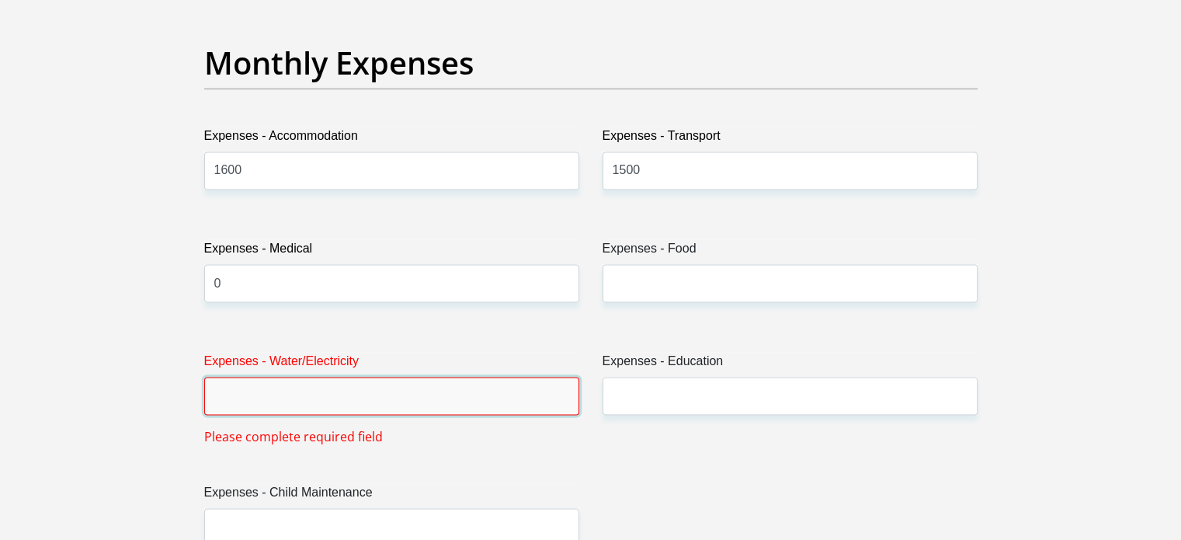
click at [289, 394] on input "Expenses - Water/Electricity" at bounding box center [391, 396] width 375 height 38
click at [280, 398] on input "Expenses - Water/Electricity" at bounding box center [391, 396] width 375 height 38
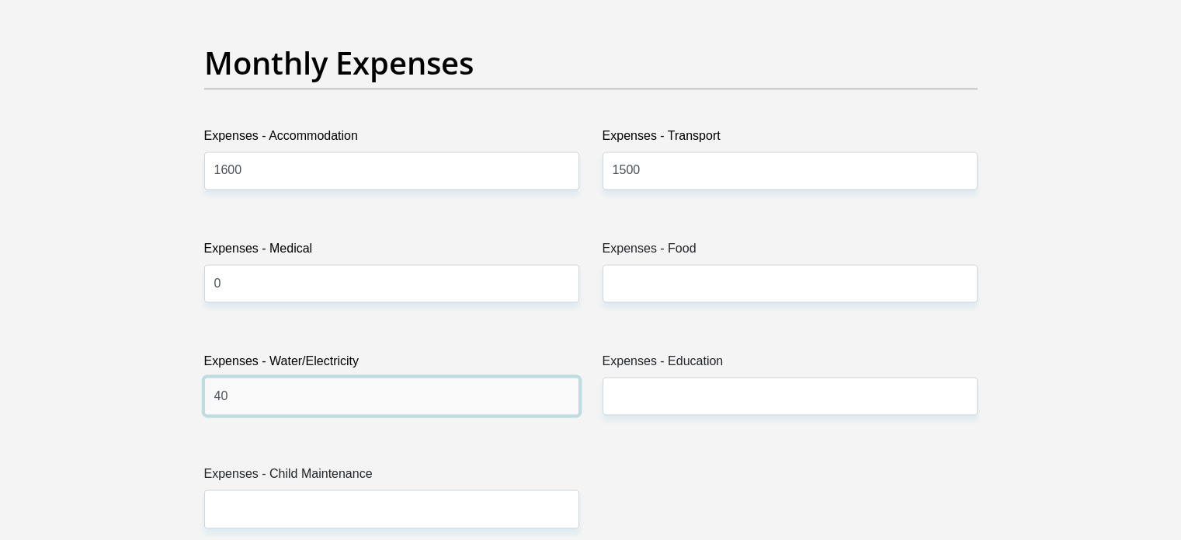
type input "4"
type input "1000"
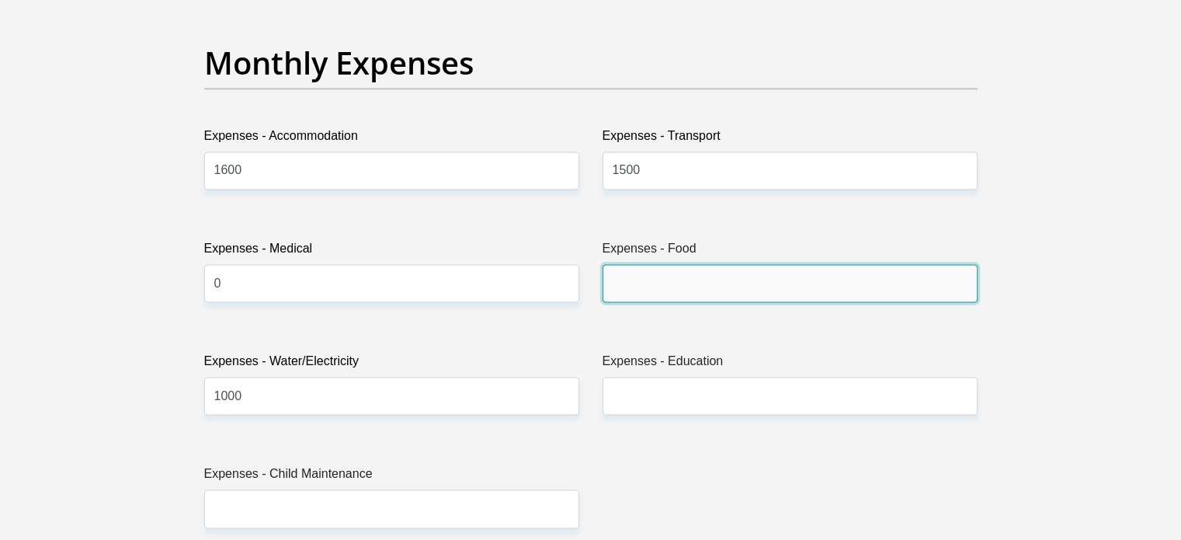
click at [693, 271] on input "Expenses - Food" at bounding box center [790, 283] width 375 height 38
type input "2000"
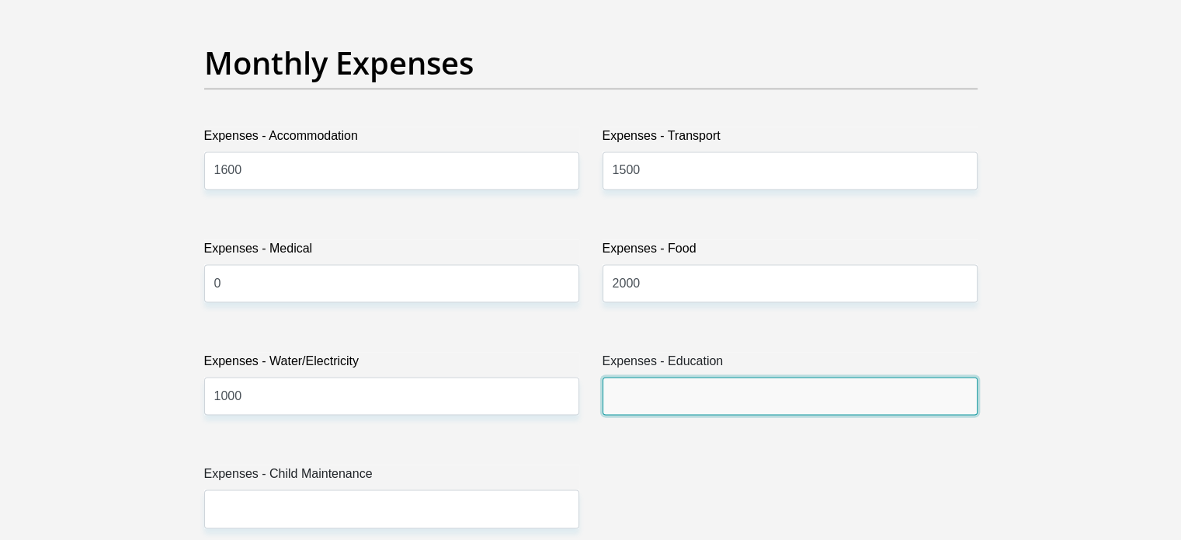
click at [689, 384] on input "Expenses - Education" at bounding box center [790, 396] width 375 height 38
type input "0"
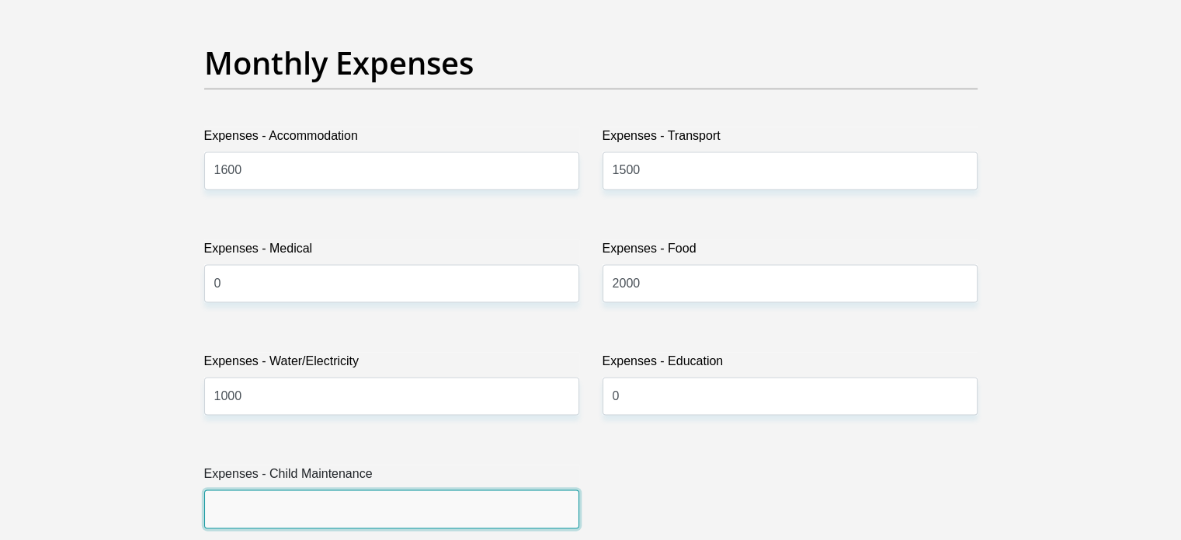
click at [379, 509] on input "Expenses - Child Maintenance" at bounding box center [391, 508] width 375 height 38
type input "0"
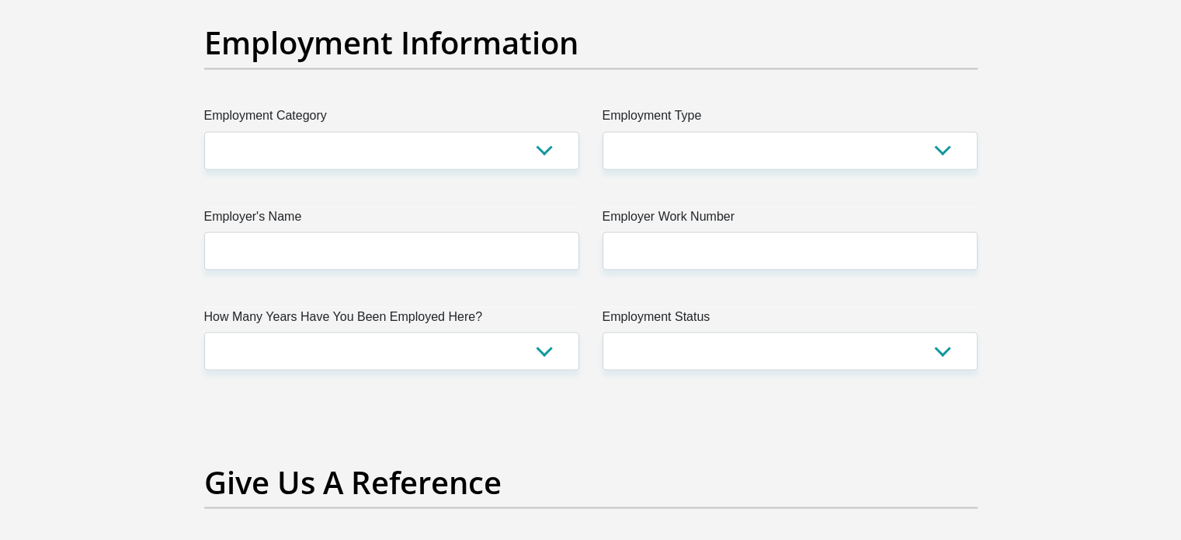
scroll to position [2863, 0]
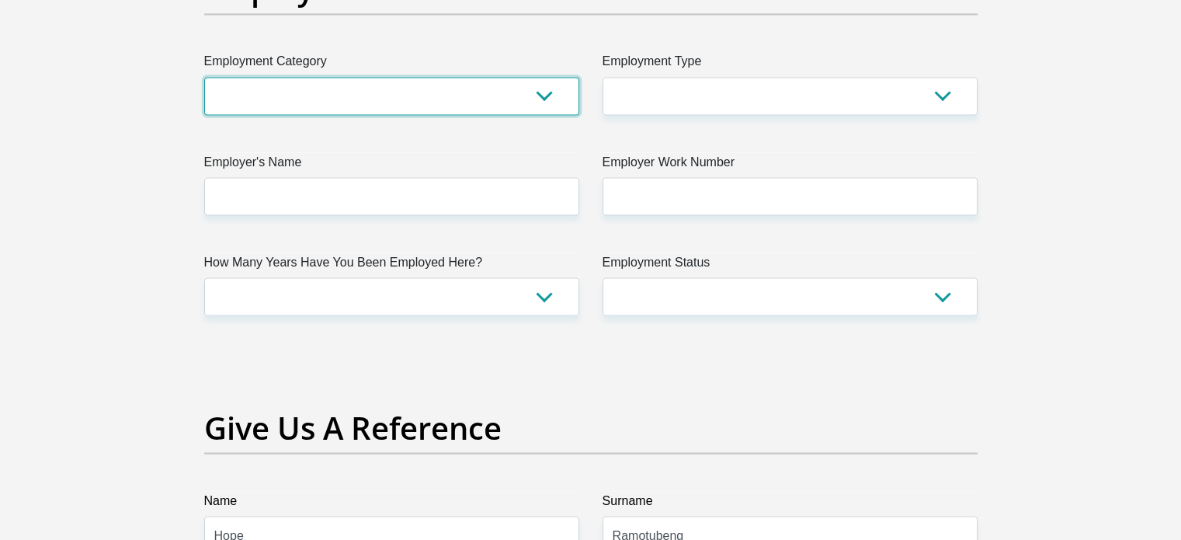
click at [476, 96] on select "AGRICULTURE ALCOHOL & TOBACCO CONSTRUCTION MATERIALS METALLURGY EQUIPMENT FOR R…" at bounding box center [391, 96] width 375 height 38
select select "71"
click at [204, 77] on select "AGRICULTURE ALCOHOL & TOBACCO CONSTRUCTION MATERIALS METALLURGY EQUIPMENT FOR R…" at bounding box center [391, 96] width 375 height 38
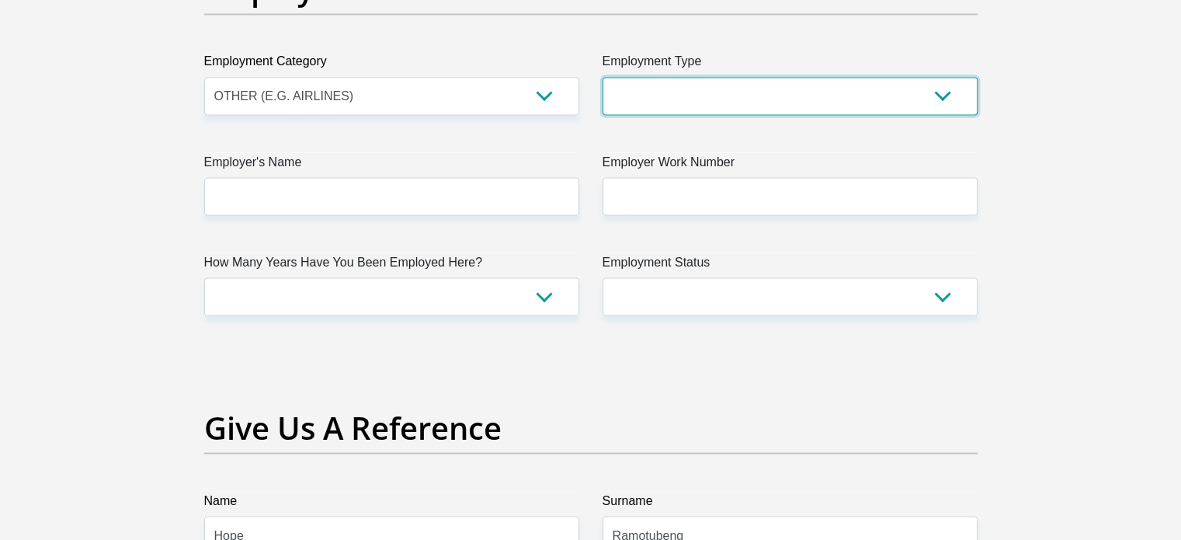
click at [829, 96] on select "College/Lecturer Craft Seller Creative Driver Executive Farmer Forces - Non Com…" at bounding box center [790, 96] width 375 height 38
select select "Unknown/Other"
click at [603, 77] on select "College/Lecturer Craft Seller Creative Driver Executive Farmer Forces - Non Com…" at bounding box center [790, 96] width 375 height 38
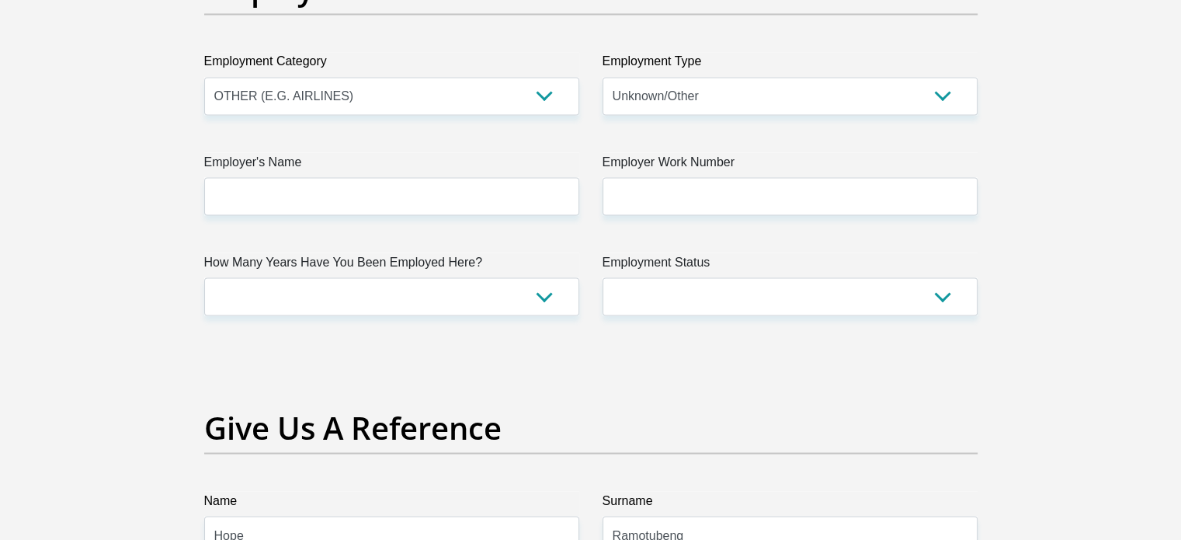
drag, startPoint x: 327, startPoint y: 169, endPoint x: 323, endPoint y: 191, distance: 22.1
click at [323, 191] on div "Employer's Name" at bounding box center [391, 183] width 375 height 63
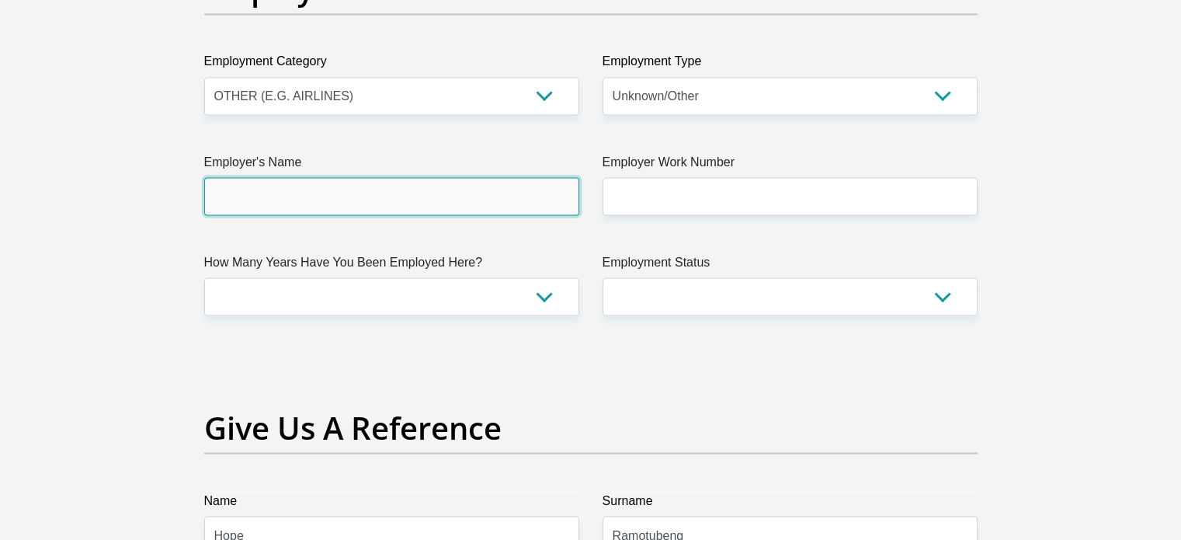
click at [323, 191] on input "Employer's Name" at bounding box center [391, 196] width 375 height 38
type input "Ecotech"
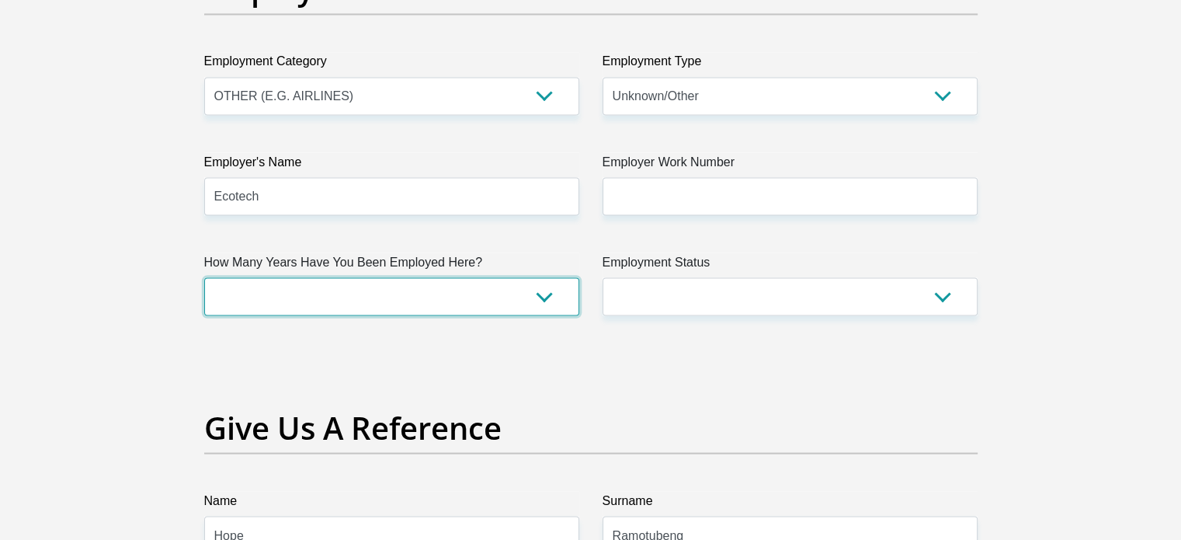
click at [321, 294] on select "less than 1 year 1-3 years 3-5 years 5+ years" at bounding box center [391, 296] width 375 height 38
select select "24"
click at [204, 277] on select "less than 1 year 1-3 years 3-5 years 5+ years" at bounding box center [391, 296] width 375 height 38
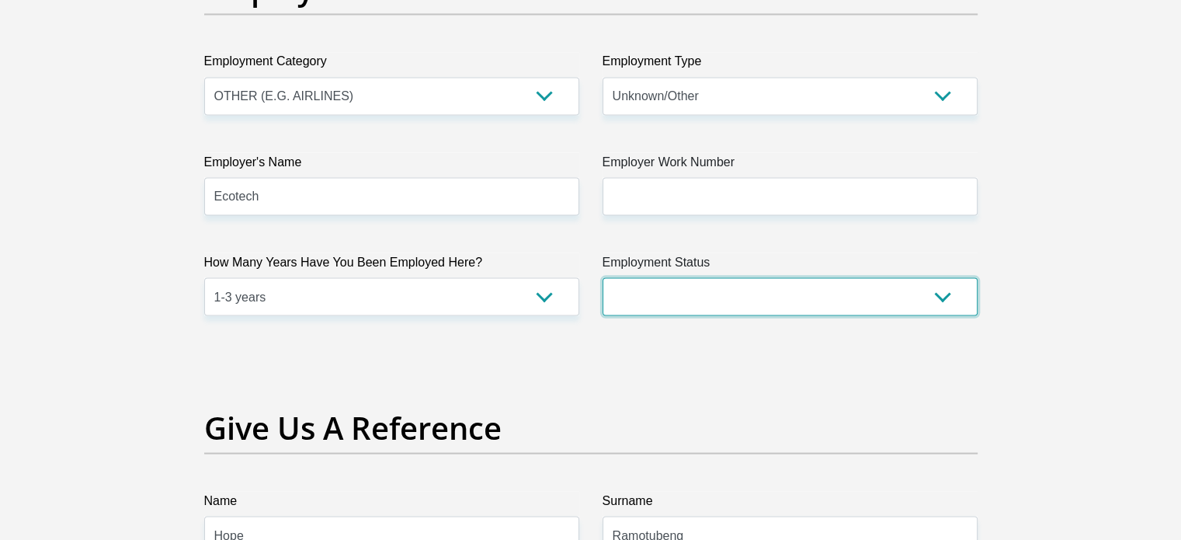
click at [717, 297] on select "Permanent/Full-time Part-time/Casual Contract Worker Self-Employed Housewife Re…" at bounding box center [790, 296] width 375 height 38
select select "1"
click at [603, 277] on select "Permanent/Full-time Part-time/Casual Contract Worker Self-Employed Housewife Re…" at bounding box center [790, 296] width 375 height 38
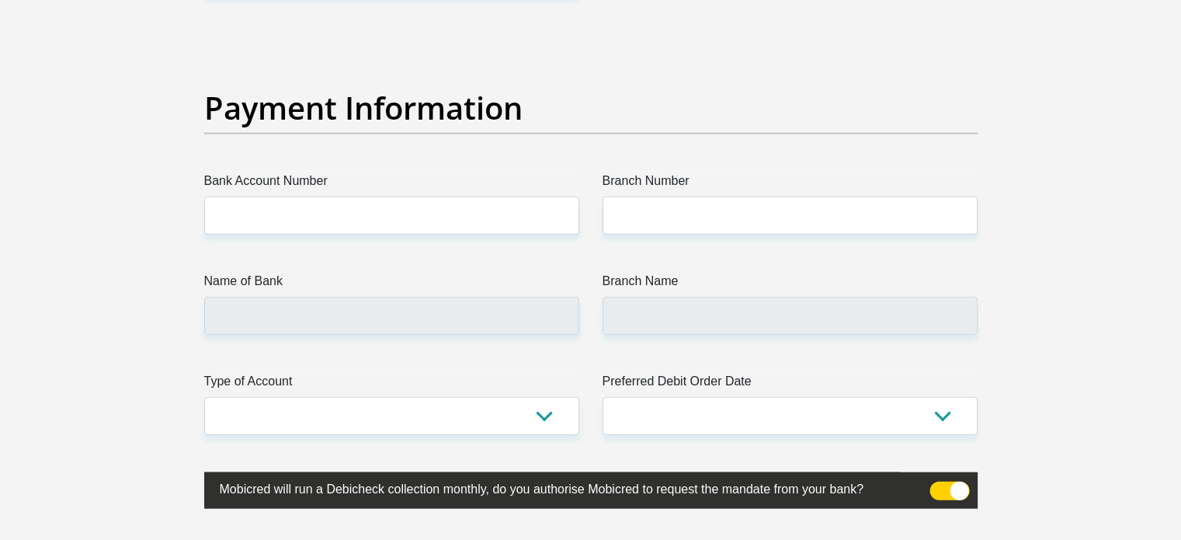
scroll to position [3501, 0]
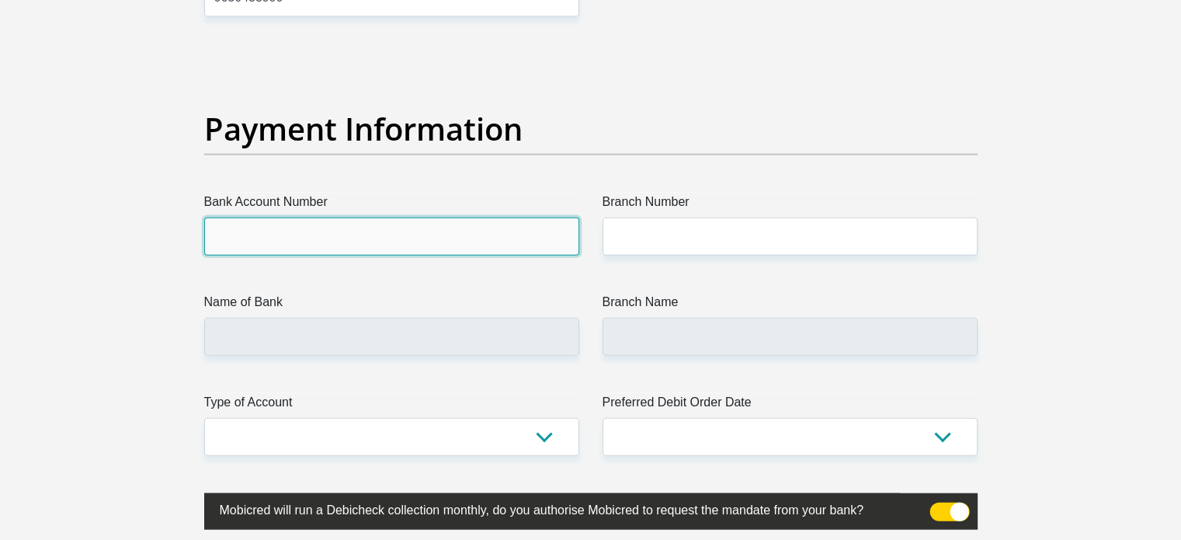
click at [545, 244] on input "Bank Account Number" at bounding box center [391, 236] width 375 height 38
type input "51043964220"
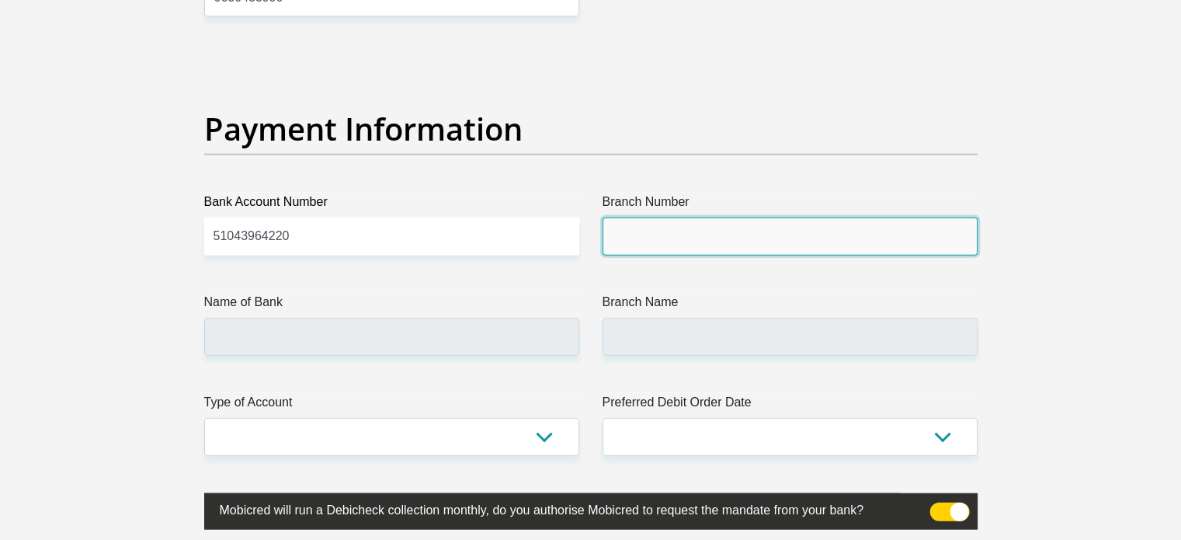
click at [693, 226] on input "Branch Number" at bounding box center [790, 236] width 375 height 38
type input "678910"
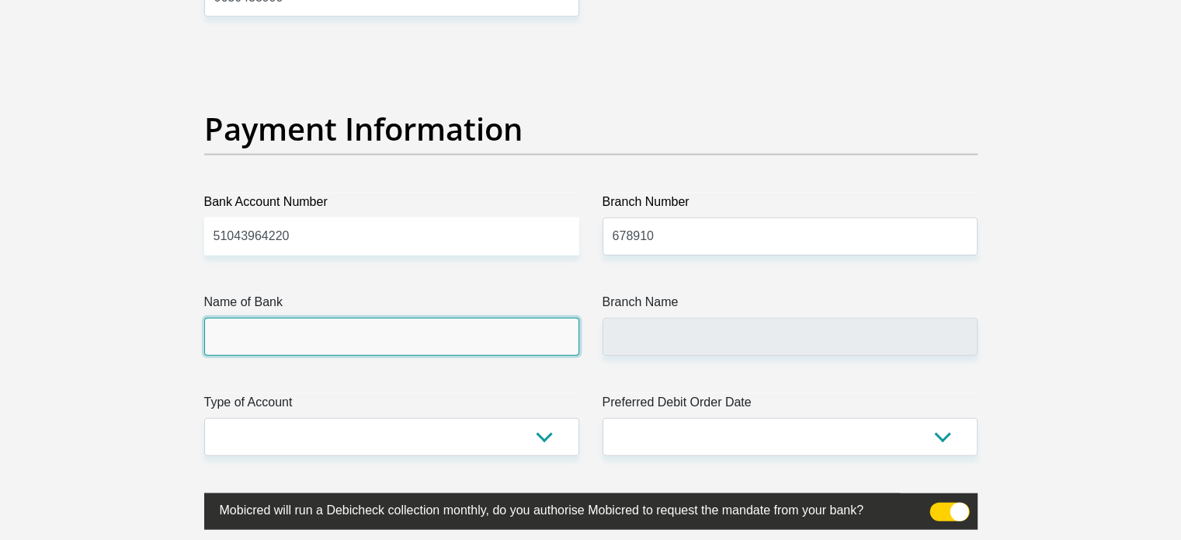
click at [464, 342] on input "Name of Bank" at bounding box center [391, 337] width 375 height 38
type input "TYME BANK LIMITED"
type input "TYME ROSEBANK"
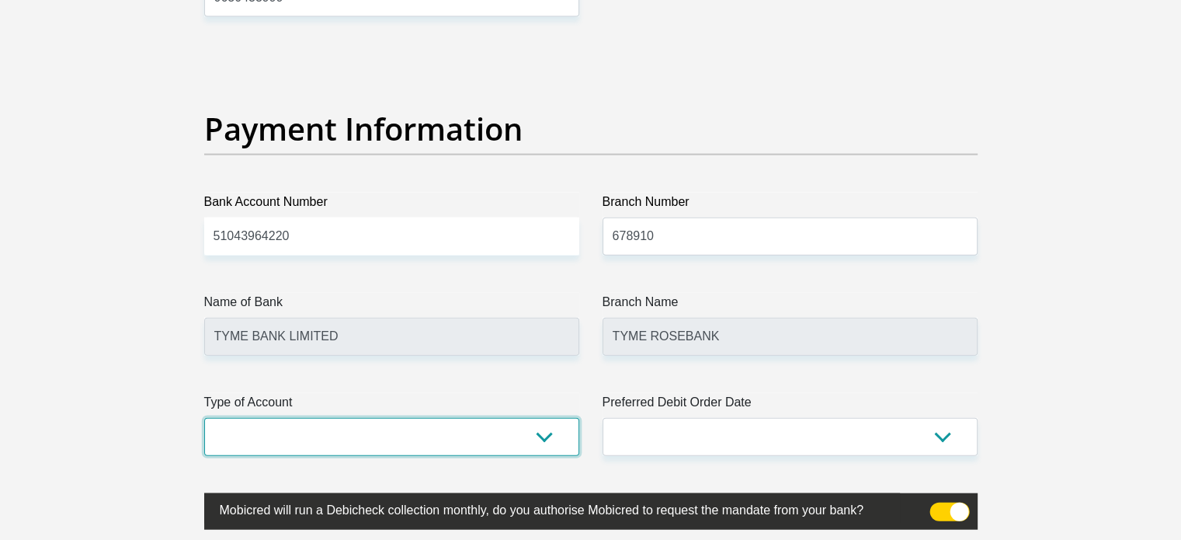
click at [403, 436] on select "Cheque Savings" at bounding box center [391, 437] width 375 height 38
select select "SAV"
click at [204, 418] on select "Cheque Savings" at bounding box center [391, 437] width 375 height 38
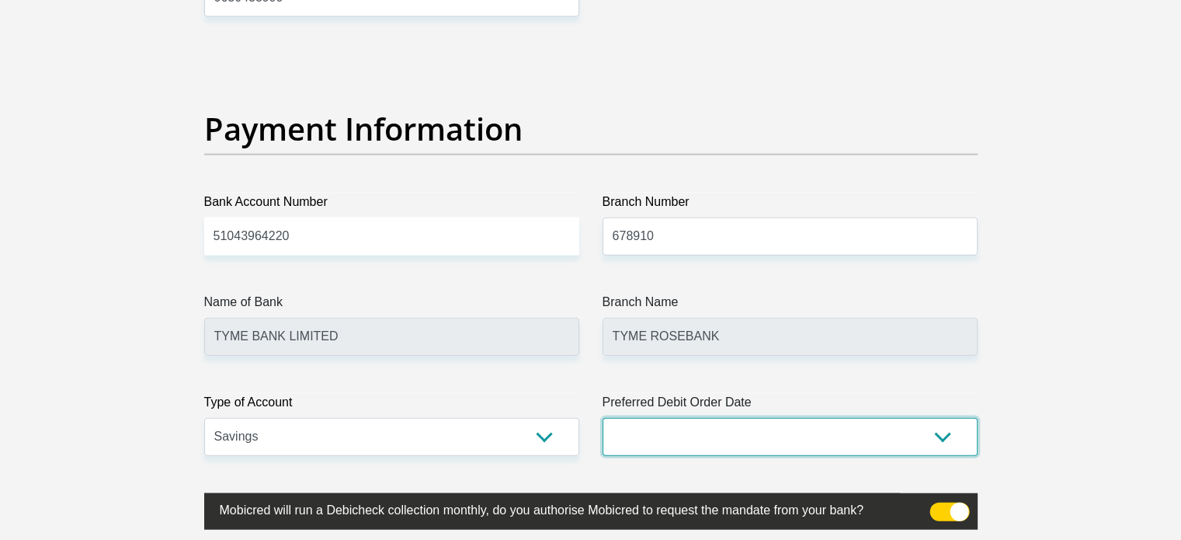
click at [748, 437] on select "1st 2nd 3rd 4th 5th 7th 18th 19th 20th 21st 22nd 23rd 24th 25th 26th 27th 28th …" at bounding box center [790, 437] width 375 height 38
select select "25"
click at [603, 418] on select "1st 2nd 3rd 4th 5th 7th 18th 19th 20th 21st 22nd 23rd 24th 25th 26th 27th 28th …" at bounding box center [790, 437] width 375 height 38
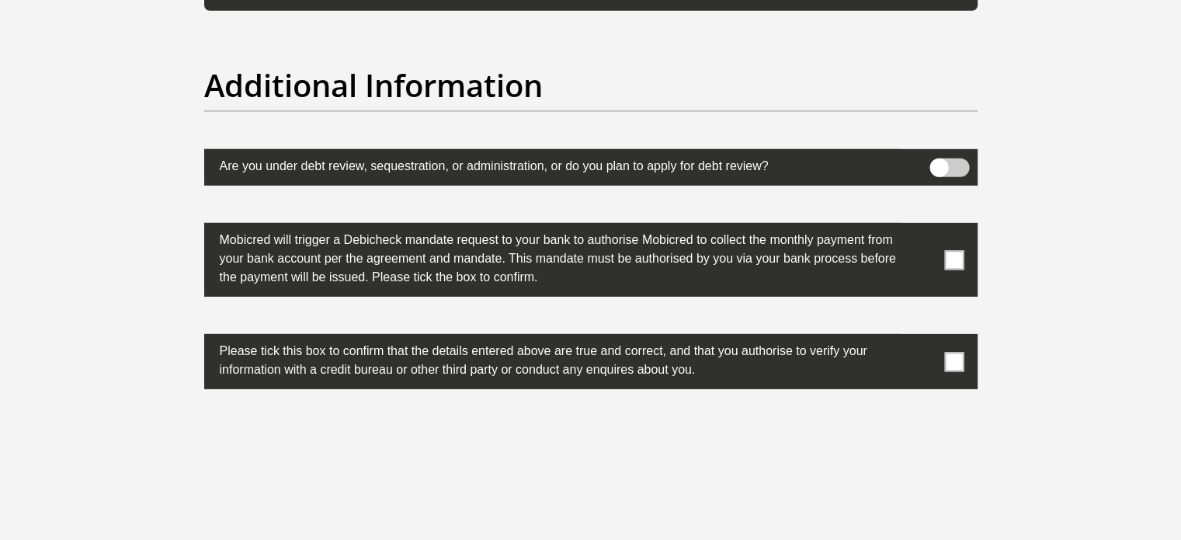
scroll to position [4884, 0]
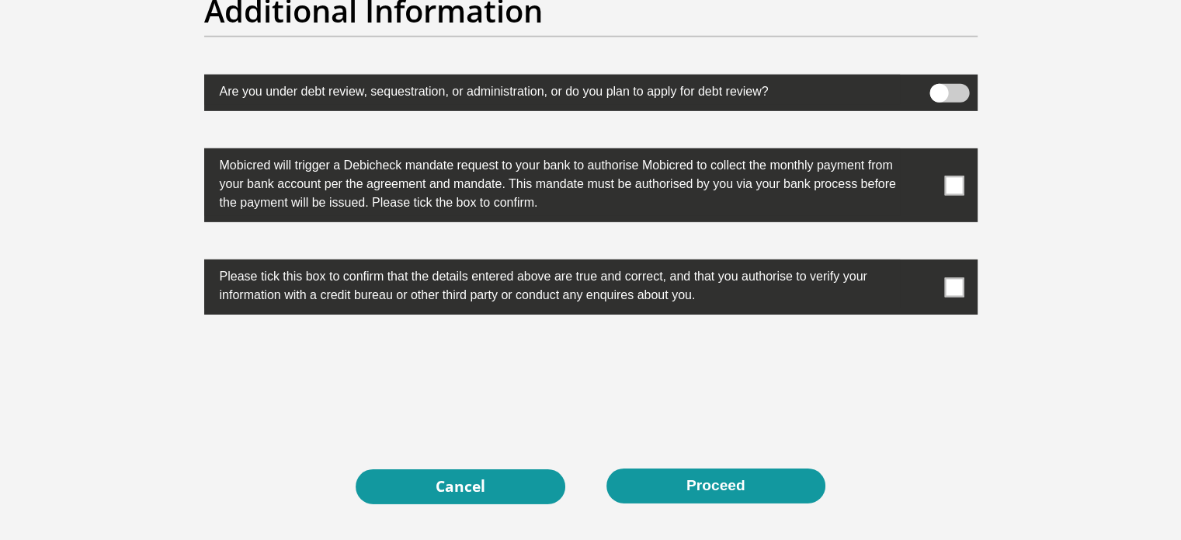
click at [959, 186] on span at bounding box center [953, 184] width 19 height 19
click at [923, 152] on input "checkbox" at bounding box center [923, 152] width 0 height 0
click at [960, 282] on span at bounding box center [953, 286] width 19 height 19
click at [923, 263] on input "checkbox" at bounding box center [923, 263] width 0 height 0
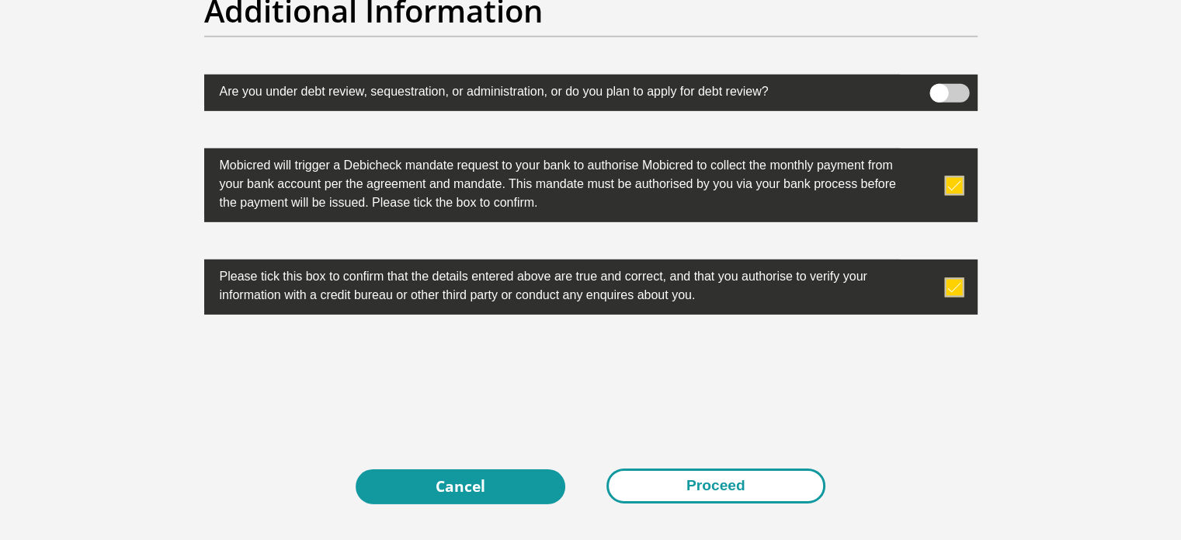
click at [693, 474] on button "Proceed" at bounding box center [715, 485] width 219 height 35
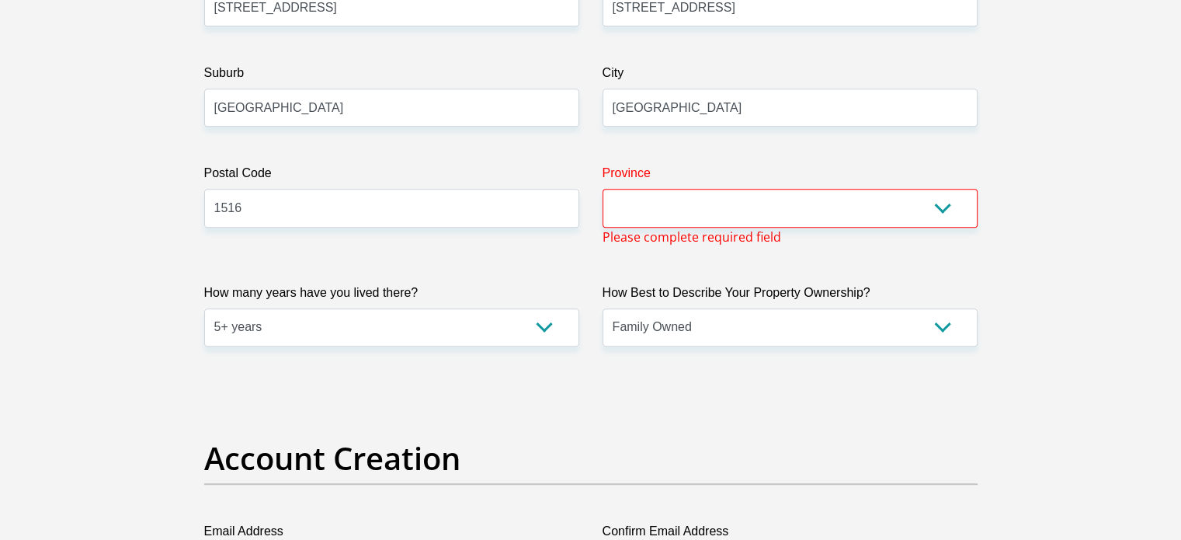
scroll to position [913, 0]
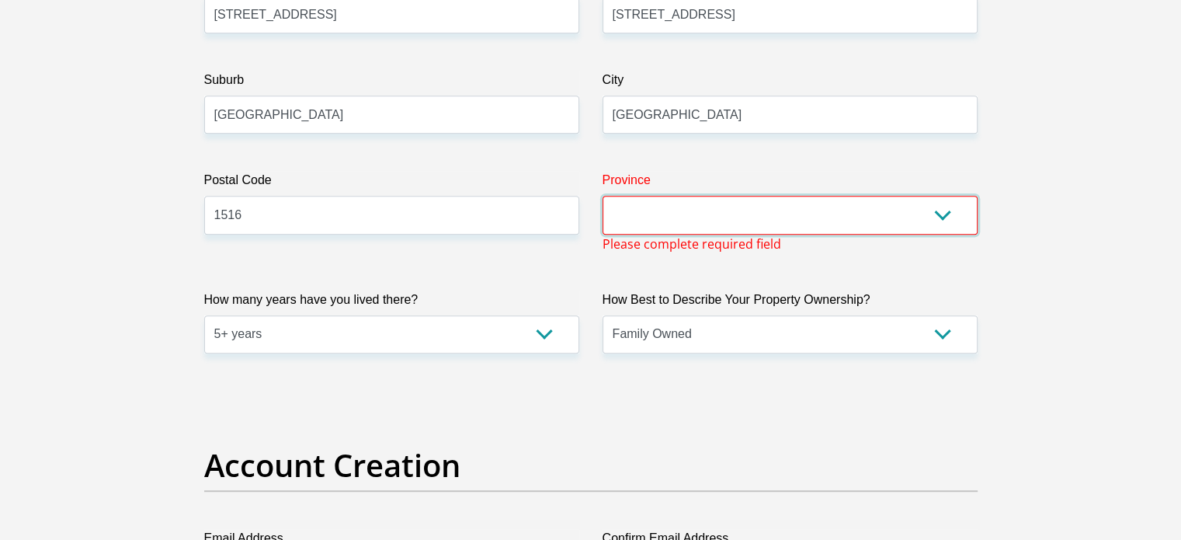
click at [707, 228] on select "Eastern Cape Free State Gauteng KwaZulu-Natal Limpopo Mpumalanga Northern Cape …" at bounding box center [790, 215] width 375 height 38
select select "Gauteng"
click at [603, 196] on select "Eastern Cape Free State Gauteng KwaZulu-Natal Limpopo Mpumalanga Northern Cape …" at bounding box center [790, 215] width 375 height 38
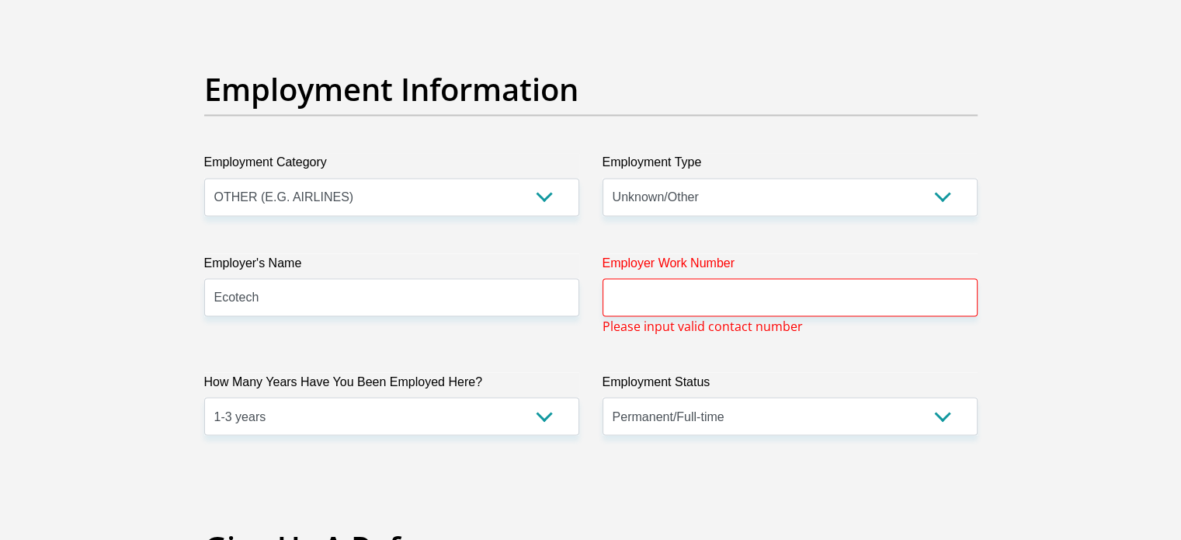
scroll to position [2823, 0]
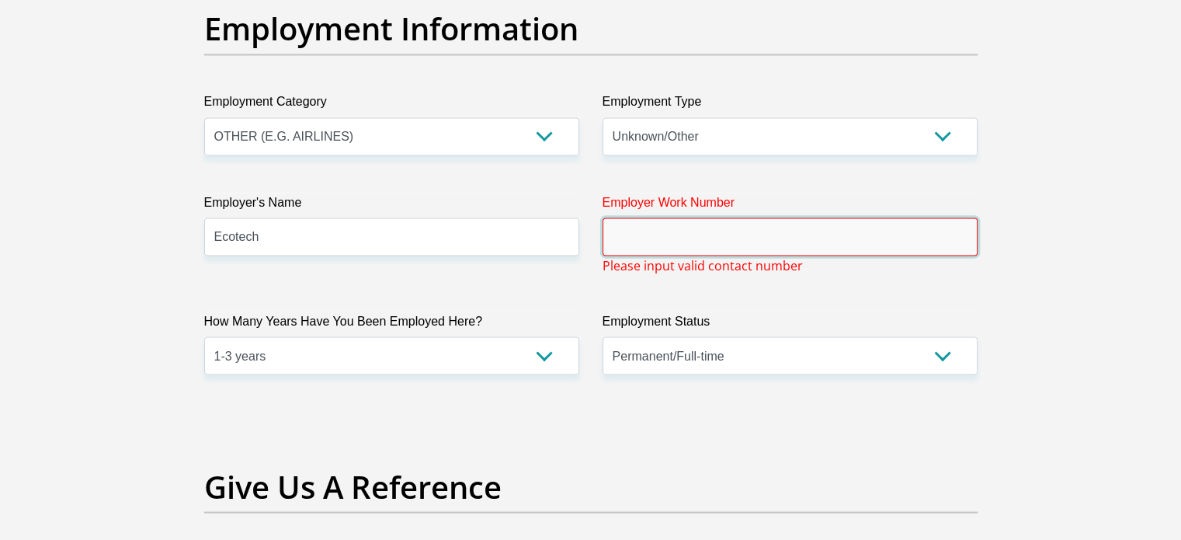
click at [873, 227] on input "Employer Work Number" at bounding box center [790, 236] width 375 height 38
type input "0"
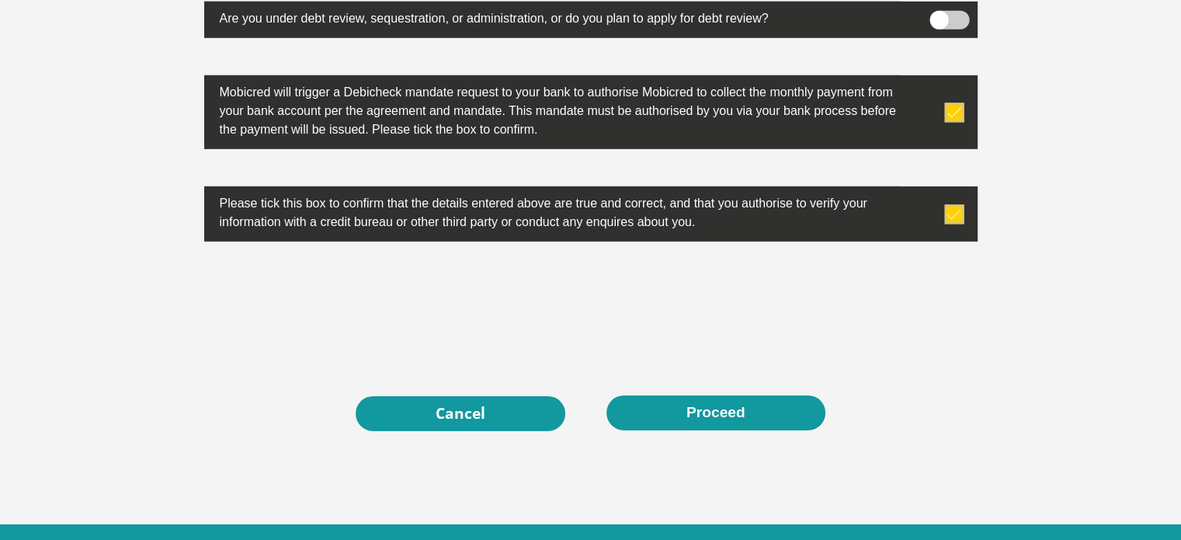
scroll to position [5028, 0]
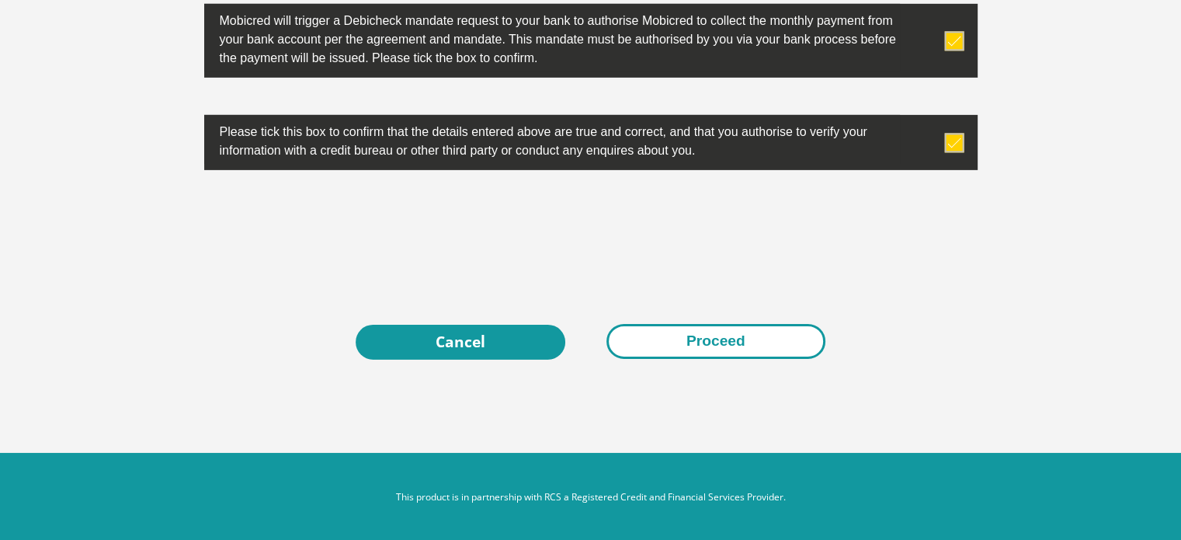
type input "0630433999"
click at [677, 333] on button "Proceed" at bounding box center [715, 341] width 219 height 35
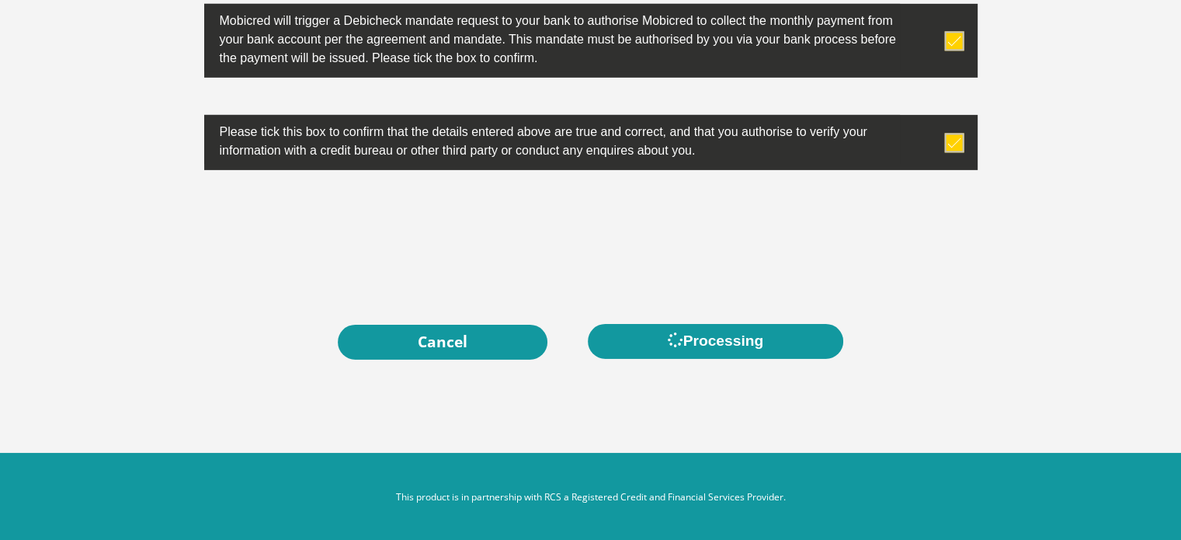
scroll to position [0, 0]
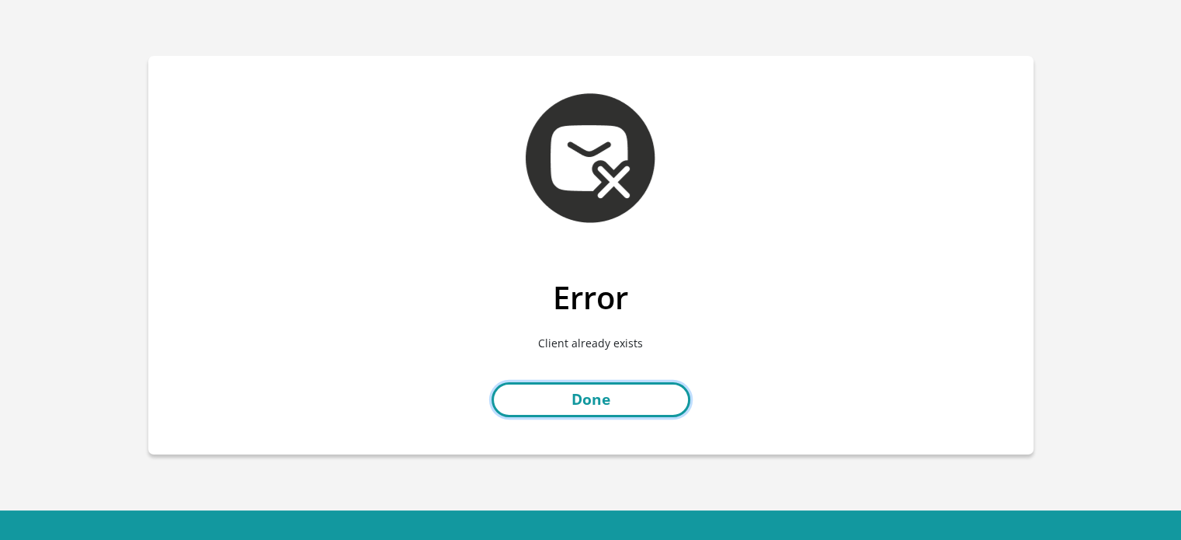
click at [624, 383] on link "Done" at bounding box center [590, 399] width 199 height 35
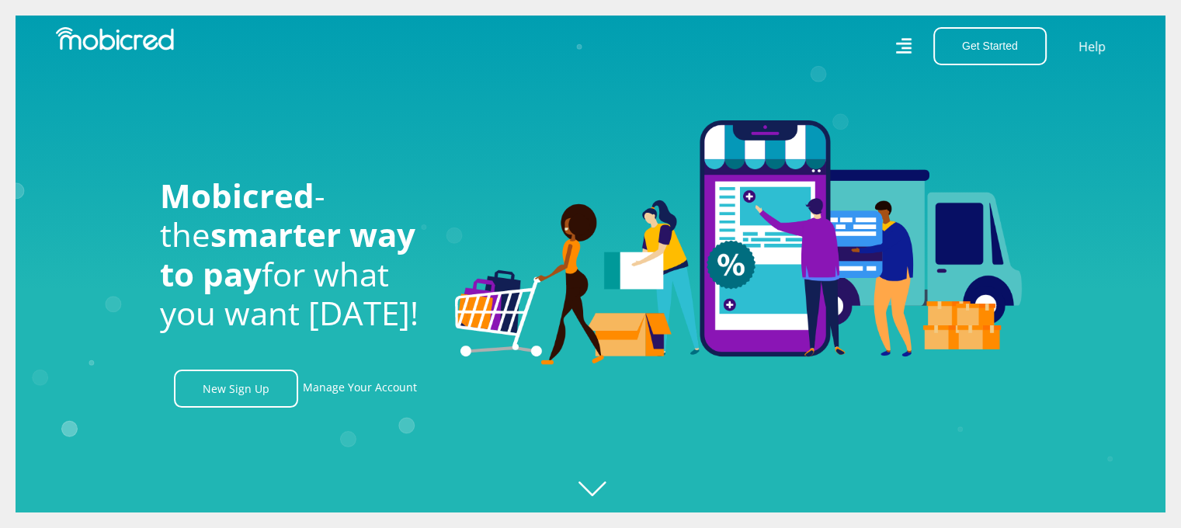
scroll to position [0, 1106]
click at [598, 490] on icon "Created with [PERSON_NAME] 2.3.0" at bounding box center [606, 264] width 1181 height 528
click at [368, 393] on link "Manage Your Account" at bounding box center [360, 389] width 114 height 38
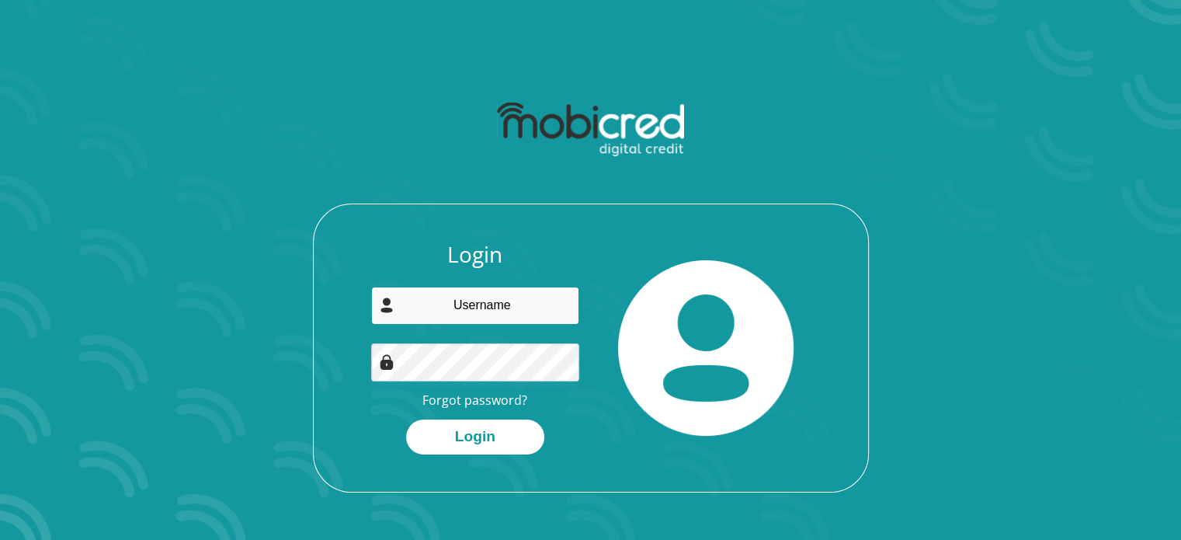
click at [537, 314] on input "email" at bounding box center [475, 306] width 208 height 38
type input "hope.ramotubeng@gmail.com"
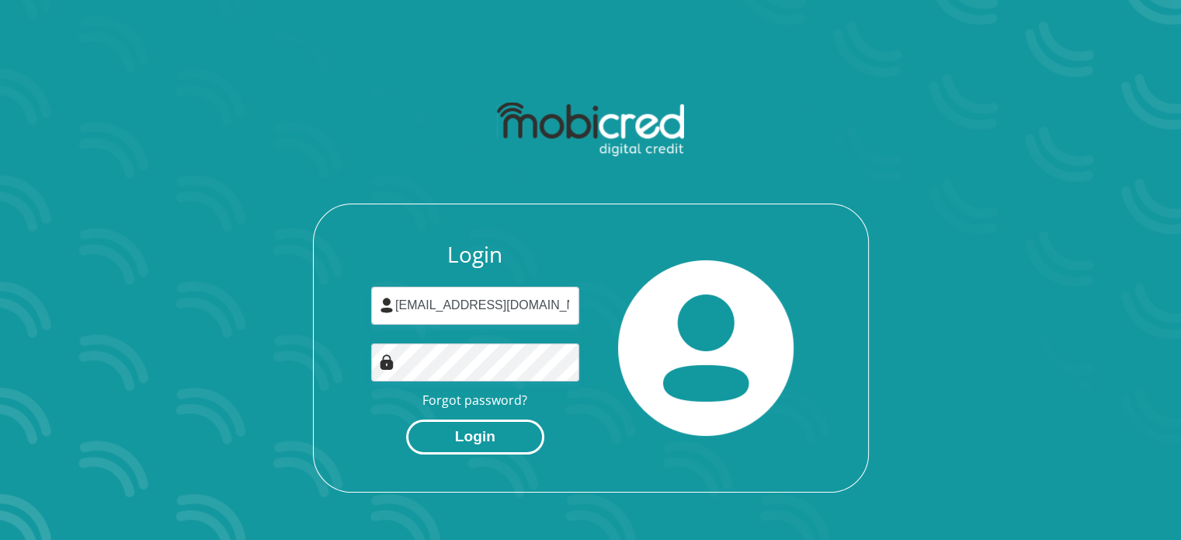
click at [471, 435] on button "Login" at bounding box center [475, 436] width 138 height 35
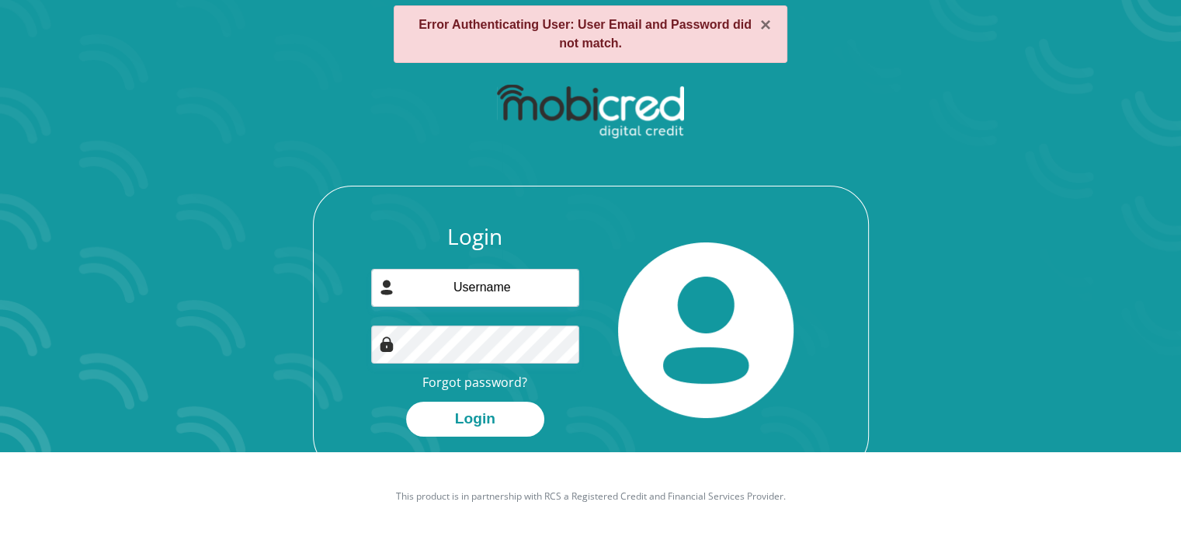
scroll to position [89, 0]
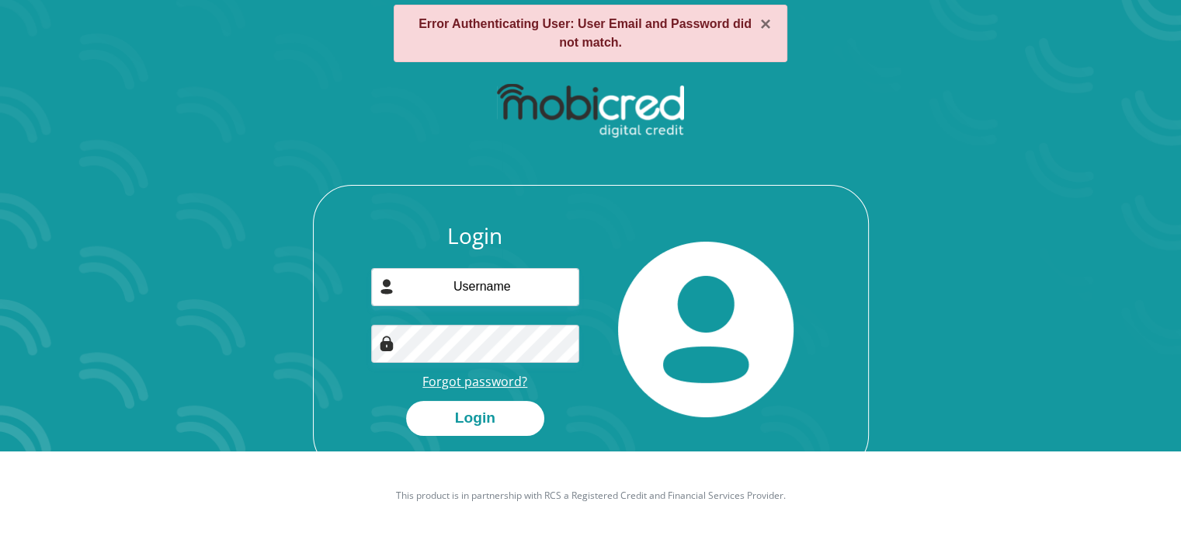
click at [463, 379] on link "Forgot password?" at bounding box center [474, 381] width 105 height 17
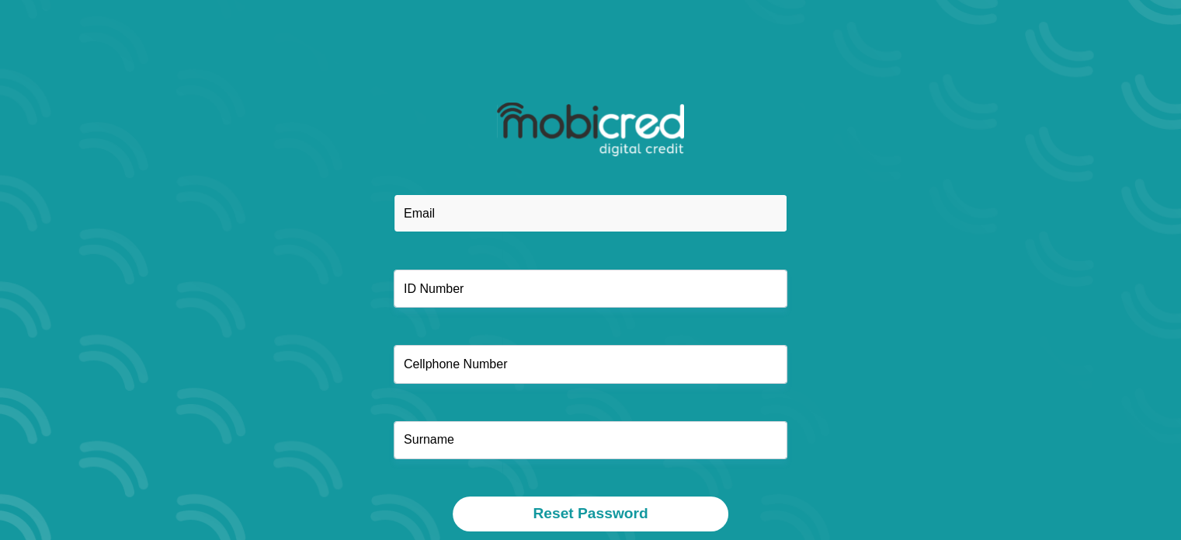
click at [592, 197] on input "email" at bounding box center [591, 213] width 394 height 38
type input "[EMAIL_ADDRESS][DOMAIN_NAME]"
type input "0630433999"
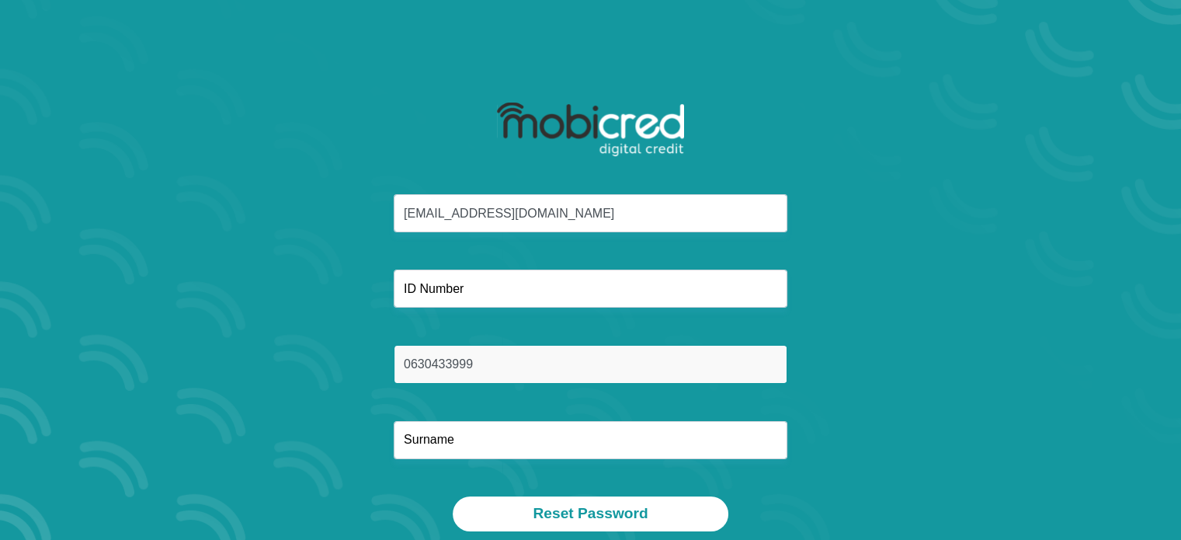
type input "Ramotubeng"
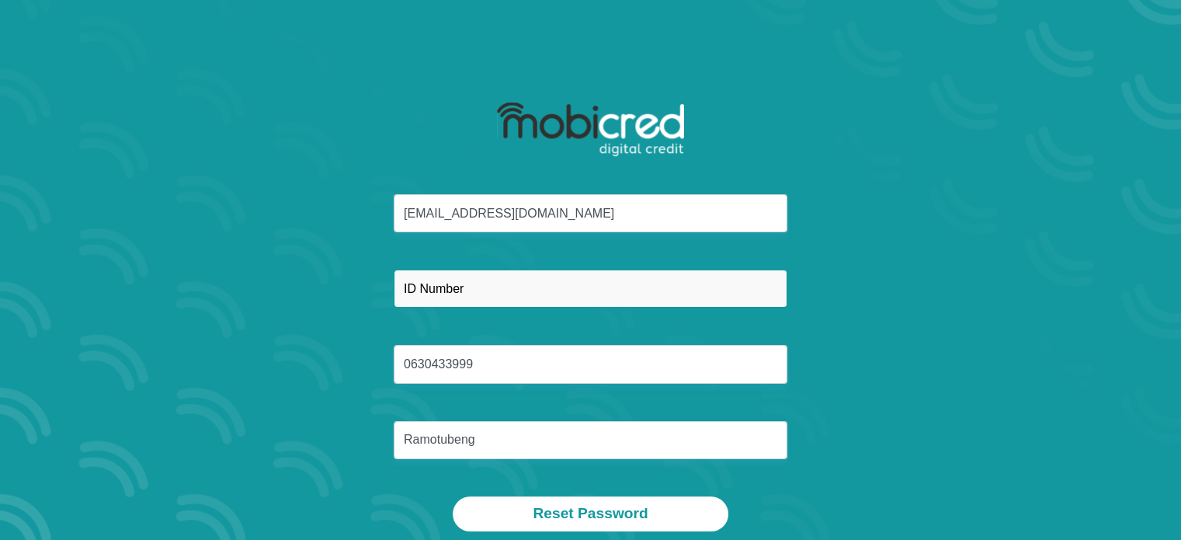
click at [559, 290] on input "text" at bounding box center [591, 288] width 394 height 38
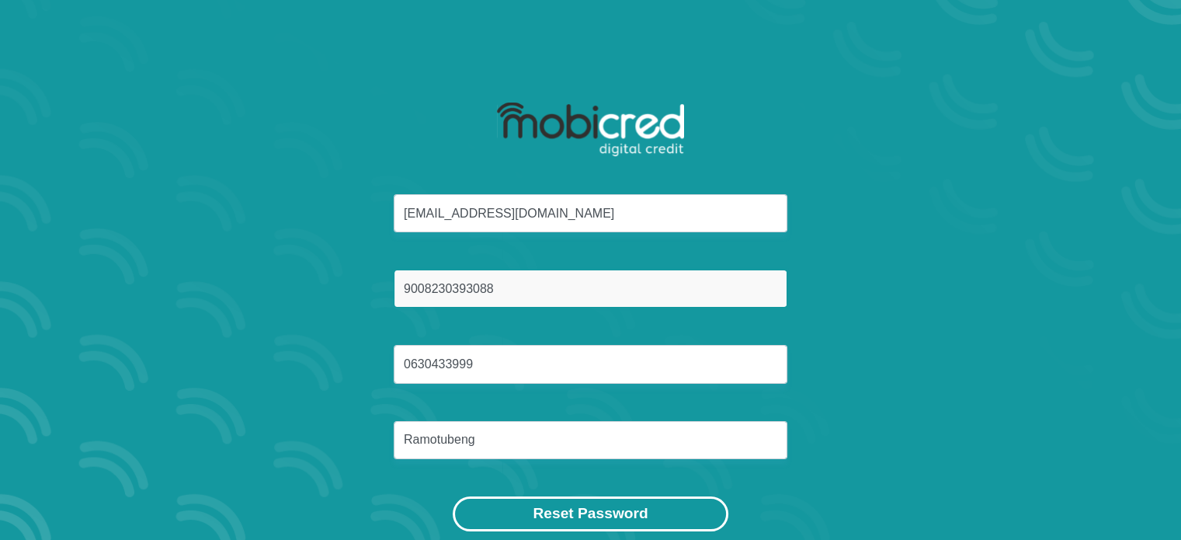
type input "9008230393088"
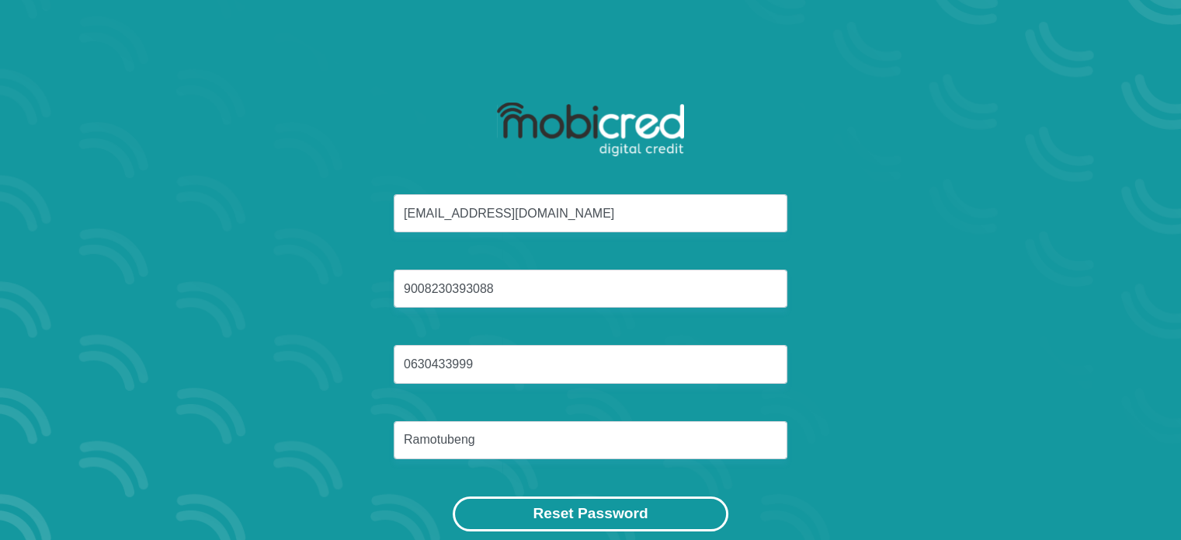
click at [662, 519] on button "Reset Password" at bounding box center [590, 513] width 275 height 35
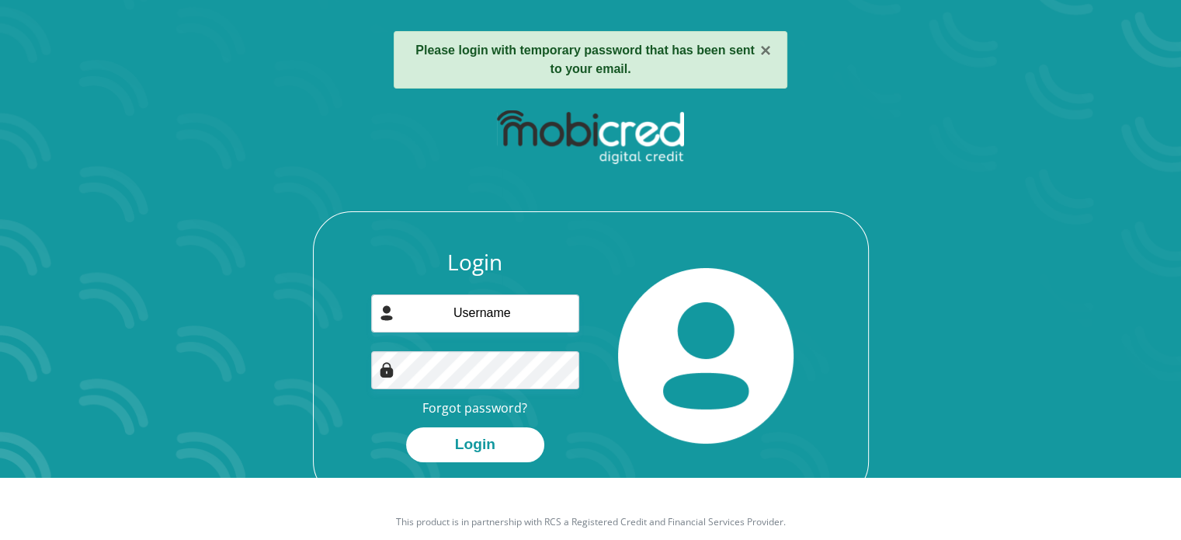
scroll to position [89, 0]
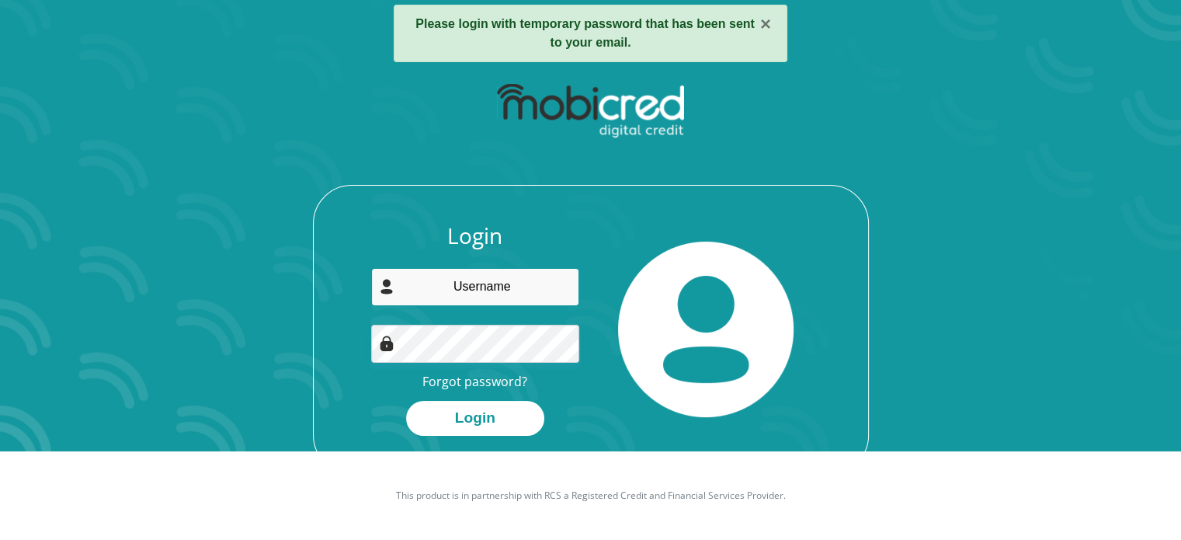
click at [474, 300] on input "email" at bounding box center [475, 287] width 208 height 38
type input "[EMAIL_ADDRESS][DOMAIN_NAME]"
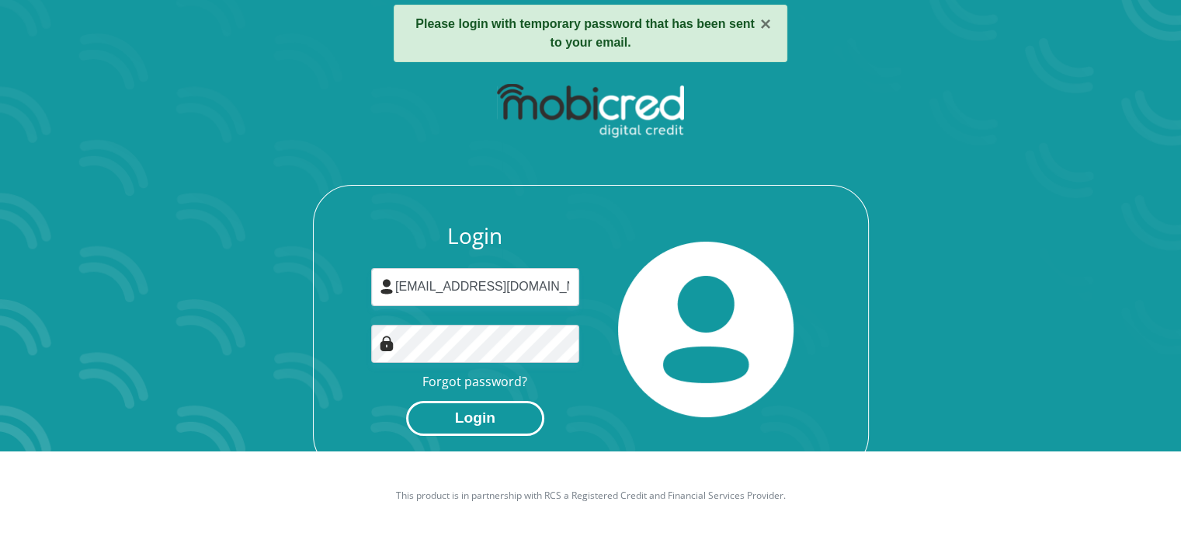
click at [475, 418] on button "Login" at bounding box center [475, 418] width 138 height 35
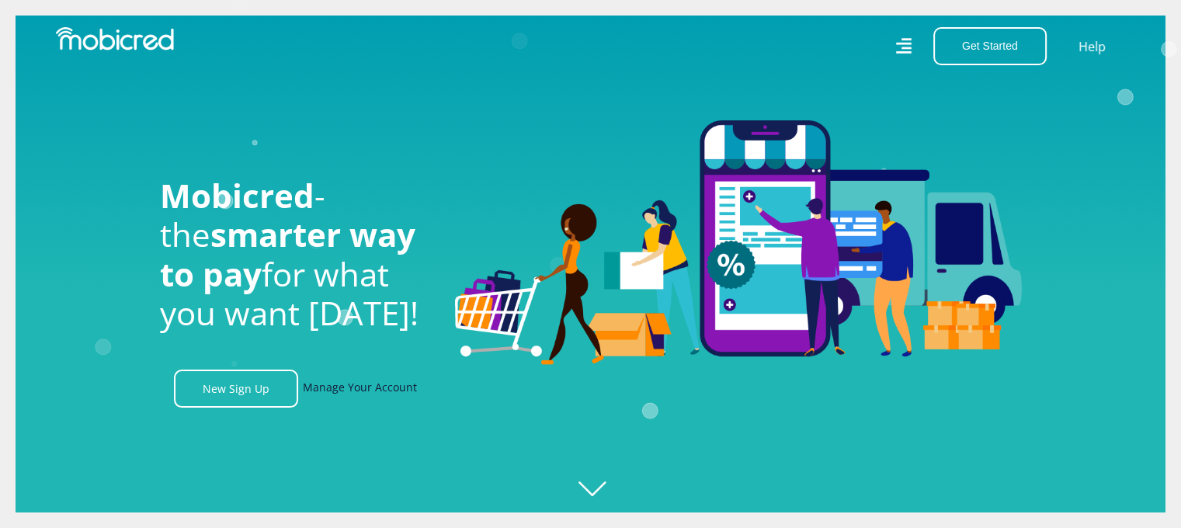
click at [377, 391] on link "Manage Your Account" at bounding box center [360, 389] width 114 height 38
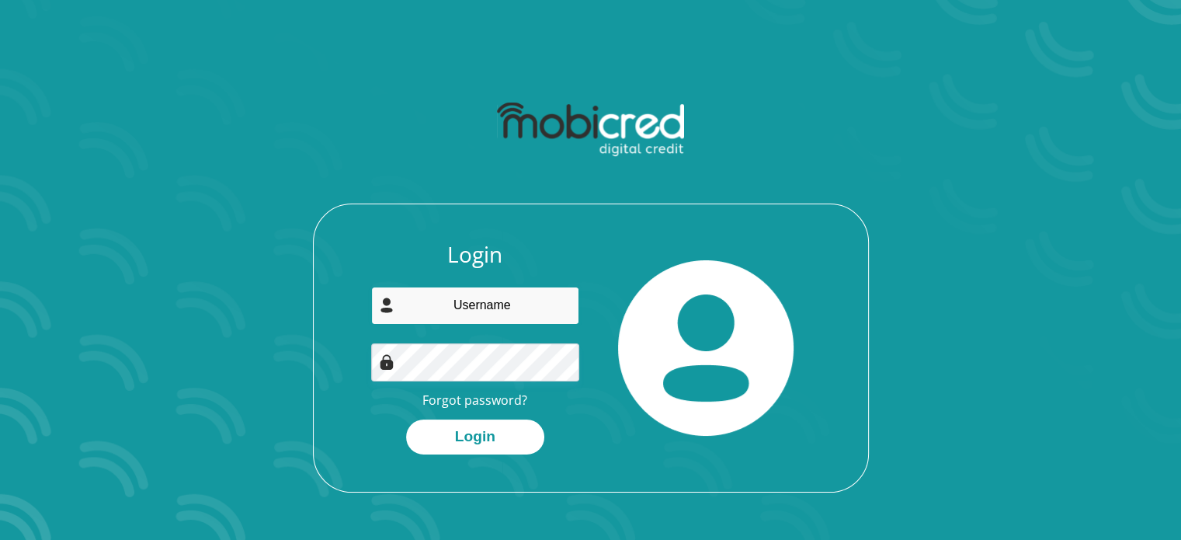
click at [504, 307] on input "email" at bounding box center [475, 306] width 208 height 38
type input "[EMAIL_ADDRESS][DOMAIN_NAME]"
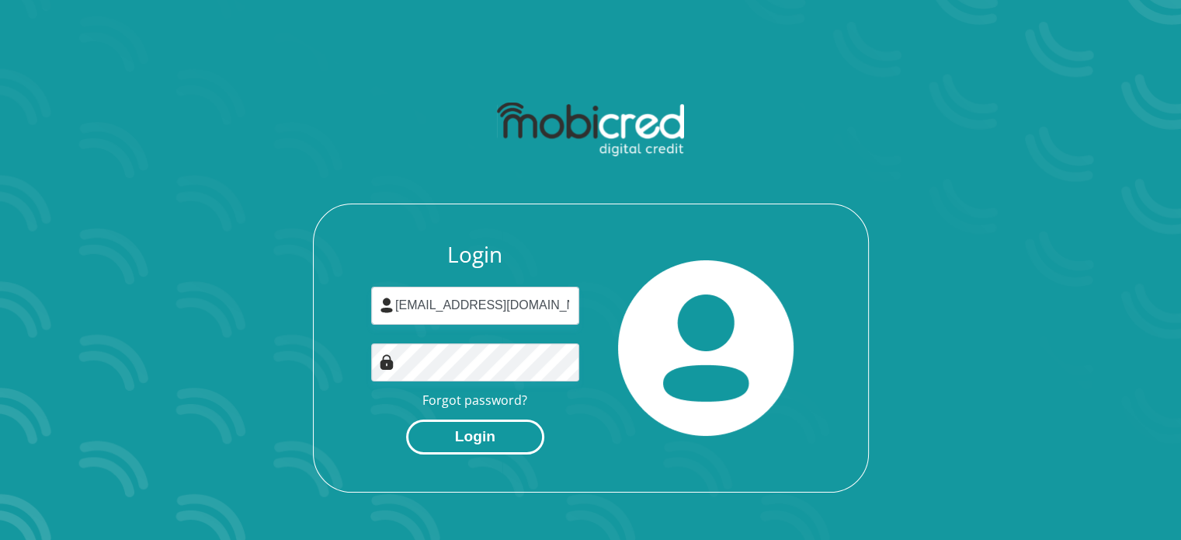
click at [490, 437] on button "Login" at bounding box center [475, 436] width 138 height 35
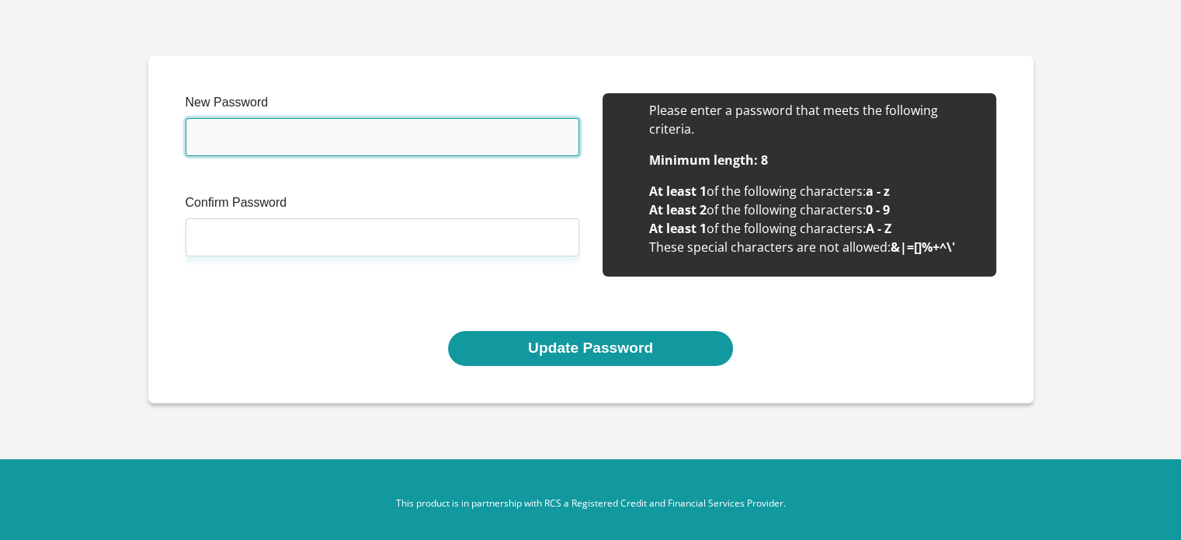
click at [432, 136] on input "New Password" at bounding box center [383, 137] width 394 height 38
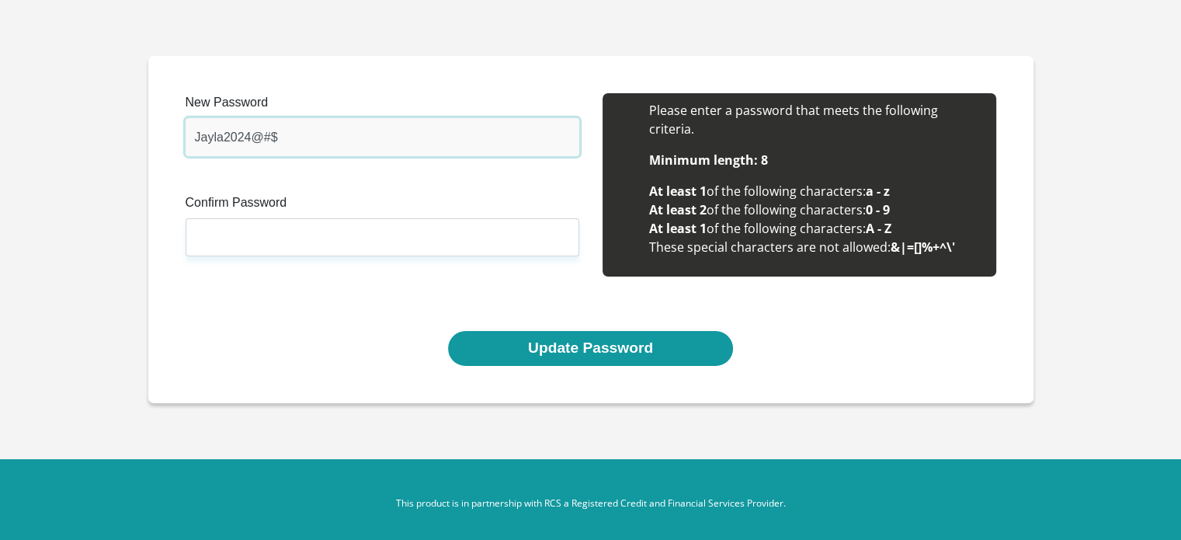
type input "Jayla2024@#$"
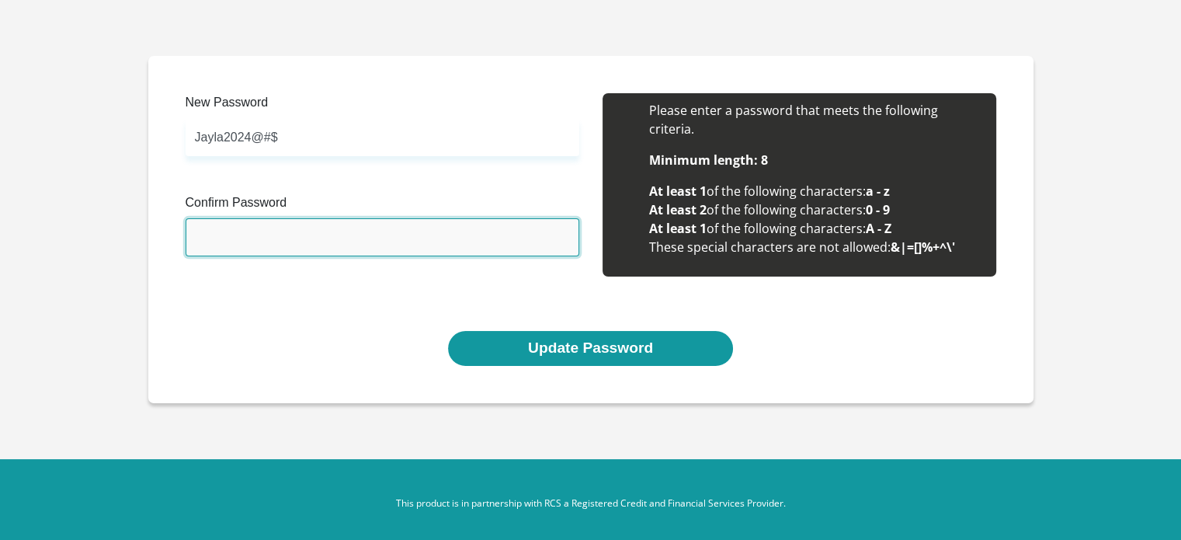
click at [409, 232] on input "Confirm Password" at bounding box center [383, 237] width 394 height 38
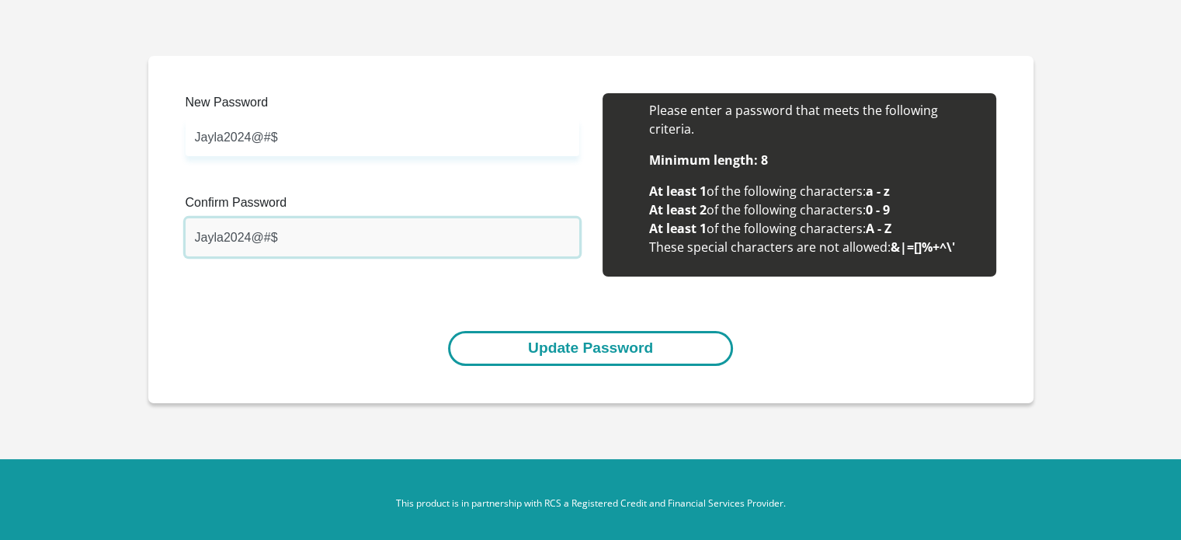
type input "Jayla2024@#$"
click at [526, 344] on button "Update Password" at bounding box center [590, 348] width 285 height 35
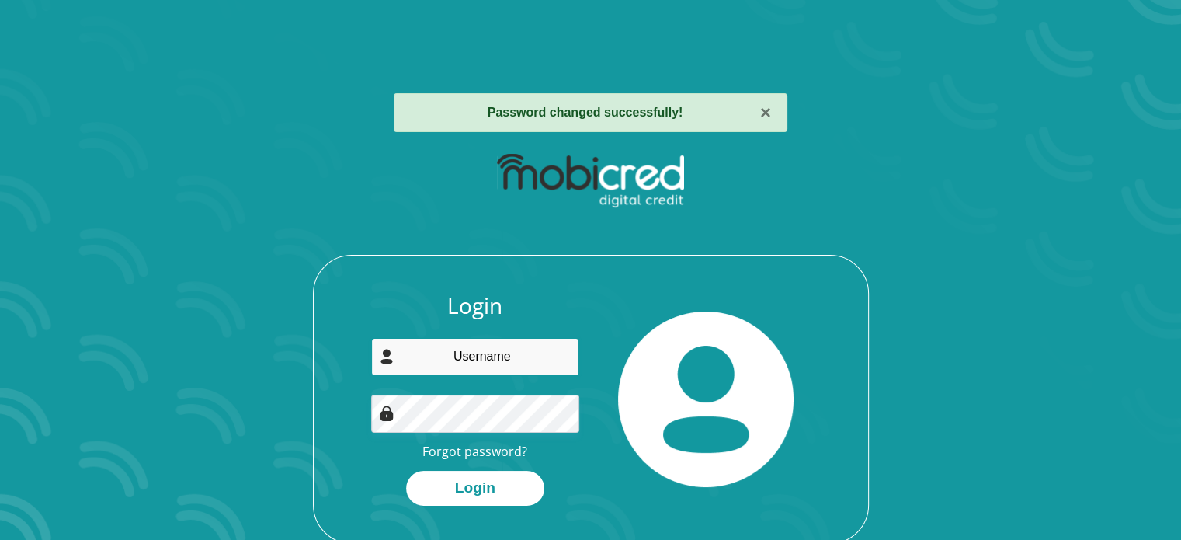
click at [493, 348] on input "email" at bounding box center [475, 357] width 208 height 38
type input "[EMAIL_ADDRESS][DOMAIN_NAME]"
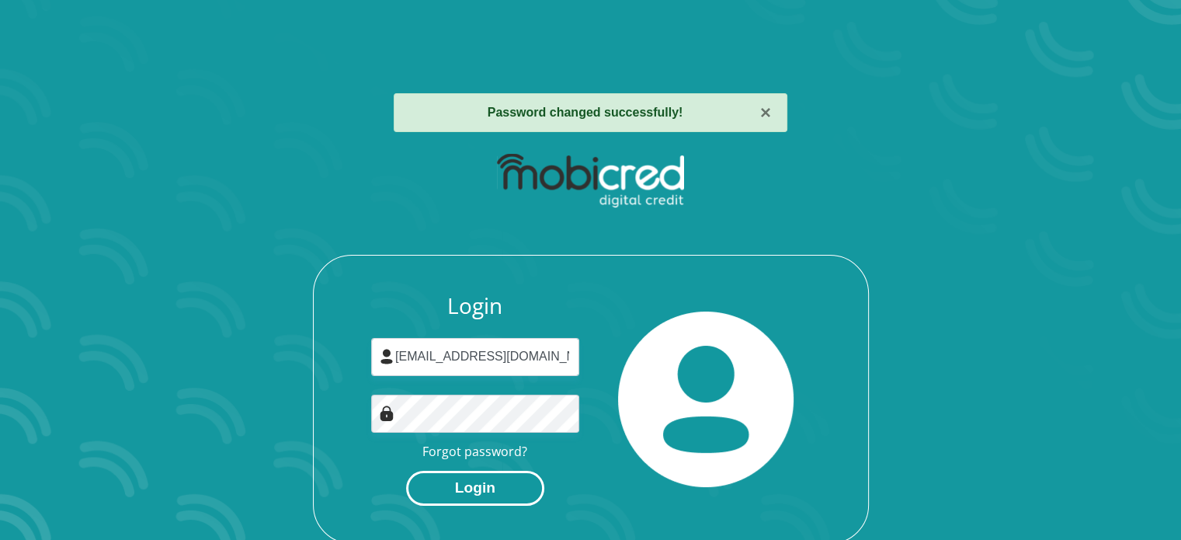
click at [505, 486] on button "Login" at bounding box center [475, 488] width 138 height 35
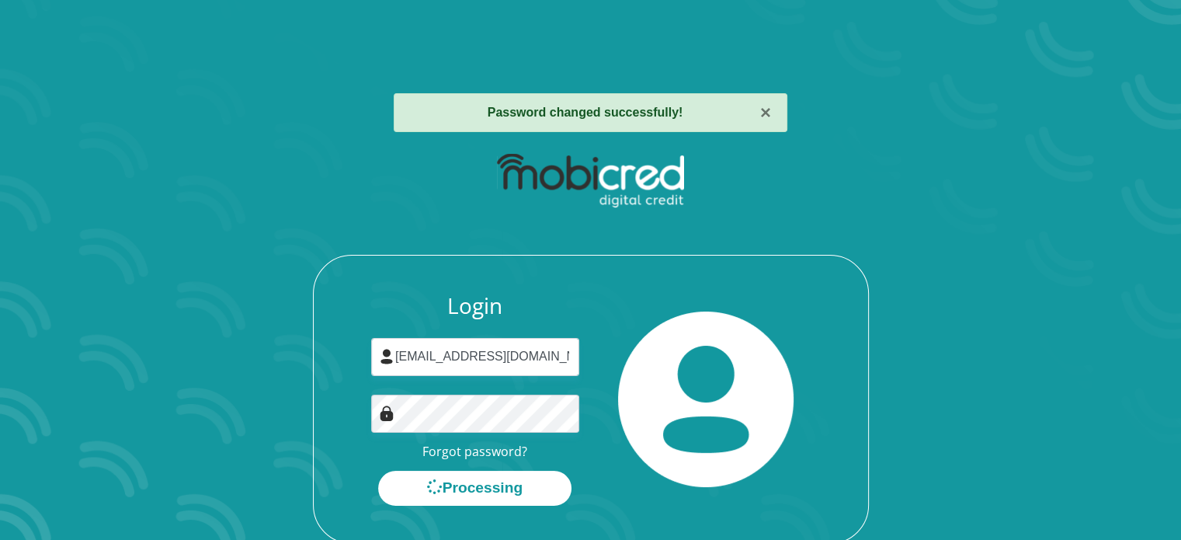
scroll to position [31, 0]
